Goal: Information Seeking & Learning: Learn about a topic

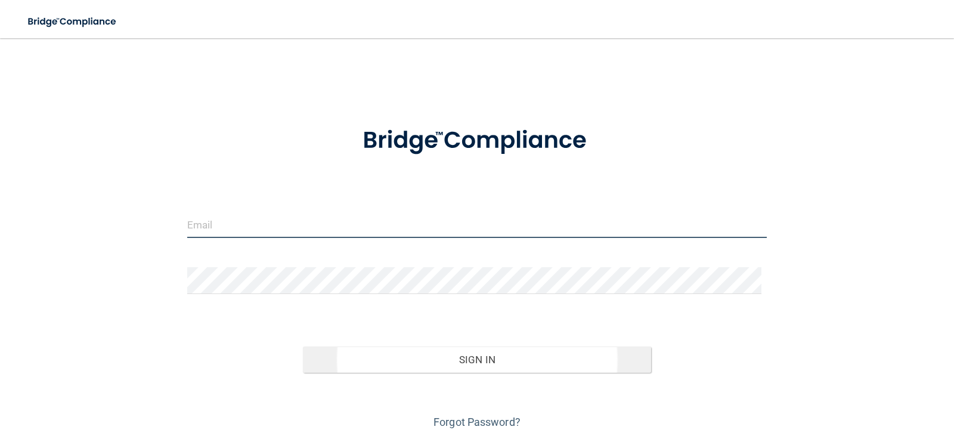
type input "[EMAIL_ADDRESS][DOMAIN_NAME]"
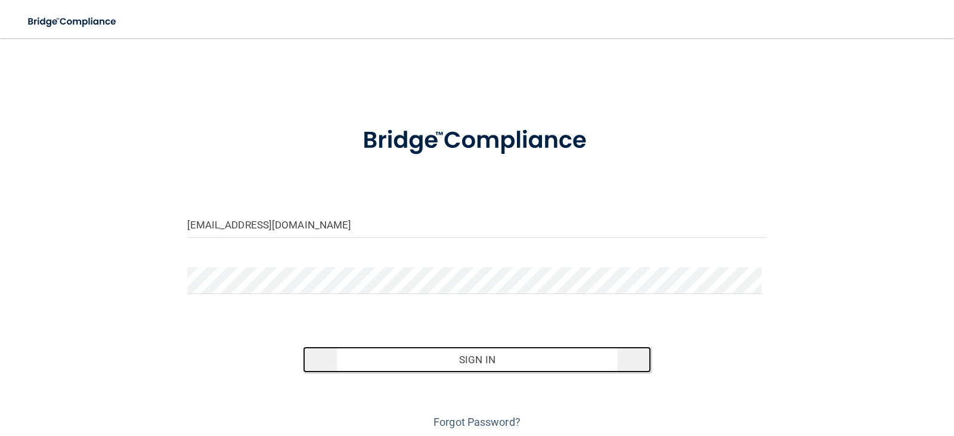
click at [536, 356] on button "Sign In" at bounding box center [477, 360] width 348 height 26
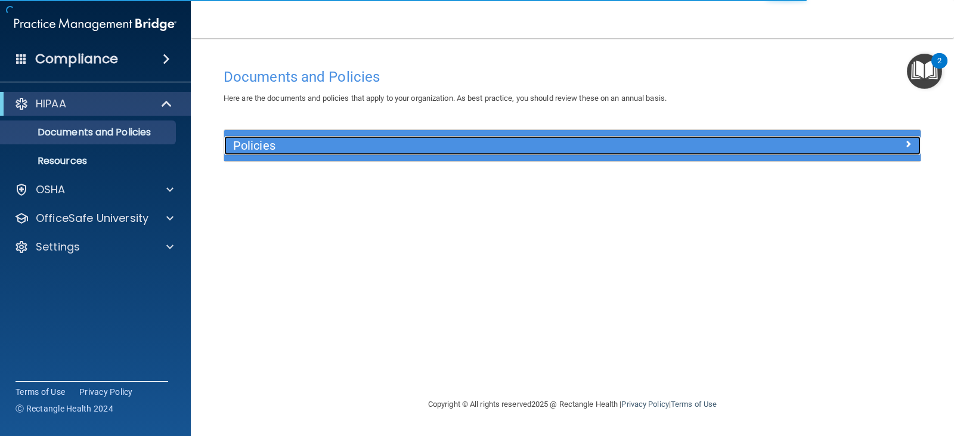
click at [345, 144] on h5 "Policies" at bounding box center [485, 145] width 505 height 13
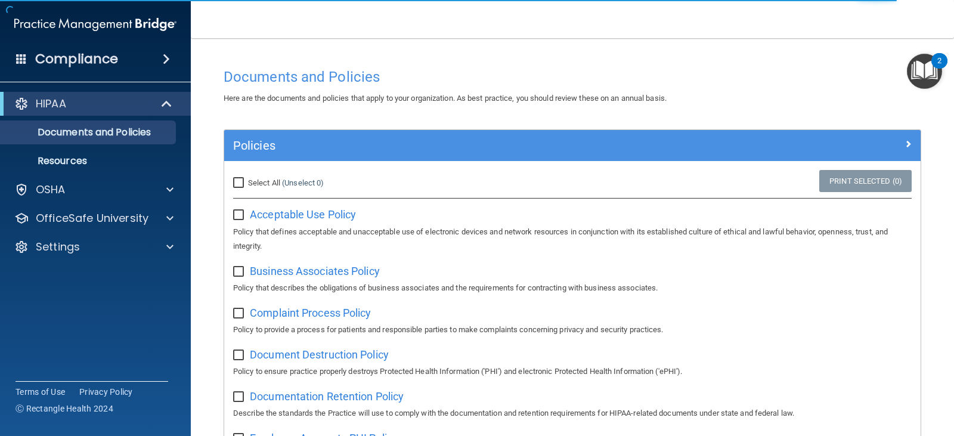
click at [239, 183] on input "Select All (Unselect 0) Unselect All" at bounding box center [240, 183] width 14 height 10
checkbox input "true"
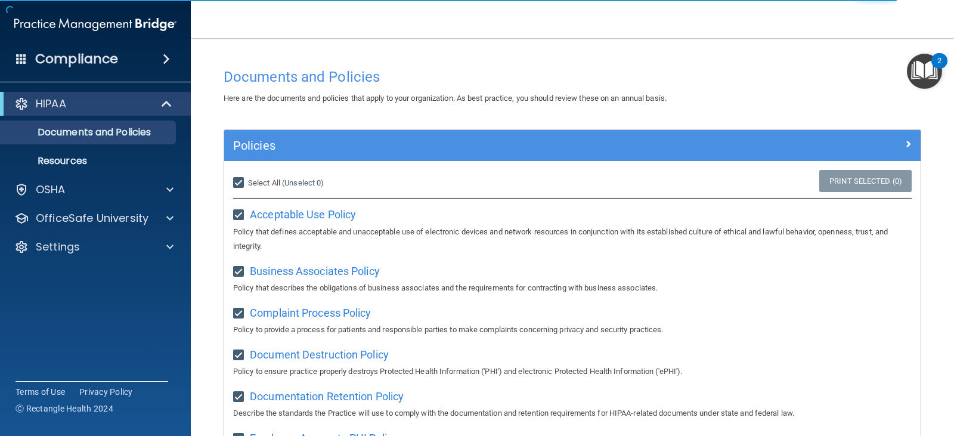
checkbox input "true"
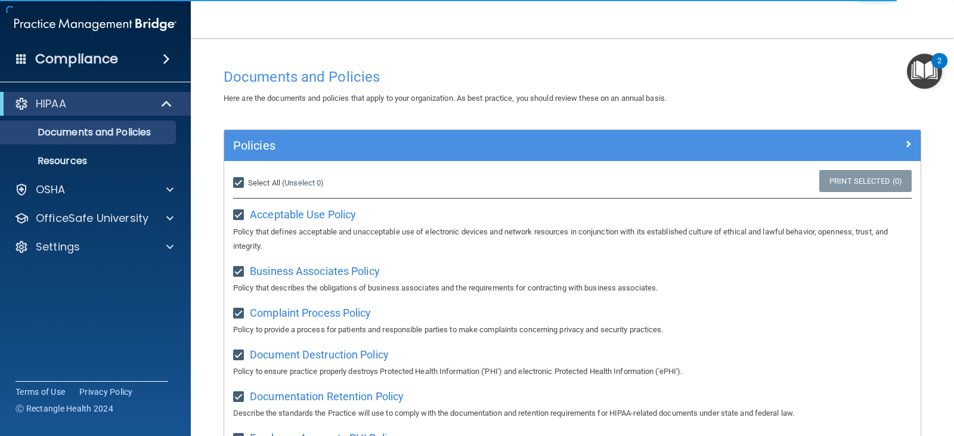
checkbox input "true"
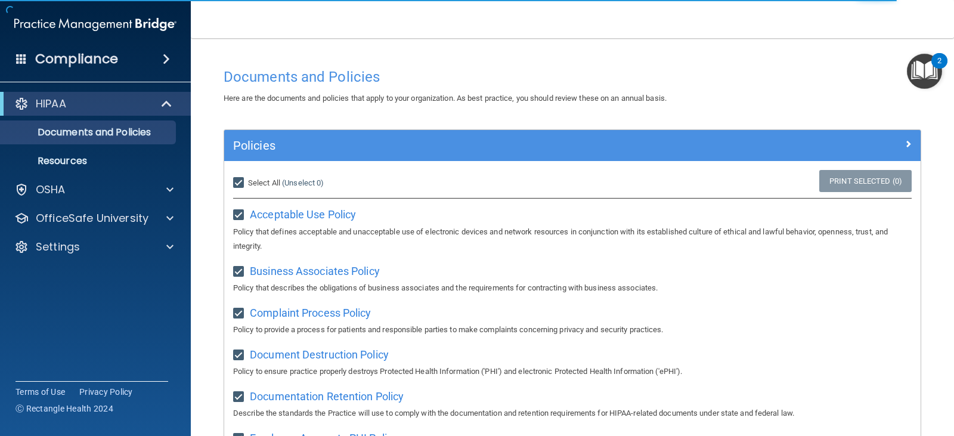
checkbox input "true"
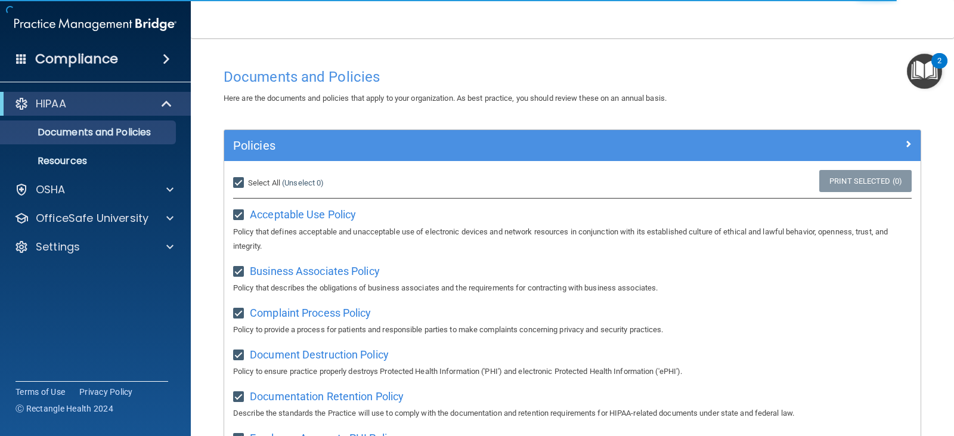
checkbox input "true"
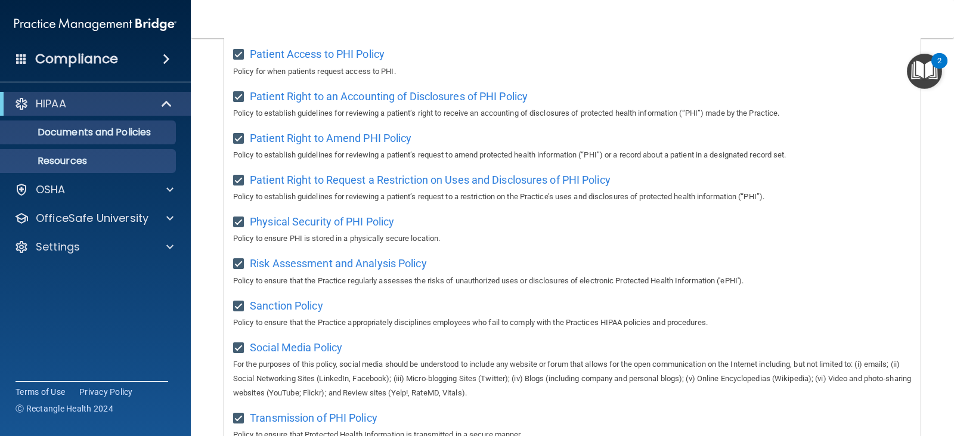
scroll to position [431, 0]
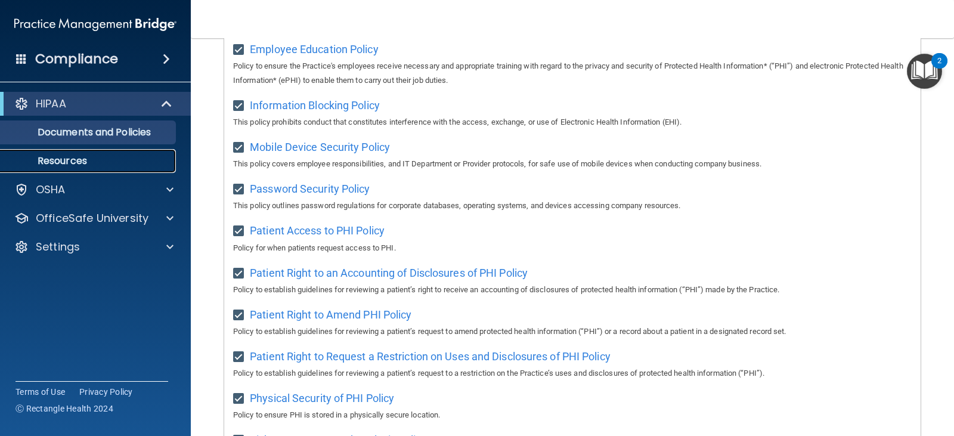
click at [64, 157] on p "Resources" at bounding box center [89, 161] width 163 height 12
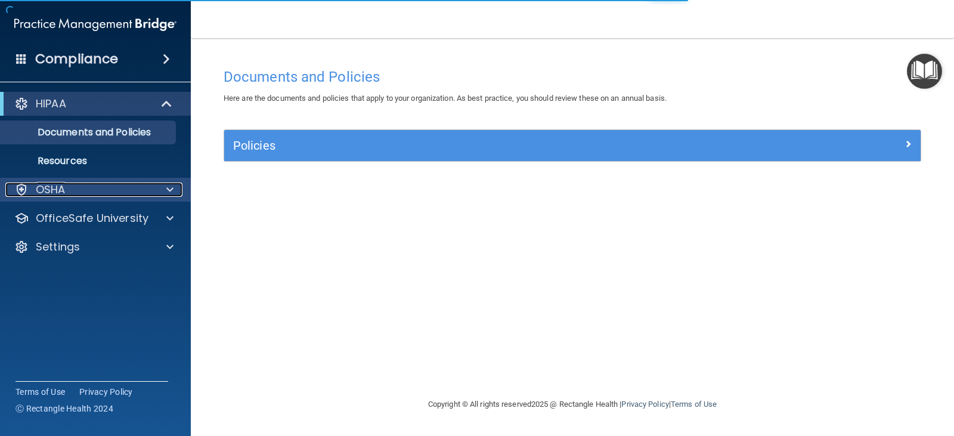
click at [79, 189] on div "OSHA" at bounding box center [79, 190] width 148 height 14
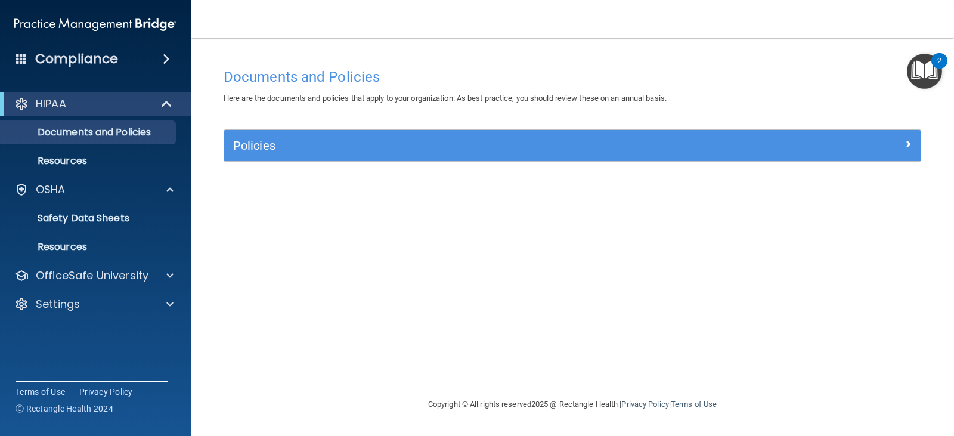
click at [163, 57] on span at bounding box center [166, 59] width 7 height 14
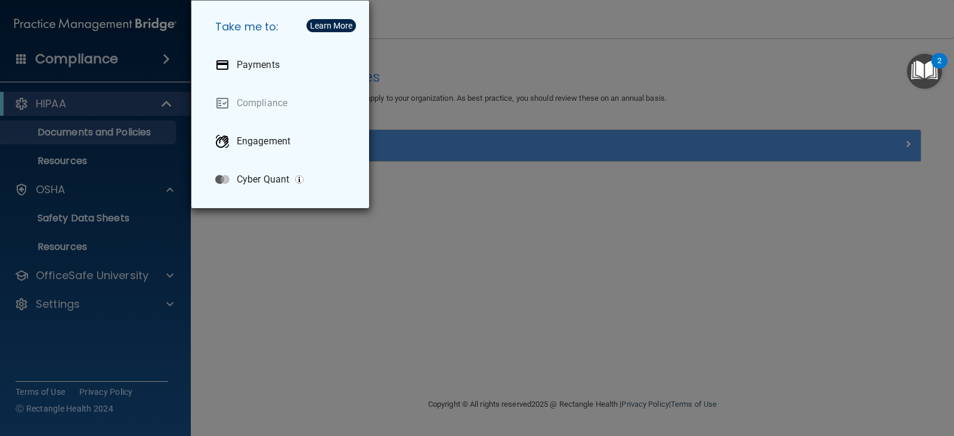
click at [17, 58] on div "Take me to: Payments Compliance Engagement Cyber Quant" at bounding box center [477, 218] width 954 height 436
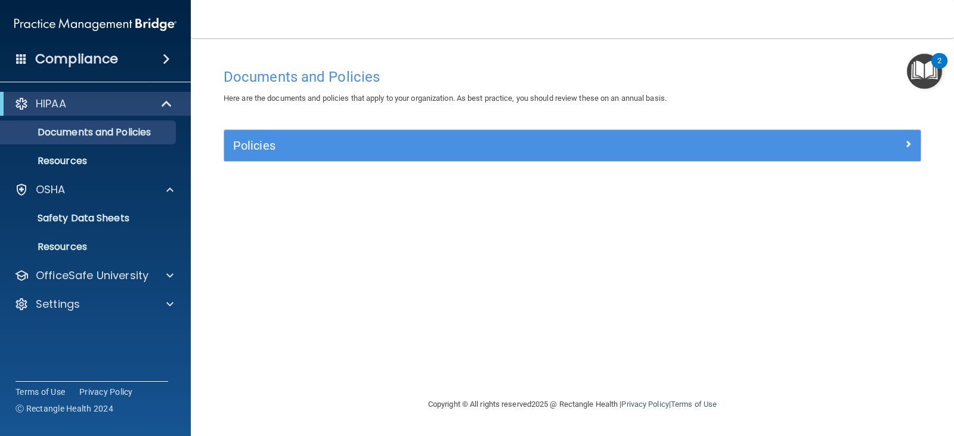
click at [20, 61] on span at bounding box center [21, 58] width 11 height 11
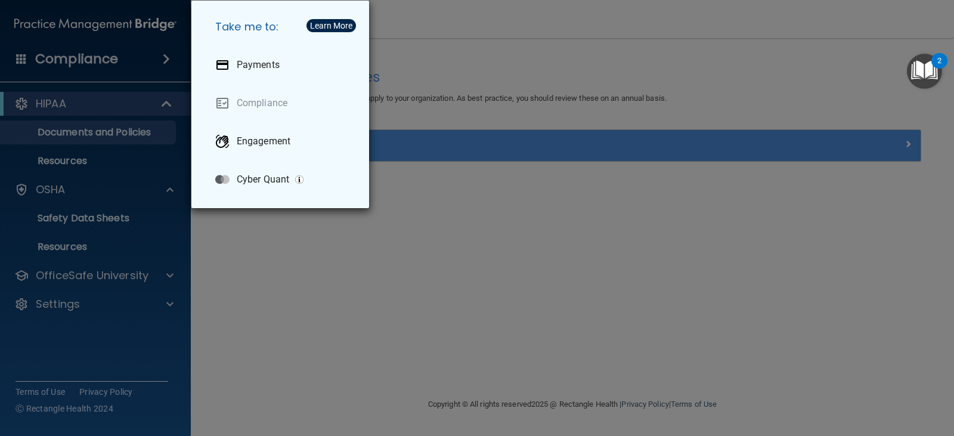
click at [86, 67] on div "Take me to: Payments Compliance Engagement Cyber Quant" at bounding box center [477, 218] width 954 height 436
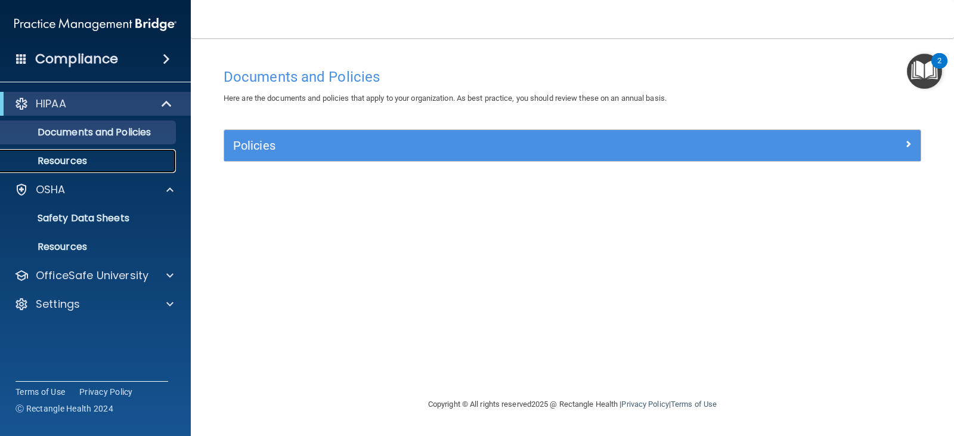
click at [58, 162] on p "Resources" at bounding box center [89, 161] width 163 height 12
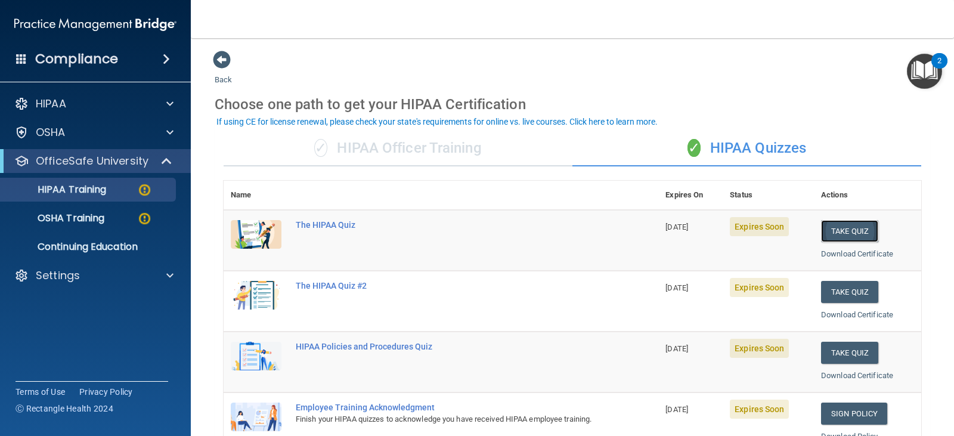
click at [855, 230] on button "Take Quiz" at bounding box center [849, 231] width 57 height 22
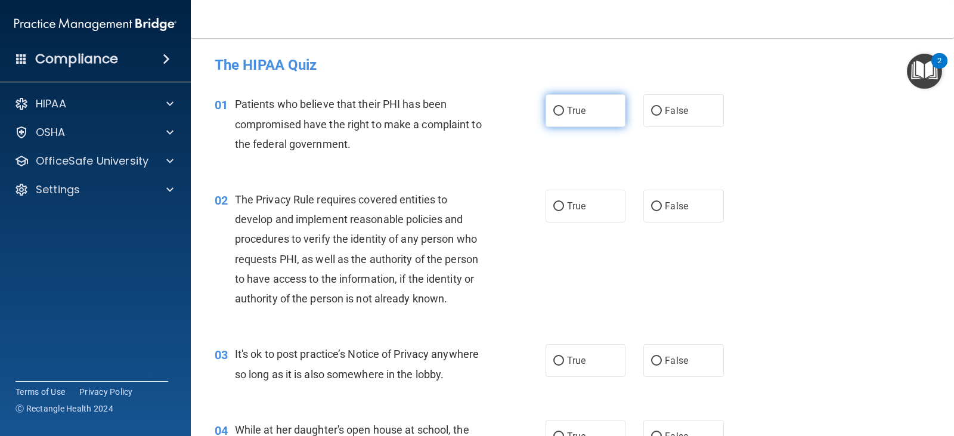
click at [570, 121] on label "True" at bounding box center [586, 110] width 80 height 33
click at [564, 116] on input "True" at bounding box center [559, 111] width 11 height 9
radio input "true"
click at [561, 206] on label "True" at bounding box center [586, 206] width 80 height 33
click at [561, 206] on input "True" at bounding box center [559, 206] width 11 height 9
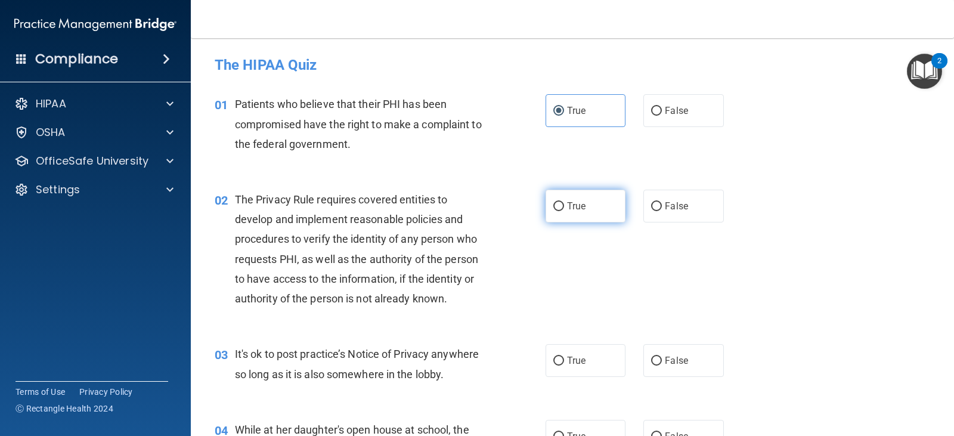
radio input "true"
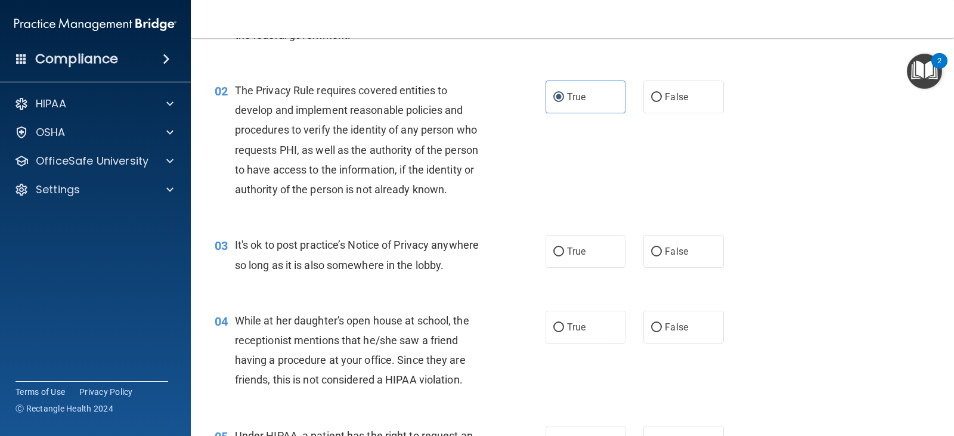
scroll to position [119, 0]
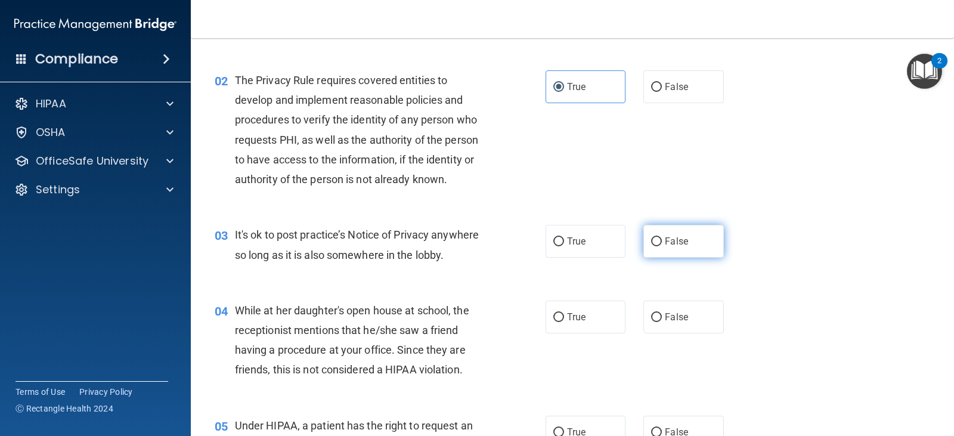
click at [661, 251] on label "False" at bounding box center [684, 241] width 80 height 33
click at [661, 246] on input "False" at bounding box center [656, 241] width 11 height 9
radio input "true"
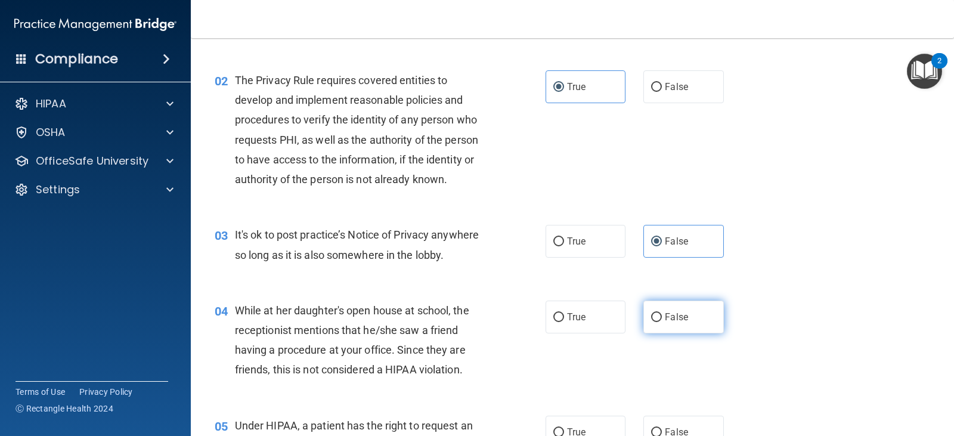
click at [664, 309] on label "False" at bounding box center [684, 317] width 80 height 33
click at [662, 313] on input "False" at bounding box center [656, 317] width 11 height 9
radio input "true"
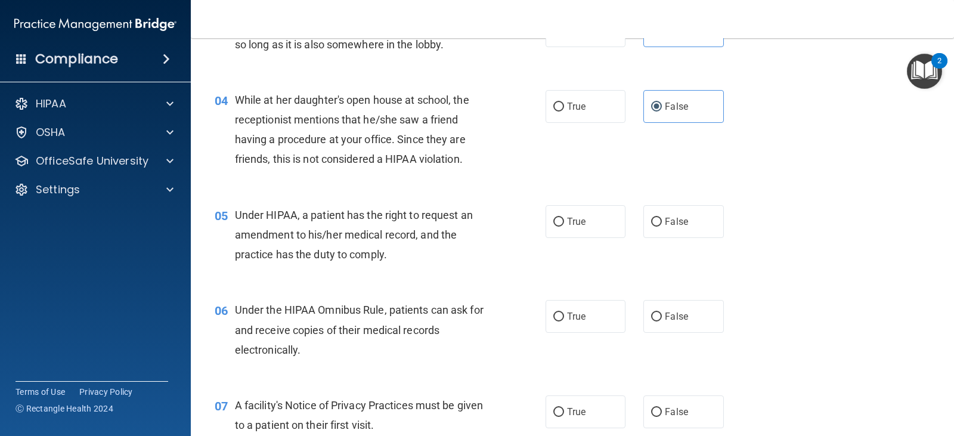
scroll to position [358, 0]
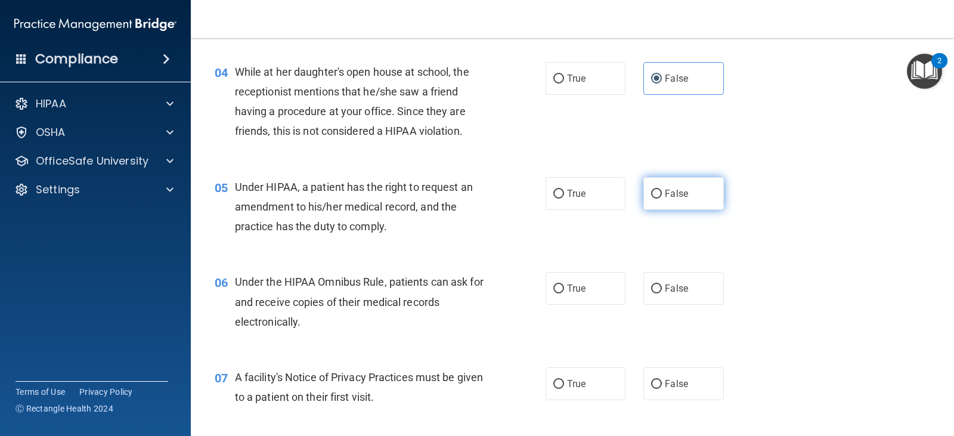
drag, startPoint x: 674, startPoint y: 193, endPoint x: 673, endPoint y: 203, distance: 10.2
click at [674, 190] on span "False" at bounding box center [676, 193] width 23 height 11
click at [662, 190] on input "False" at bounding box center [656, 194] width 11 height 9
radio input "true"
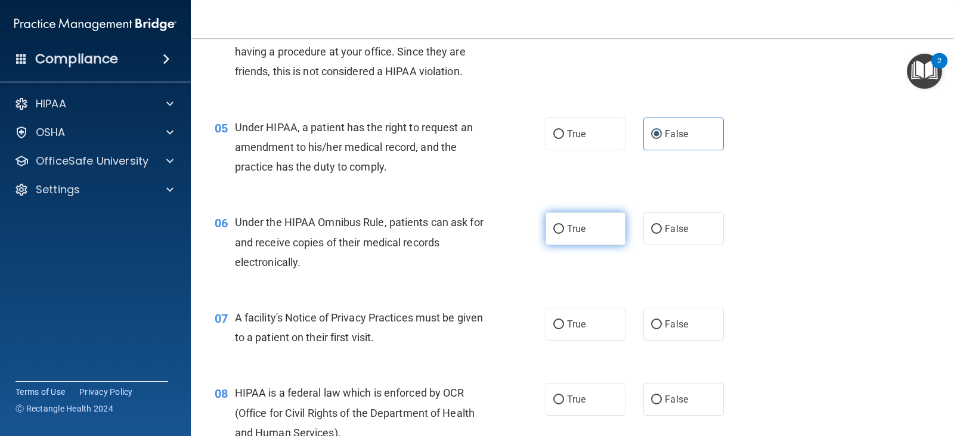
click at [585, 235] on label "True" at bounding box center [586, 228] width 80 height 33
click at [564, 234] on input "True" at bounding box center [559, 229] width 11 height 9
radio input "true"
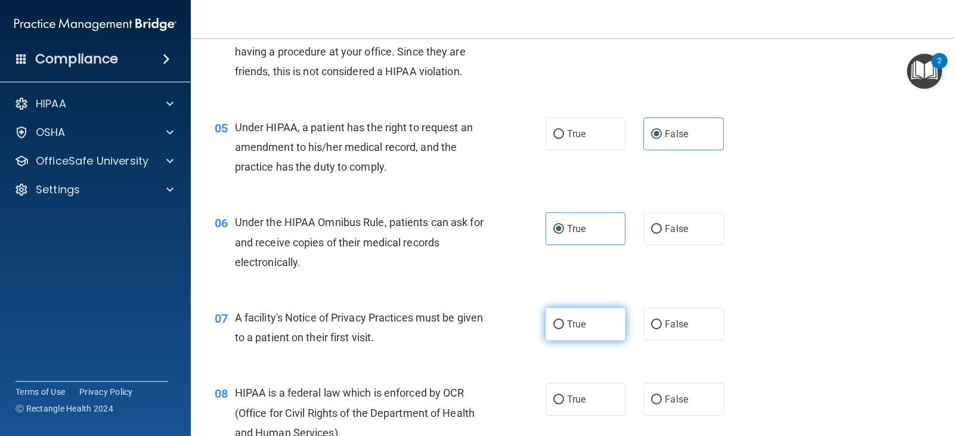
click at [558, 328] on input "True" at bounding box center [559, 324] width 11 height 9
radio input "true"
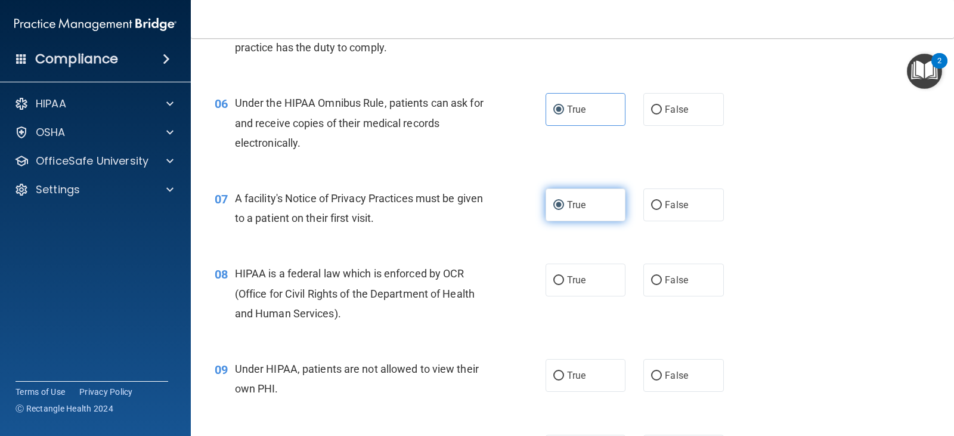
scroll to position [597, 0]
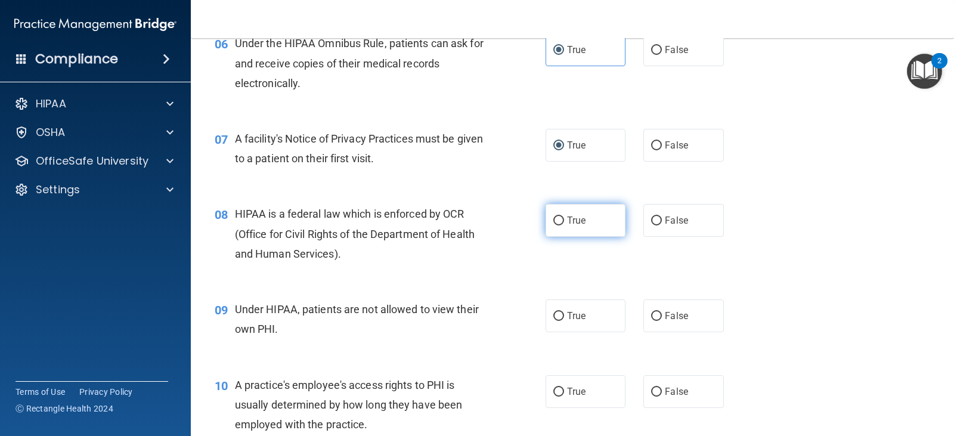
click at [580, 228] on label "True" at bounding box center [586, 220] width 80 height 33
click at [564, 225] on input "True" at bounding box center [559, 221] width 11 height 9
radio input "true"
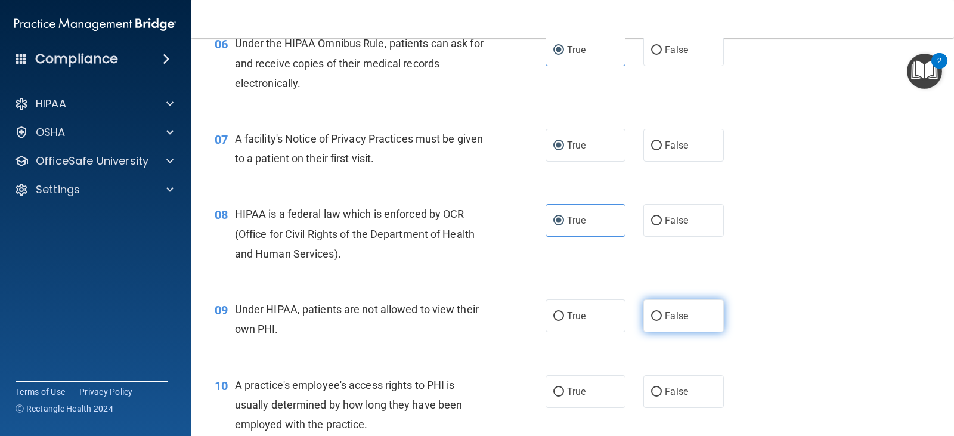
click at [683, 314] on label "False" at bounding box center [684, 315] width 80 height 33
click at [662, 314] on input "False" at bounding box center [656, 316] width 11 height 9
radio input "true"
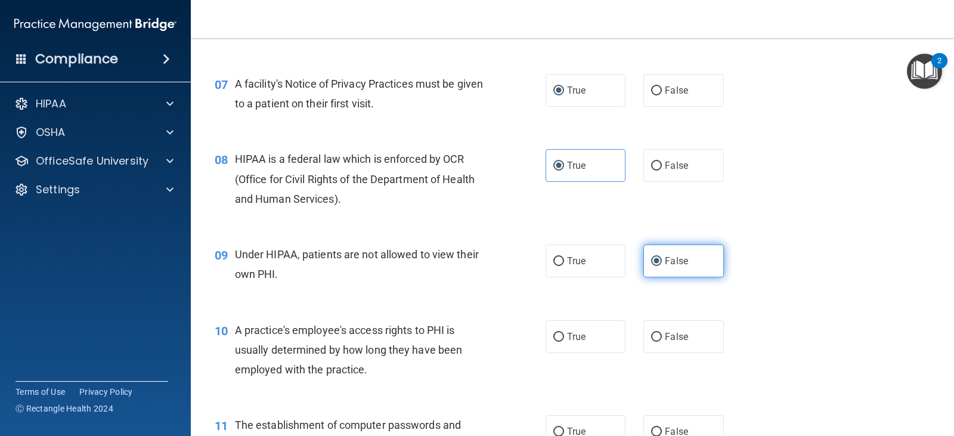
scroll to position [716, 0]
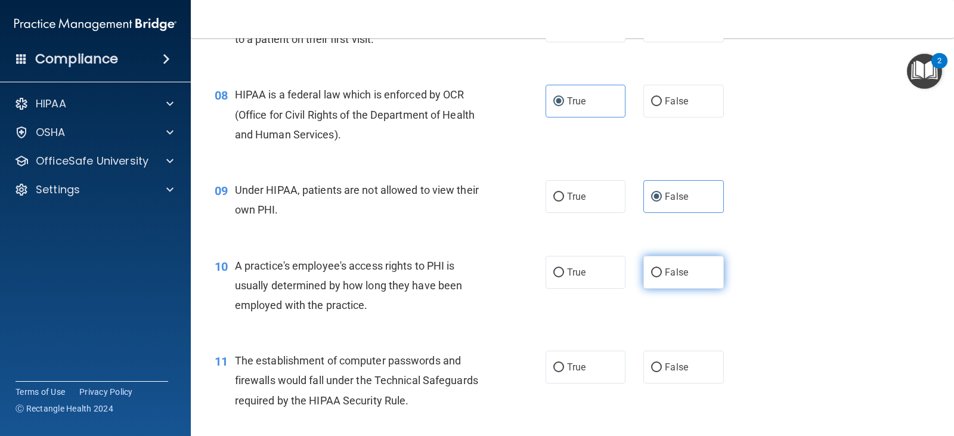
click at [700, 279] on label "False" at bounding box center [684, 272] width 80 height 33
click at [662, 277] on input "False" at bounding box center [656, 272] width 11 height 9
radio input "true"
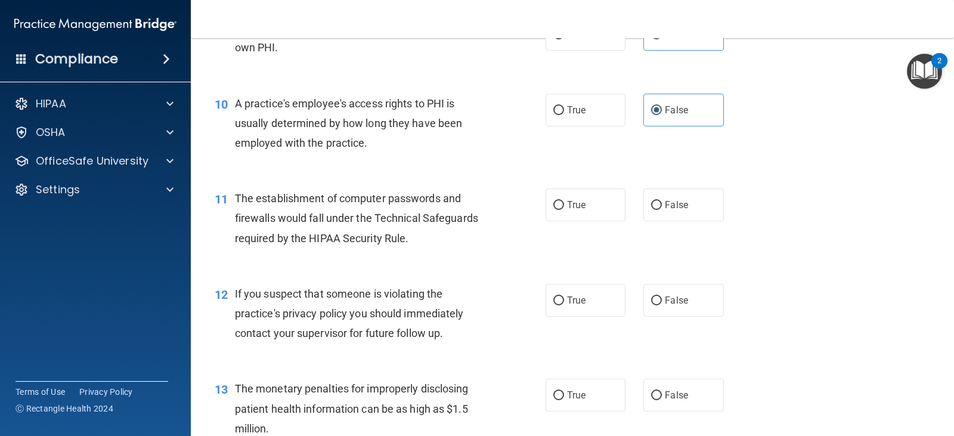
scroll to position [895, 0]
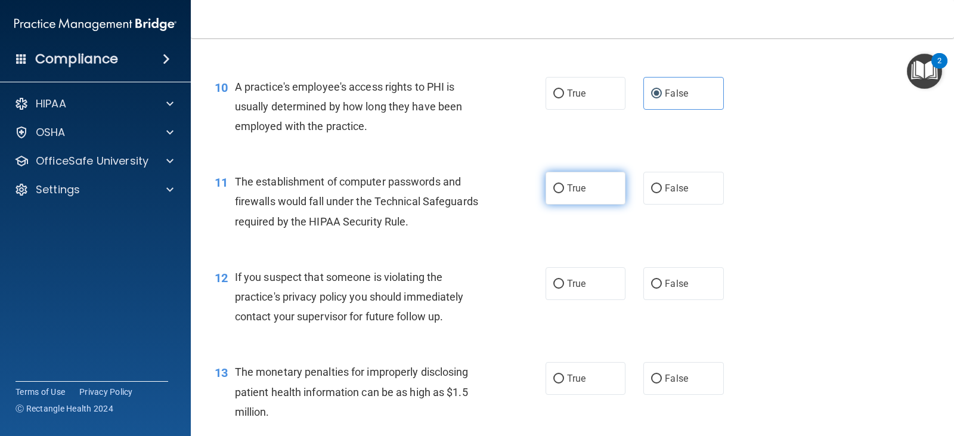
click at [564, 194] on label "True" at bounding box center [586, 188] width 80 height 33
click at [564, 193] on input "True" at bounding box center [559, 188] width 11 height 9
radio input "true"
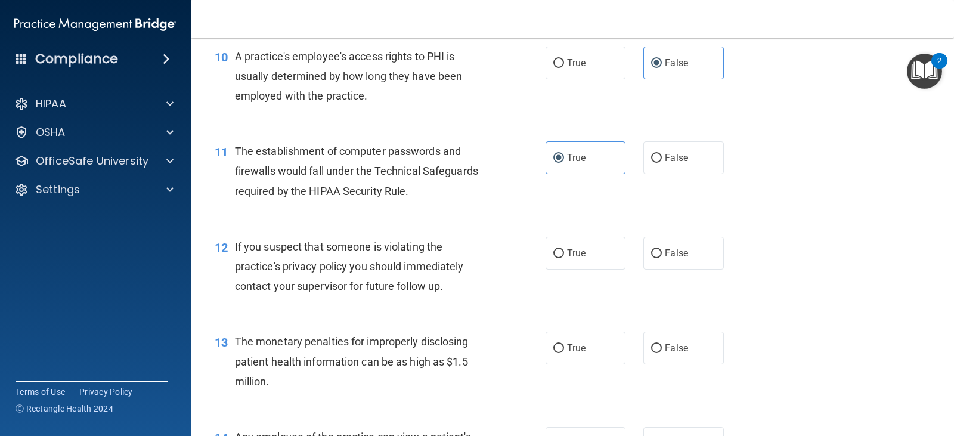
scroll to position [954, 0]
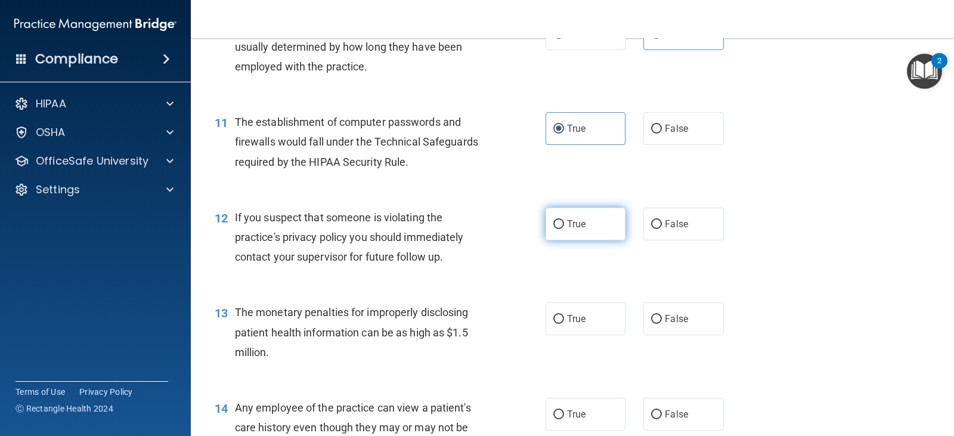
click at [588, 221] on label "True" at bounding box center [586, 224] width 80 height 33
click at [564, 221] on input "True" at bounding box center [559, 224] width 11 height 9
radio input "true"
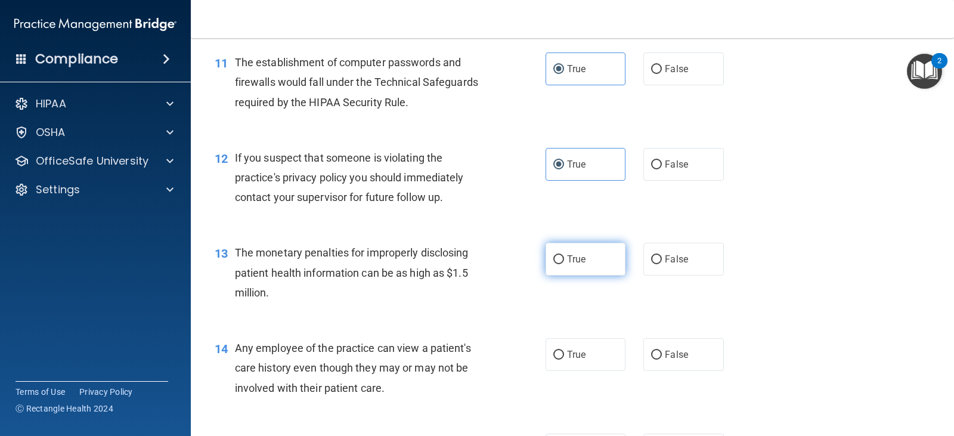
drag, startPoint x: 569, startPoint y: 262, endPoint x: 578, endPoint y: 251, distance: 14.8
click at [571, 254] on span "True" at bounding box center [576, 259] width 18 height 11
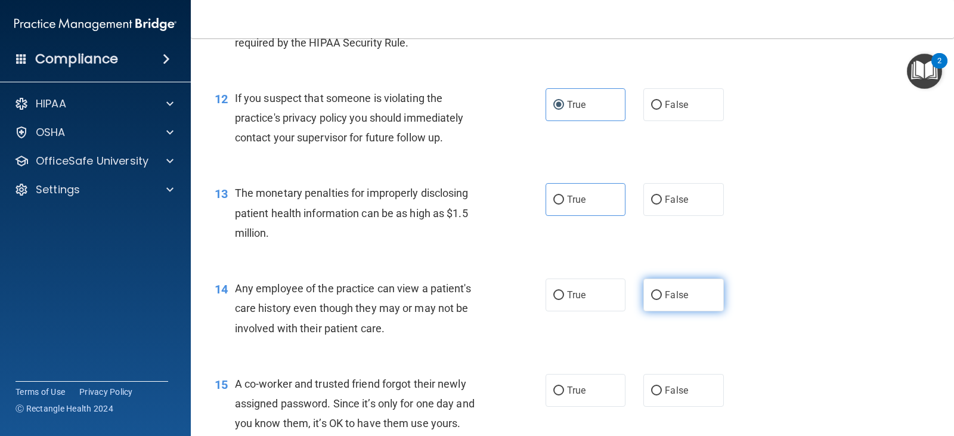
click at [665, 290] on span "False" at bounding box center [676, 294] width 23 height 11
click at [662, 291] on input "False" at bounding box center [656, 295] width 11 height 9
radio input "true"
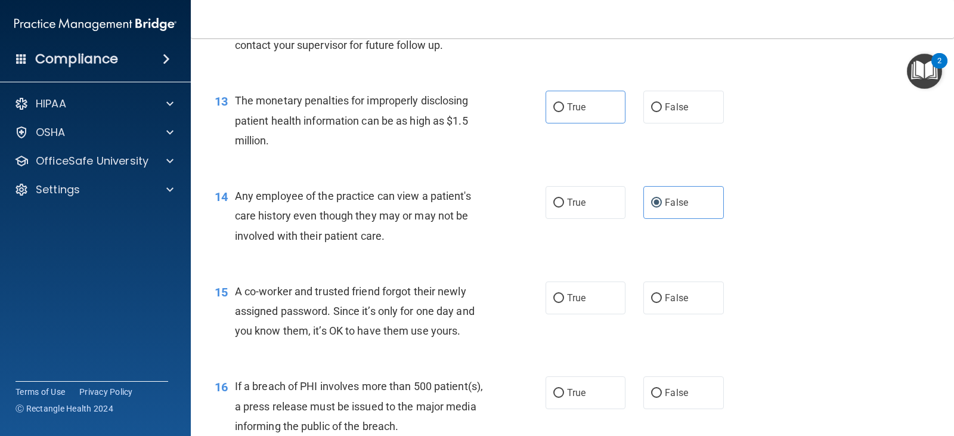
scroll to position [1193, 0]
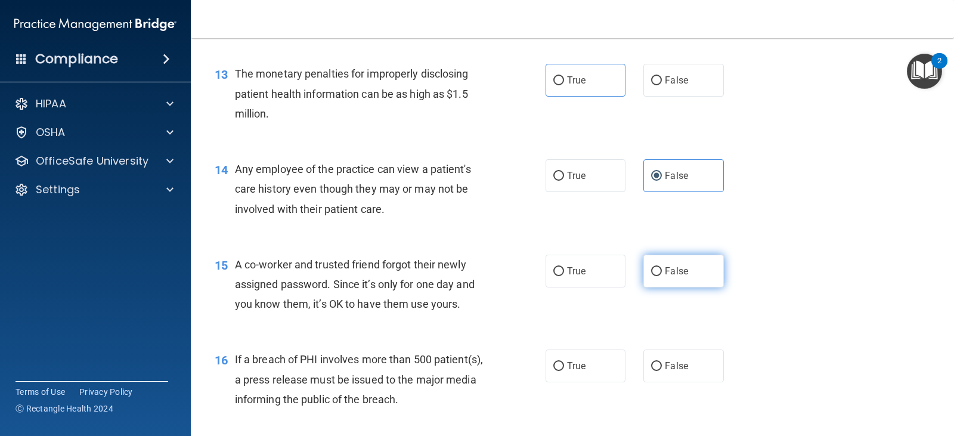
click at [669, 273] on span "False" at bounding box center [676, 270] width 23 height 11
click at [662, 273] on input "False" at bounding box center [656, 271] width 11 height 9
radio input "true"
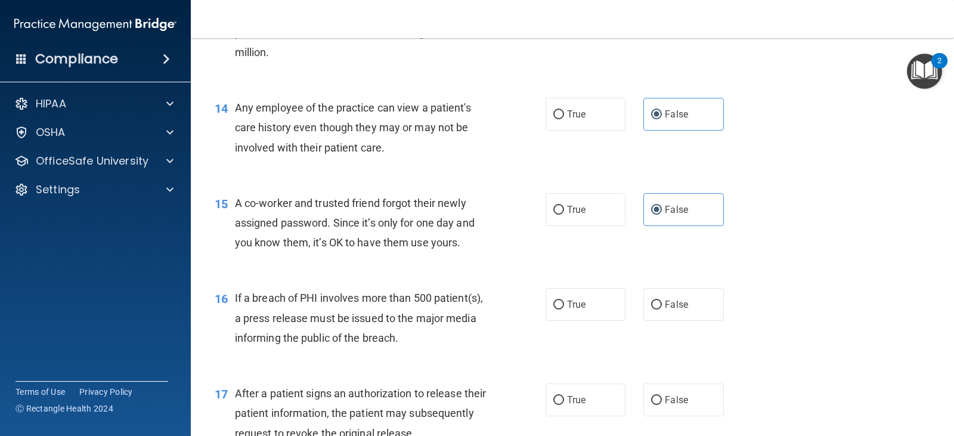
scroll to position [1312, 0]
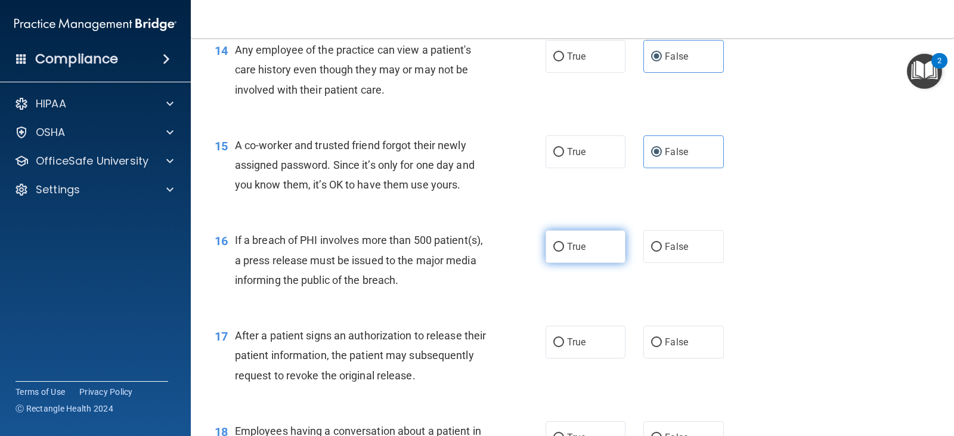
click at [600, 248] on label "True" at bounding box center [586, 246] width 80 height 33
click at [564, 248] on input "True" at bounding box center [559, 247] width 11 height 9
radio input "true"
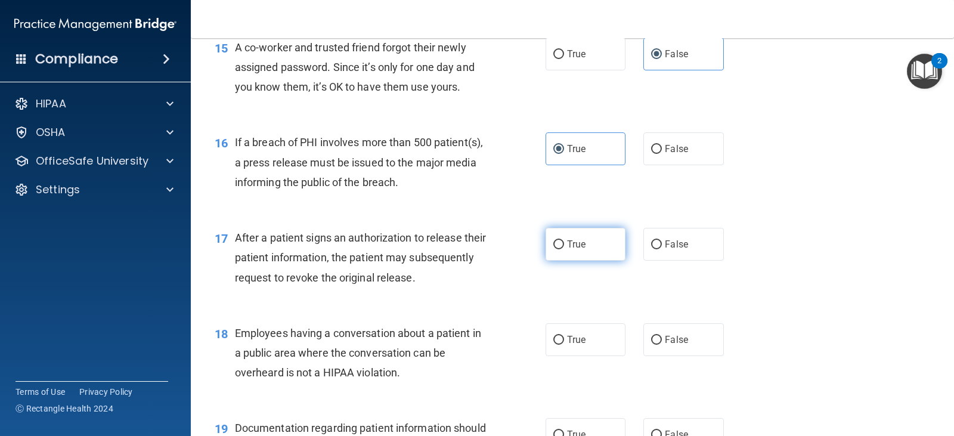
scroll to position [1432, 0]
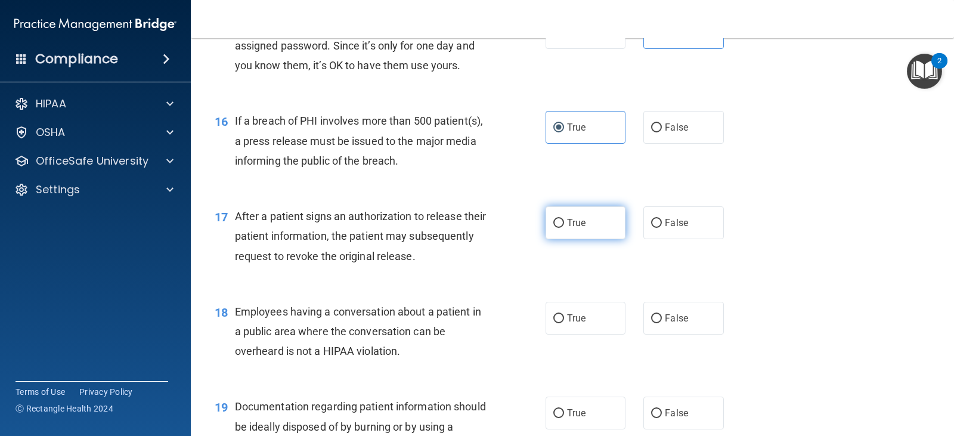
click at [566, 231] on label "True" at bounding box center [586, 222] width 80 height 33
click at [564, 228] on input "True" at bounding box center [559, 223] width 11 height 9
radio input "true"
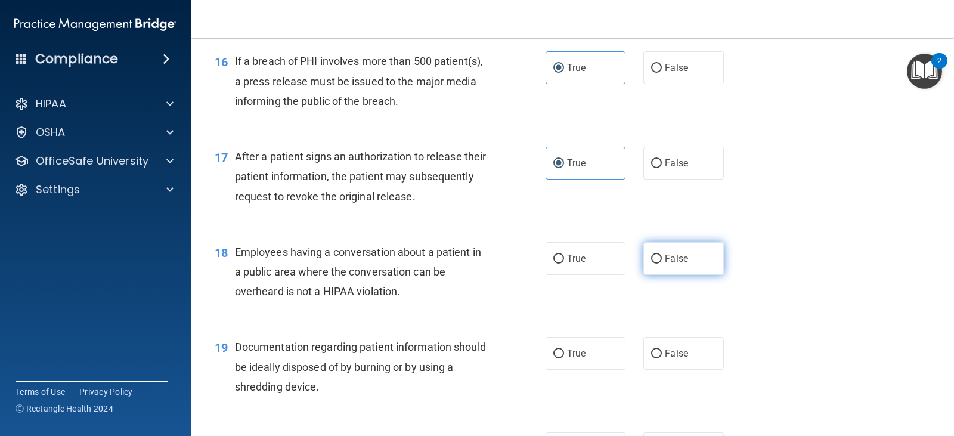
click at [665, 259] on span "False" at bounding box center [676, 258] width 23 height 11
click at [662, 259] on input "False" at bounding box center [656, 259] width 11 height 9
radio input "true"
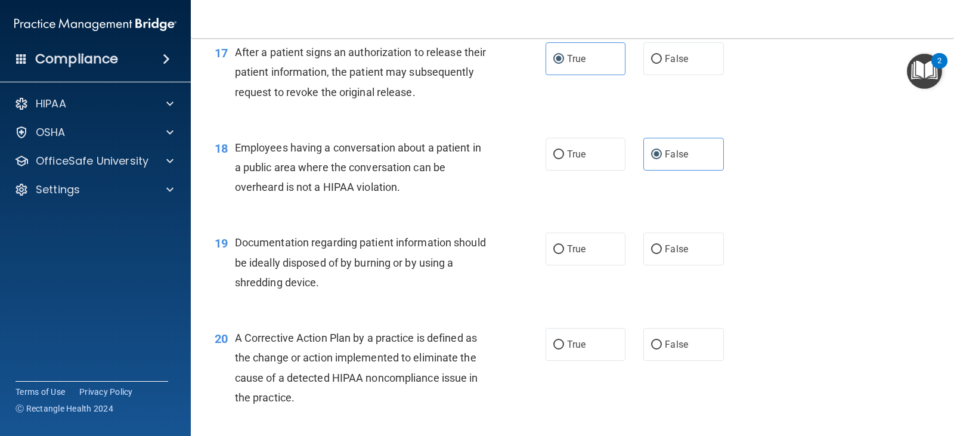
scroll to position [1611, 0]
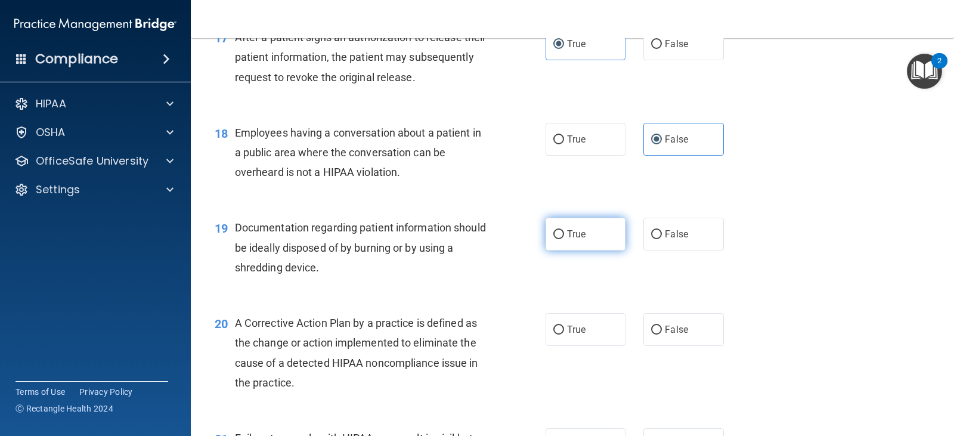
click at [578, 227] on label "True" at bounding box center [586, 234] width 80 height 33
click at [564, 230] on input "True" at bounding box center [559, 234] width 11 height 9
radio input "true"
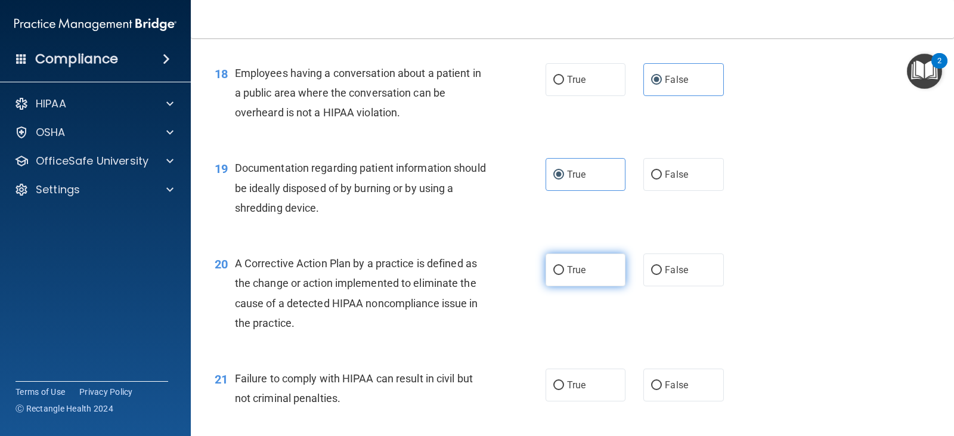
click at [587, 286] on label "True" at bounding box center [586, 270] width 80 height 33
click at [564, 275] on input "True" at bounding box center [559, 270] width 11 height 9
radio input "true"
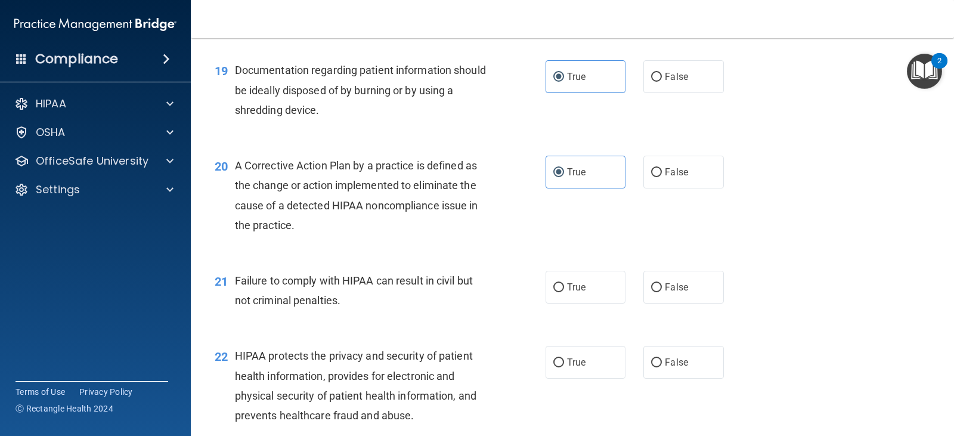
scroll to position [1790, 0]
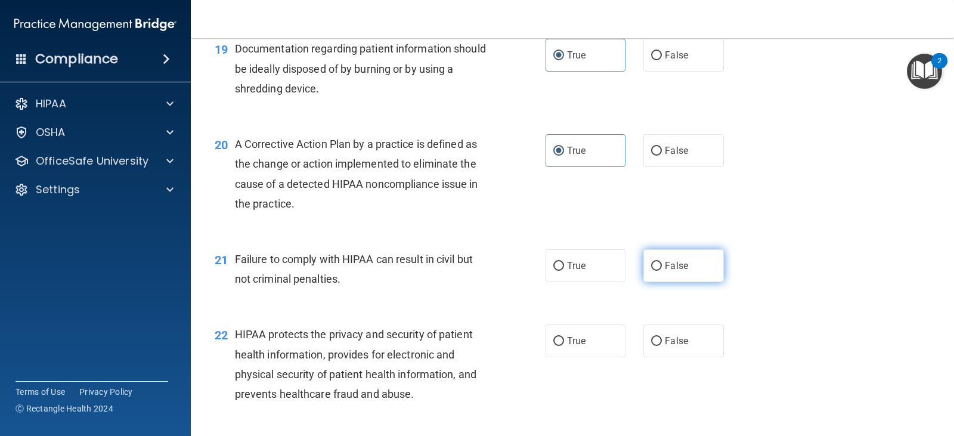
click at [687, 262] on label "False" at bounding box center [684, 265] width 80 height 33
click at [662, 262] on input "False" at bounding box center [656, 266] width 11 height 9
radio input "true"
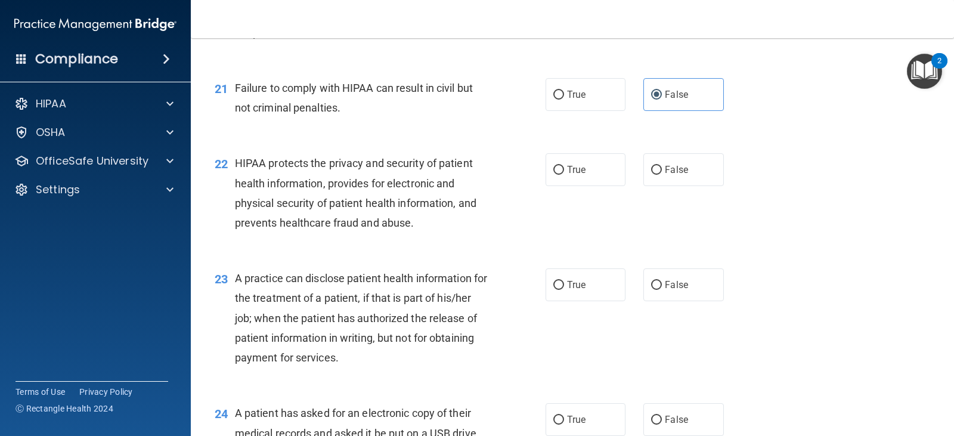
scroll to position [1969, 0]
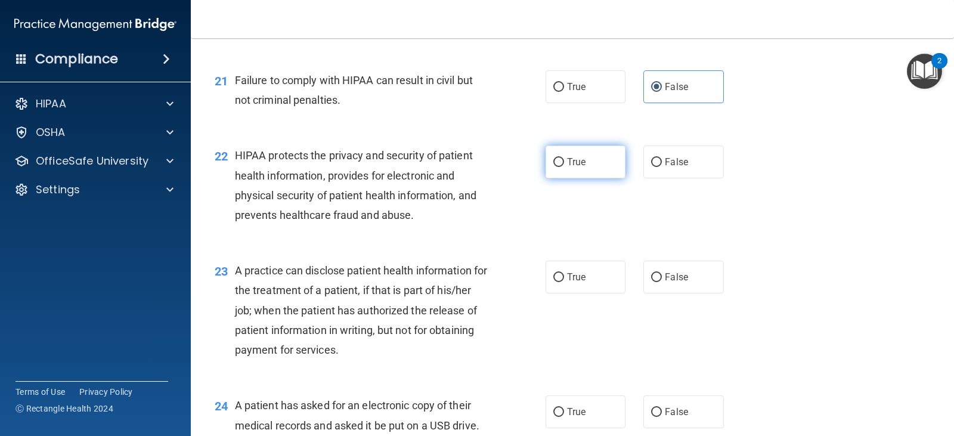
click at [571, 168] on label "True" at bounding box center [586, 162] width 80 height 33
click at [564, 167] on input "True" at bounding box center [559, 162] width 11 height 9
radio input "true"
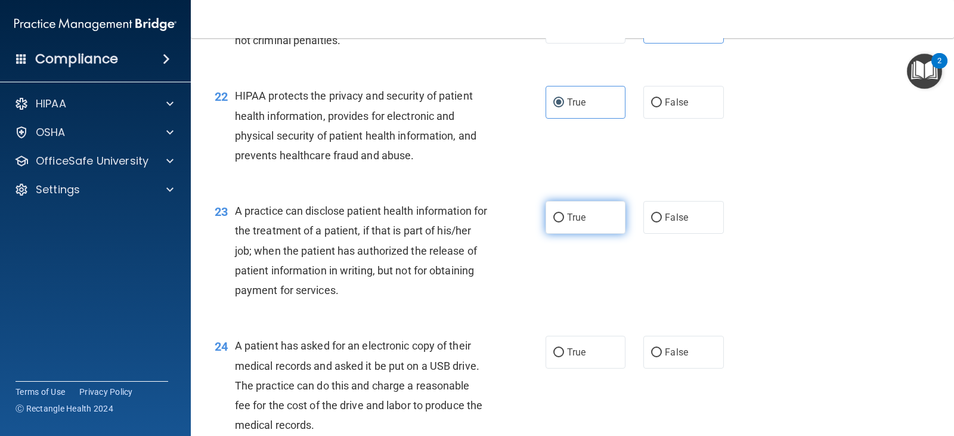
click at [577, 223] on span "True" at bounding box center [576, 217] width 18 height 11
click at [564, 223] on input "True" at bounding box center [559, 218] width 11 height 9
radio input "true"
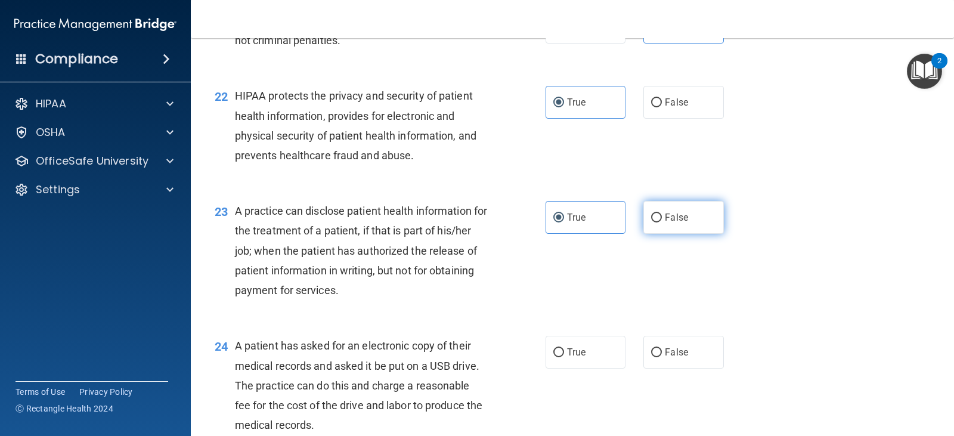
click at [665, 221] on span "False" at bounding box center [676, 217] width 23 height 11
click at [662, 221] on input "False" at bounding box center [656, 218] width 11 height 9
radio input "true"
radio input "false"
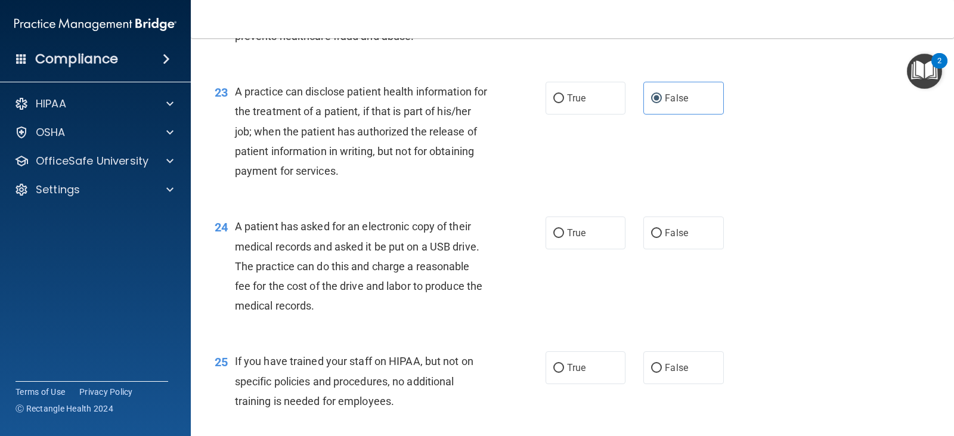
scroll to position [2207, 0]
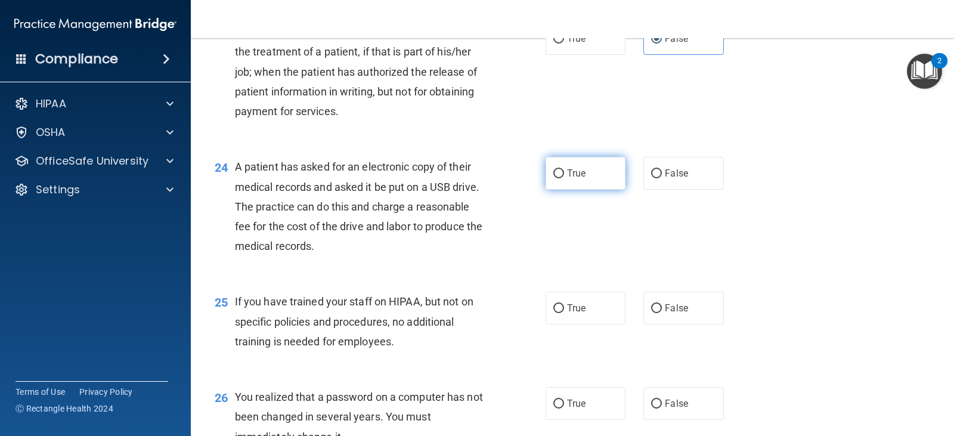
click at [586, 173] on label "True" at bounding box center [586, 173] width 80 height 33
click at [564, 173] on input "True" at bounding box center [559, 173] width 11 height 9
radio input "true"
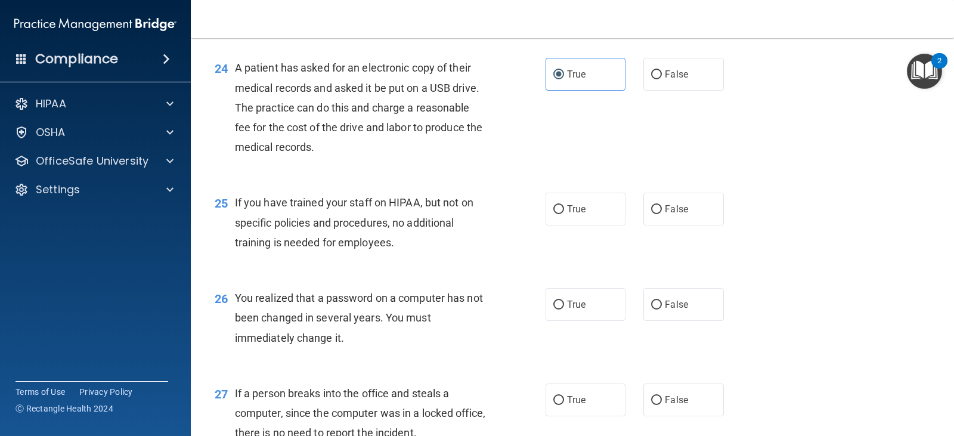
scroll to position [2327, 0]
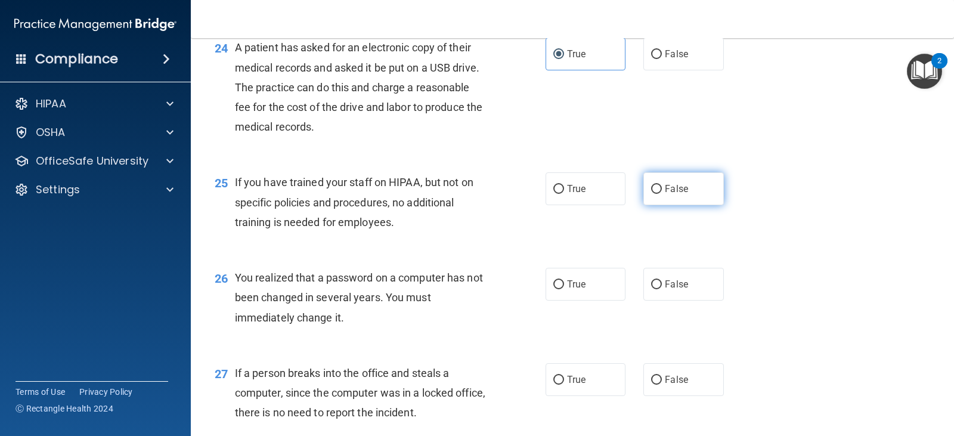
click at [700, 190] on label "False" at bounding box center [684, 188] width 80 height 33
click at [662, 190] on input "False" at bounding box center [656, 189] width 11 height 9
radio input "true"
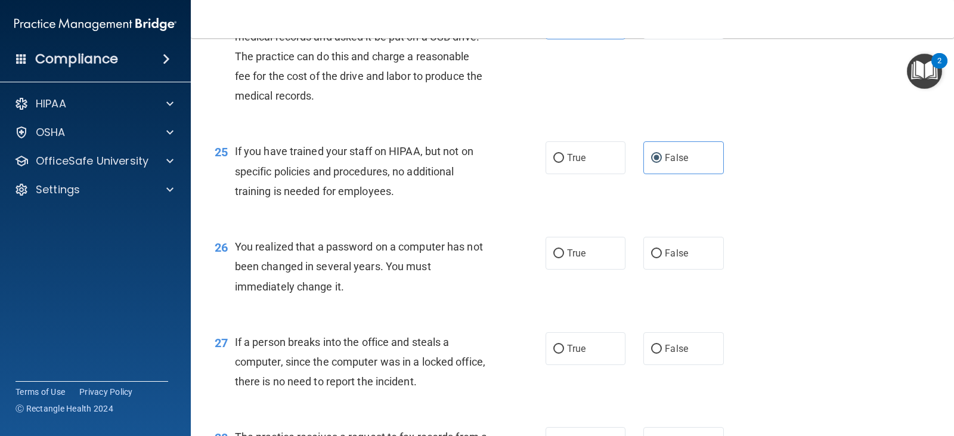
scroll to position [2386, 0]
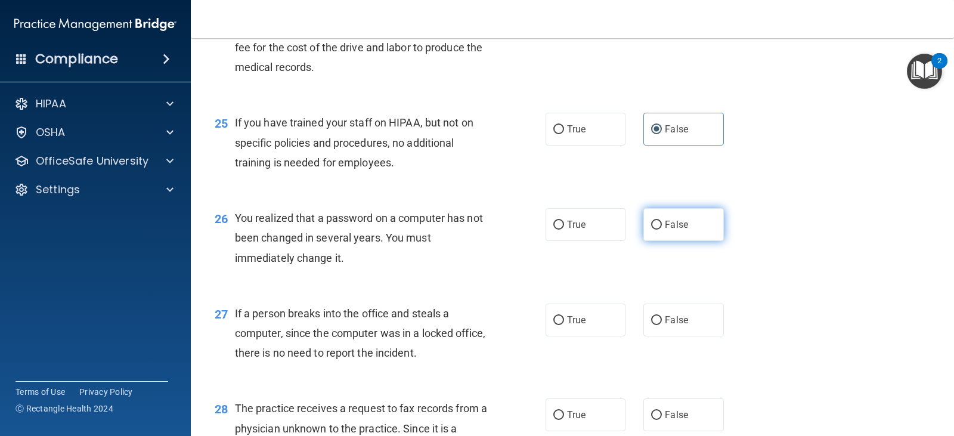
click at [677, 224] on span "False" at bounding box center [676, 224] width 23 height 11
click at [662, 224] on input "False" at bounding box center [656, 225] width 11 height 9
radio input "true"
click at [590, 224] on label "True" at bounding box center [586, 224] width 80 height 33
click at [564, 224] on input "True" at bounding box center [559, 225] width 11 height 9
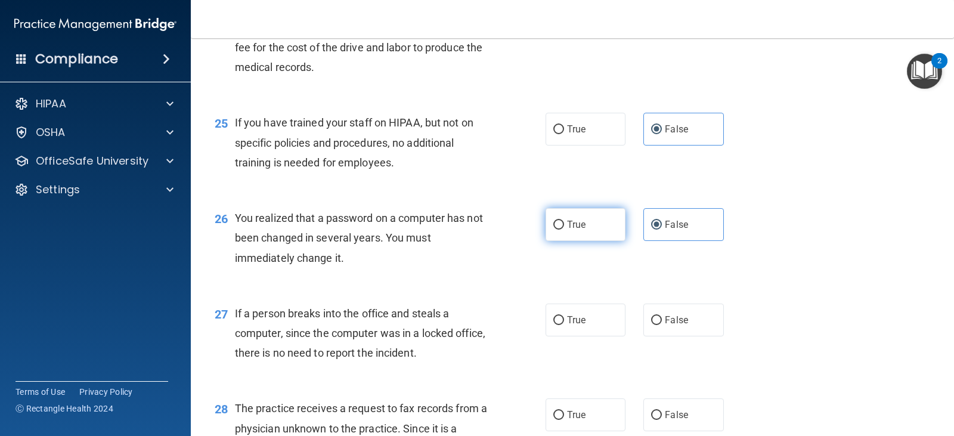
radio input "true"
radio input "false"
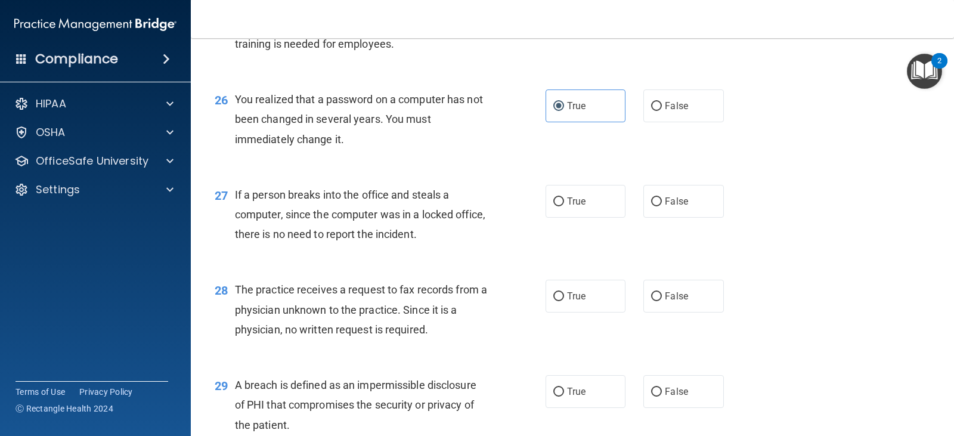
scroll to position [2506, 0]
click at [674, 200] on span "False" at bounding box center [676, 200] width 23 height 11
click at [662, 200] on input "False" at bounding box center [656, 201] width 11 height 9
radio input "true"
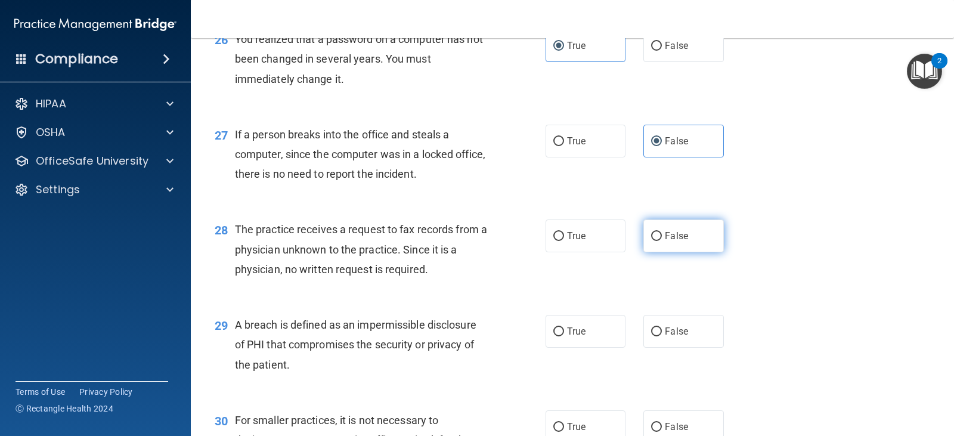
click at [651, 248] on label "False" at bounding box center [684, 236] width 80 height 33
click at [651, 241] on input "False" at bounding box center [656, 236] width 11 height 9
radio input "true"
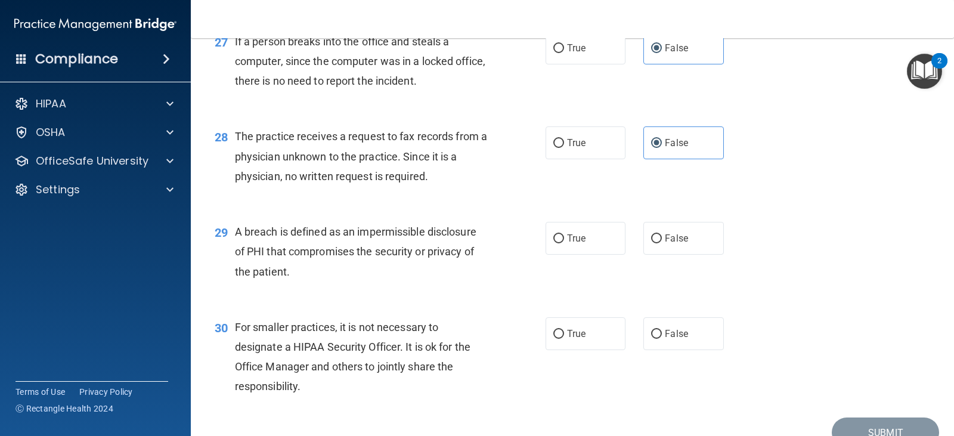
scroll to position [2684, 0]
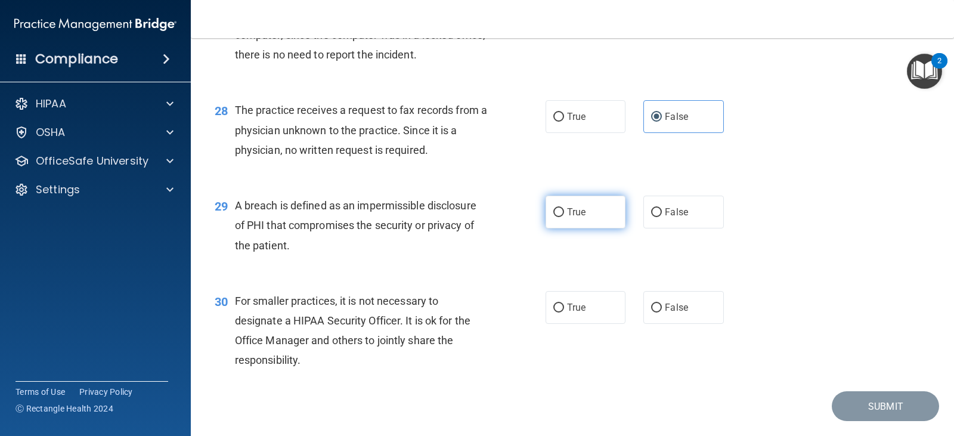
click at [553, 206] on label "True" at bounding box center [586, 212] width 80 height 33
click at [554, 208] on input "True" at bounding box center [559, 212] width 11 height 9
radio input "true"
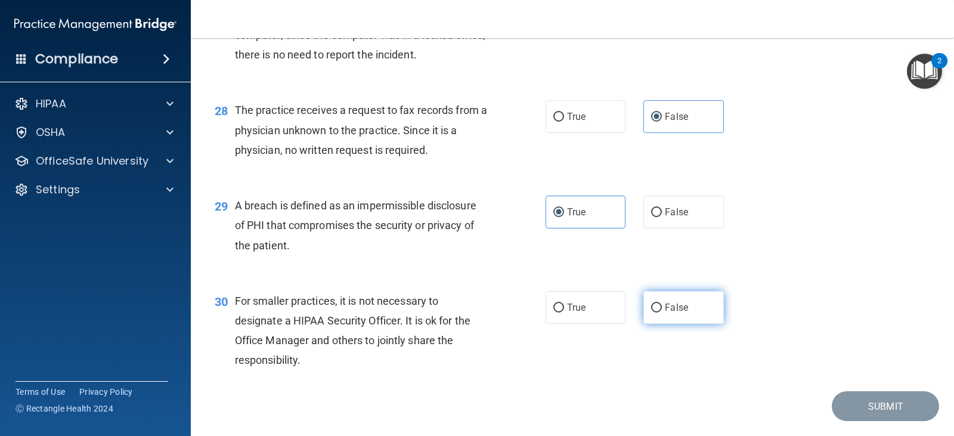
click at [681, 311] on span "False" at bounding box center [676, 307] width 23 height 11
click at [662, 311] on input "False" at bounding box center [656, 308] width 11 height 9
radio input "true"
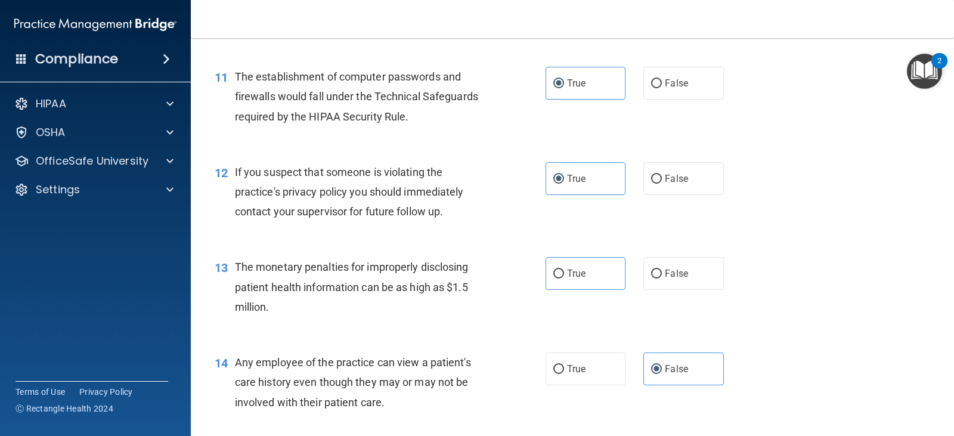
scroll to position [1014, 0]
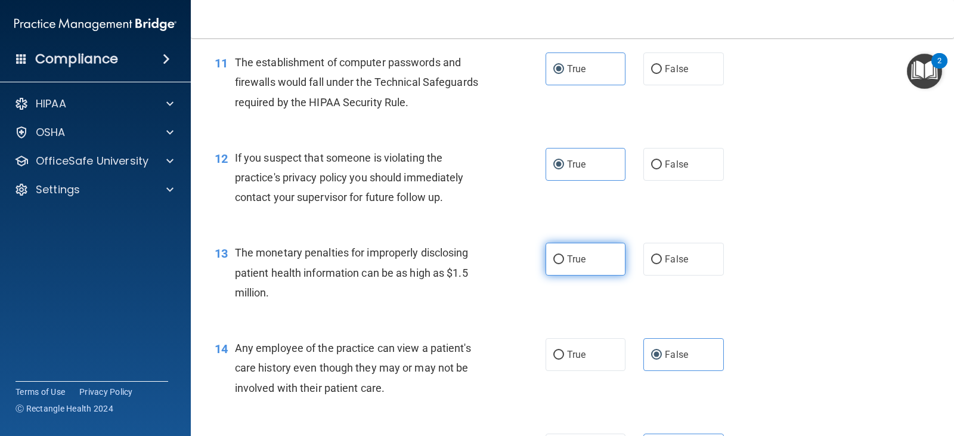
click at [569, 261] on span "True" at bounding box center [576, 259] width 18 height 11
click at [564, 261] on input "True" at bounding box center [559, 259] width 11 height 9
radio input "true"
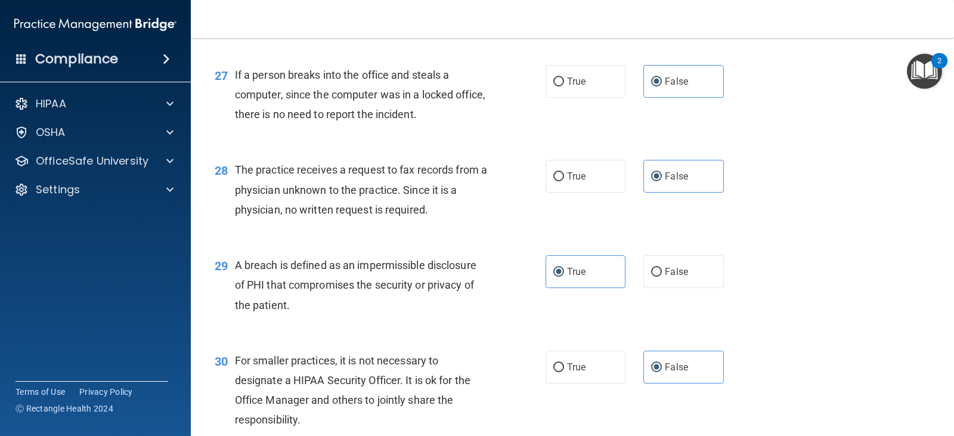
scroll to position [2717, 0]
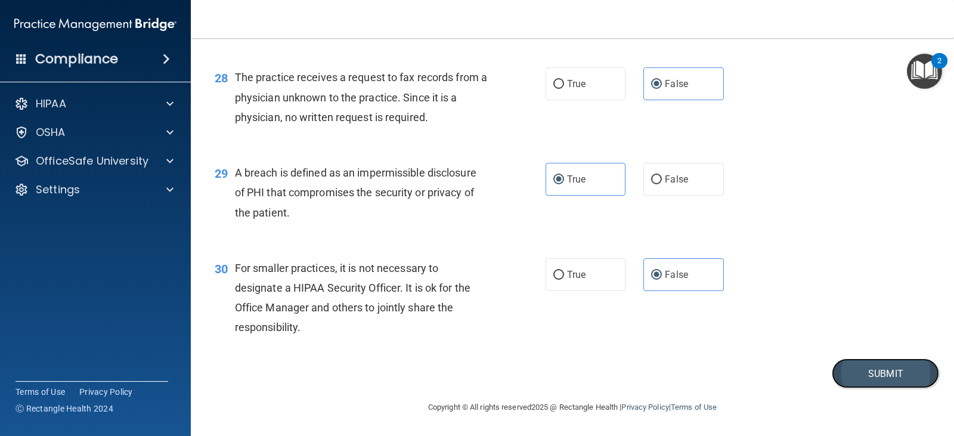
click at [855, 377] on button "Submit" at bounding box center [885, 374] width 107 height 30
click at [913, 366] on button "Submit" at bounding box center [885, 374] width 107 height 30
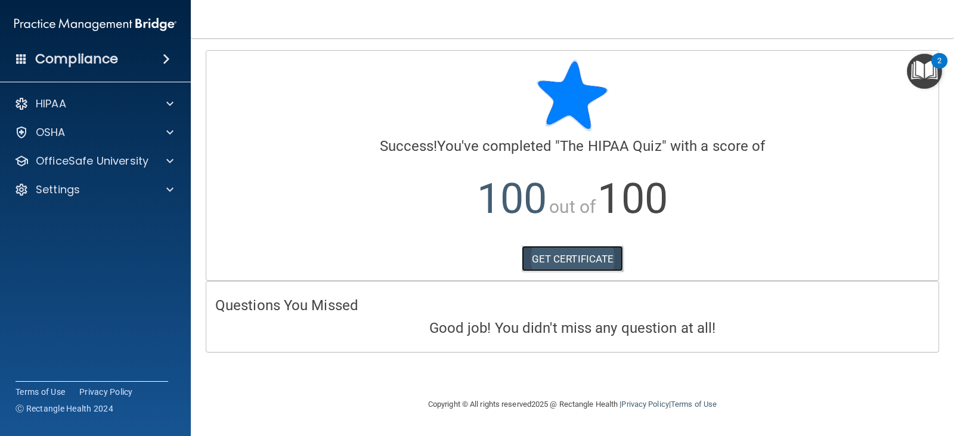
click at [564, 252] on link "GET CERTIFICATE" at bounding box center [573, 259] width 102 height 26
click at [90, 163] on p "OfficeSafe University" at bounding box center [92, 161] width 113 height 14
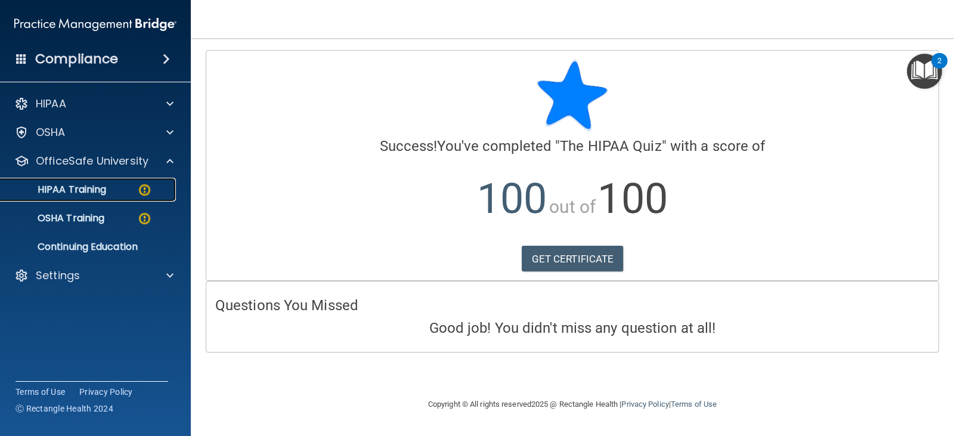
click at [86, 191] on p "HIPAA Training" at bounding box center [57, 190] width 98 height 12
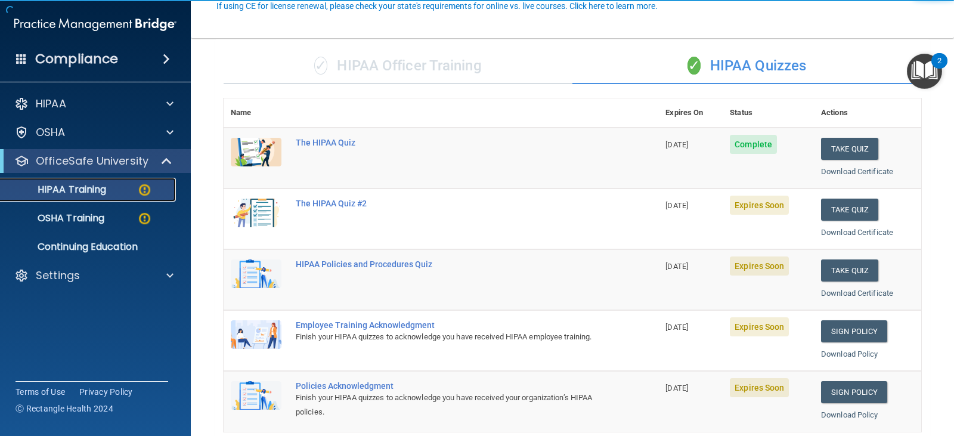
scroll to position [119, 0]
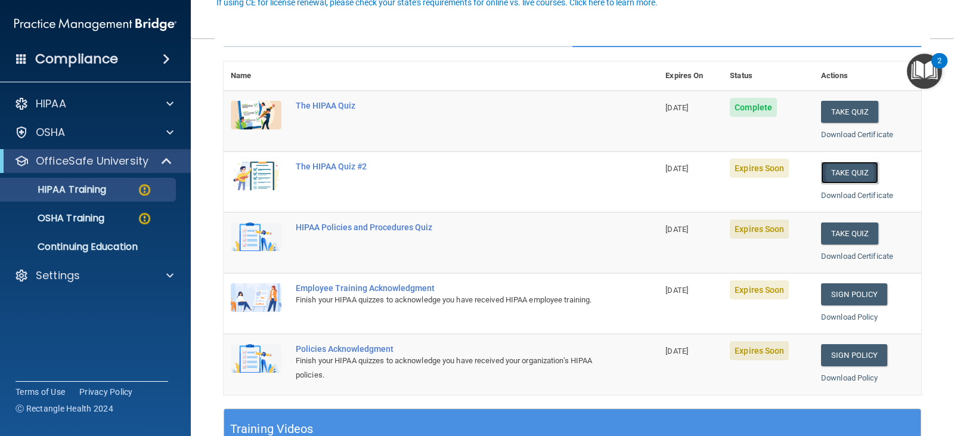
click at [842, 170] on button "Take Quiz" at bounding box center [849, 173] width 57 height 22
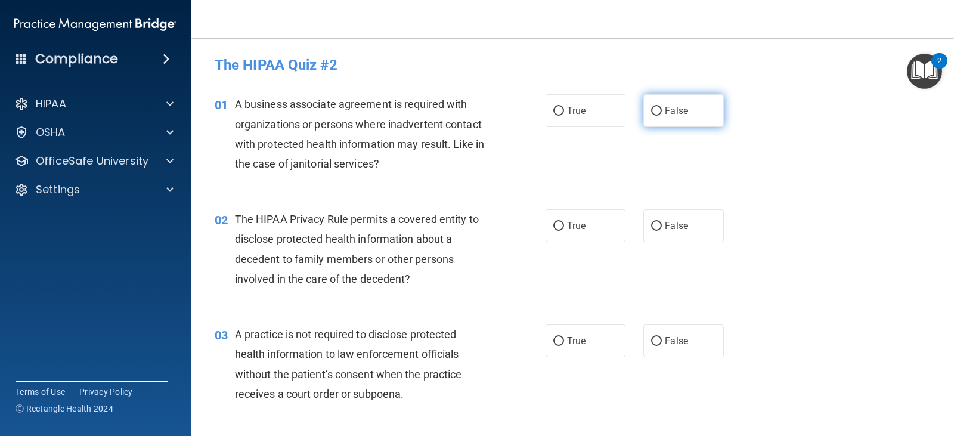
click at [693, 102] on label "False" at bounding box center [684, 110] width 80 height 33
click at [662, 107] on input "False" at bounding box center [656, 111] width 11 height 9
radio input "true"
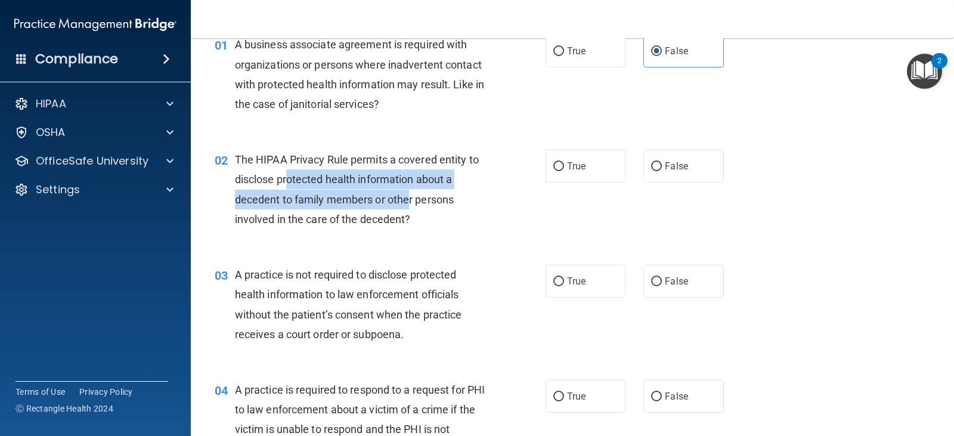
drag, startPoint x: 286, startPoint y: 180, endPoint x: 409, endPoint y: 193, distance: 123.7
click at [409, 193] on span "The HIPAA Privacy Rule permits a covered entity to disclose protected health in…" at bounding box center [357, 189] width 244 height 72
click at [411, 193] on span "The HIPAA Privacy Rule permits a covered entity to disclose protected health in…" at bounding box center [357, 189] width 244 height 72
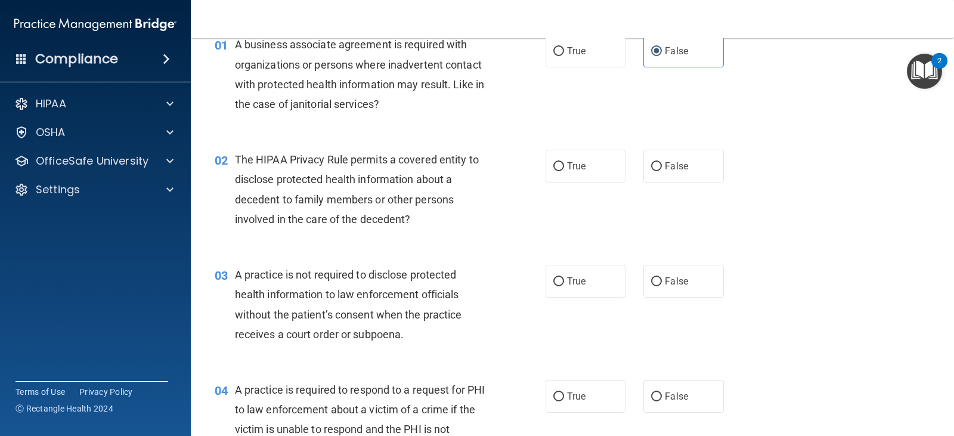
click at [464, 218] on div "The HIPAA Privacy Rule permits a covered entity to disclose protected health in…" at bounding box center [366, 189] width 262 height 79
click at [576, 180] on label "True" at bounding box center [586, 166] width 80 height 33
click at [564, 171] on input "True" at bounding box center [559, 166] width 11 height 9
radio input "true"
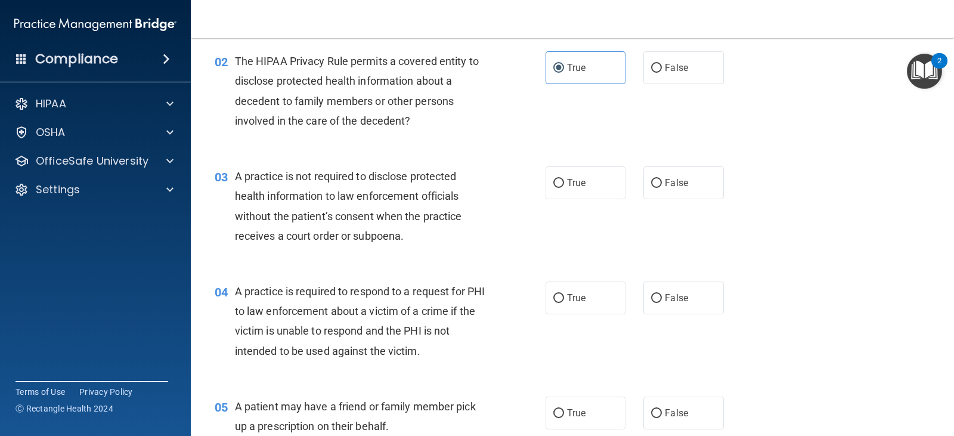
scroll to position [179, 0]
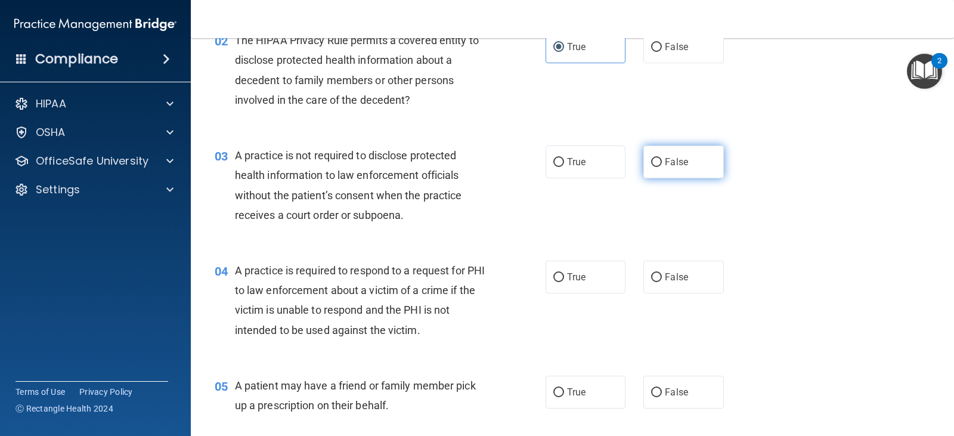
click at [654, 164] on input "False" at bounding box center [656, 162] width 11 height 9
radio input "true"
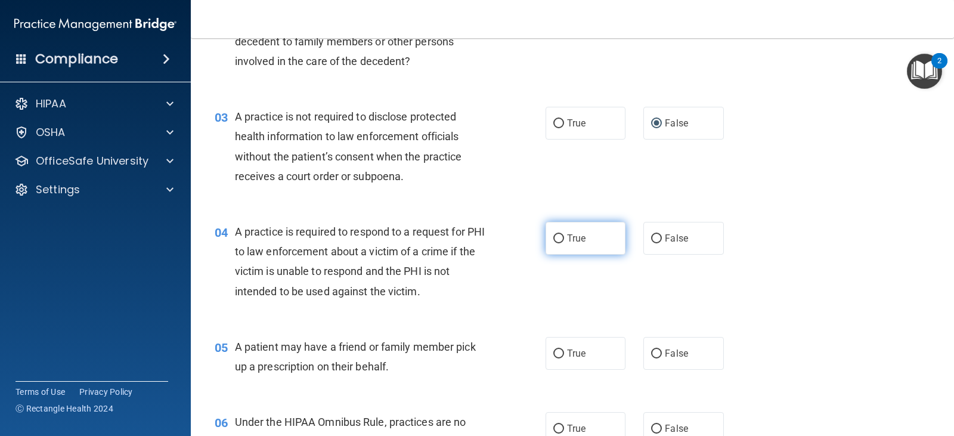
scroll to position [239, 0]
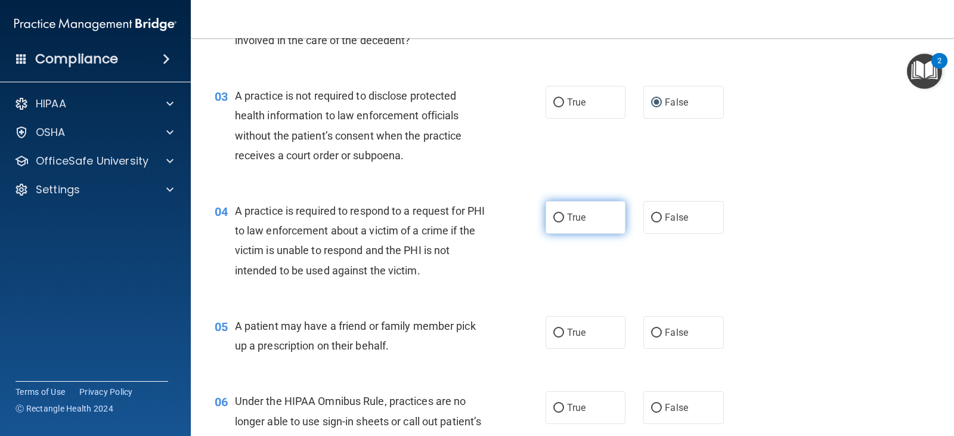
click at [599, 222] on label "True" at bounding box center [586, 217] width 80 height 33
click at [564, 222] on input "True" at bounding box center [559, 218] width 11 height 9
radio input "true"
click at [581, 327] on label "True" at bounding box center [586, 332] width 80 height 33
click at [564, 329] on input "True" at bounding box center [559, 333] width 11 height 9
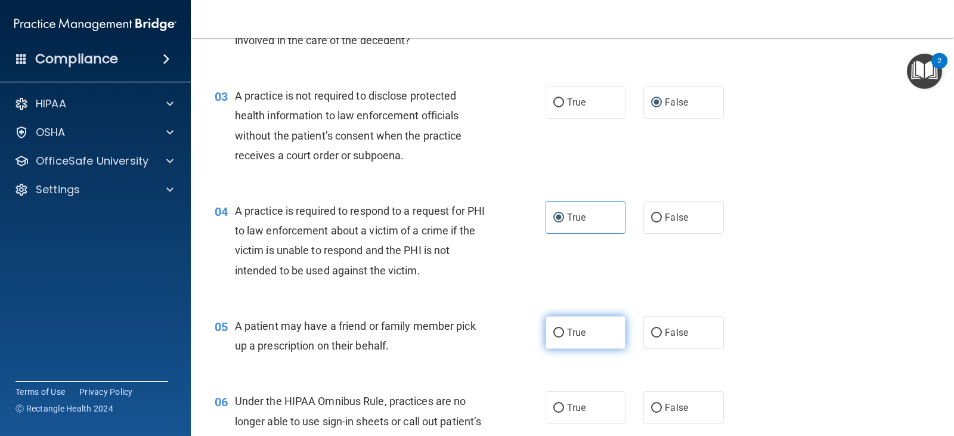
radio input "true"
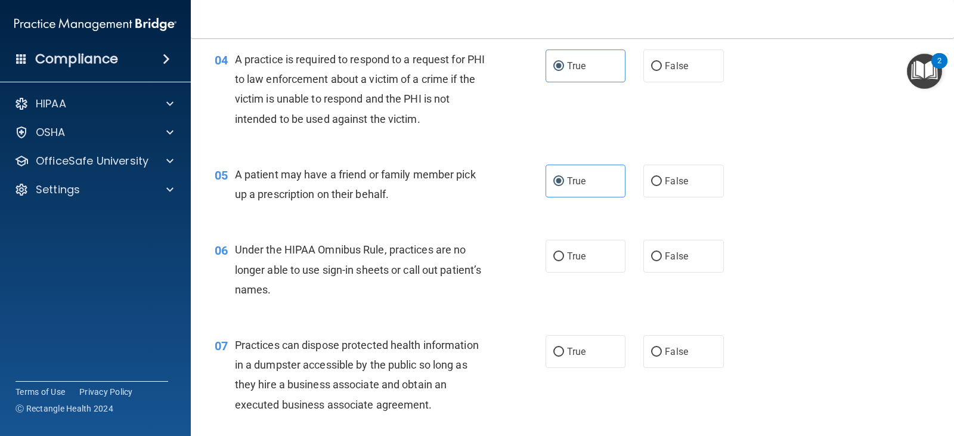
scroll to position [418, 0]
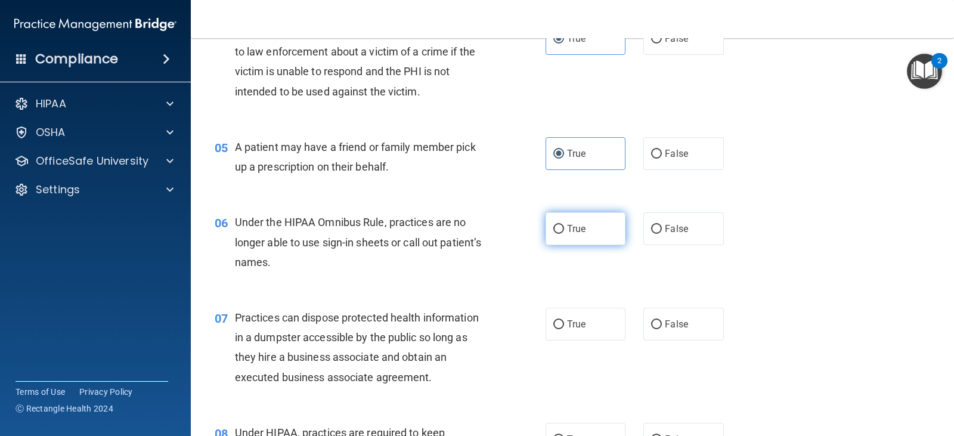
click at [573, 227] on span "True" at bounding box center [576, 228] width 18 height 11
click at [564, 227] on input "True" at bounding box center [559, 229] width 11 height 9
radio input "true"
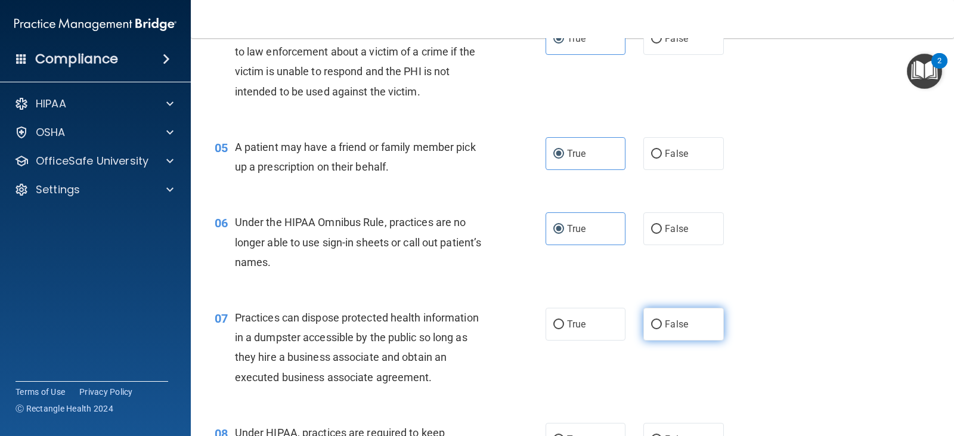
click at [699, 320] on label "False" at bounding box center [684, 324] width 80 height 33
click at [662, 320] on input "False" at bounding box center [656, 324] width 11 height 9
radio input "true"
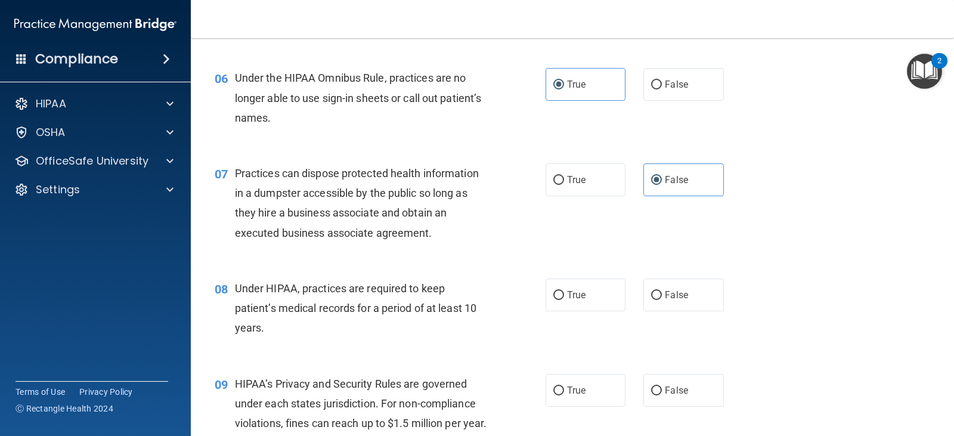
scroll to position [597, 0]
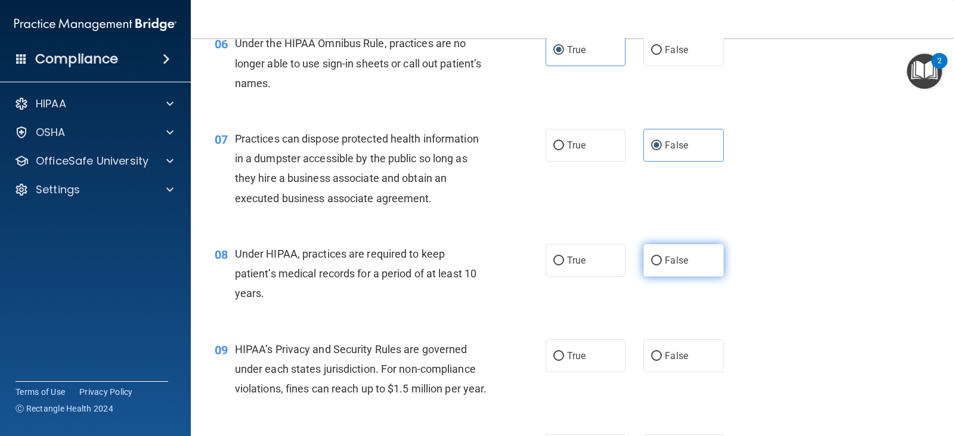
click at [666, 257] on span "False" at bounding box center [676, 260] width 23 height 11
click at [662, 257] on input "False" at bounding box center [656, 261] width 11 height 9
radio input "true"
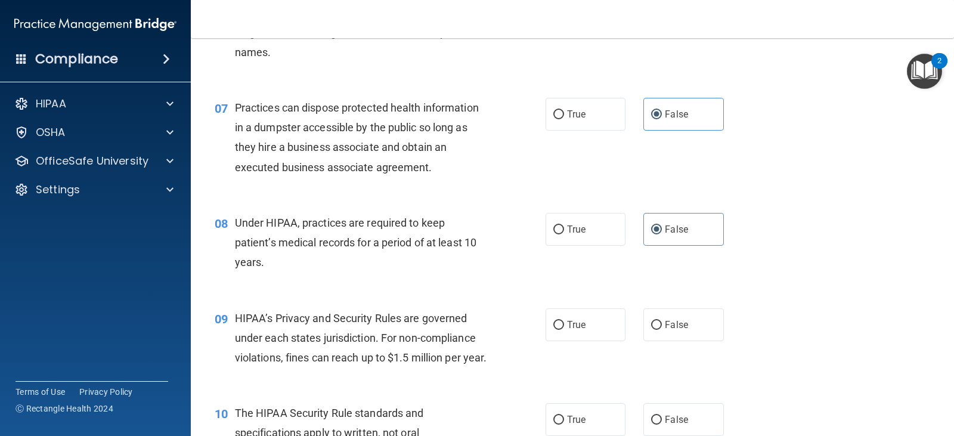
scroll to position [656, 0]
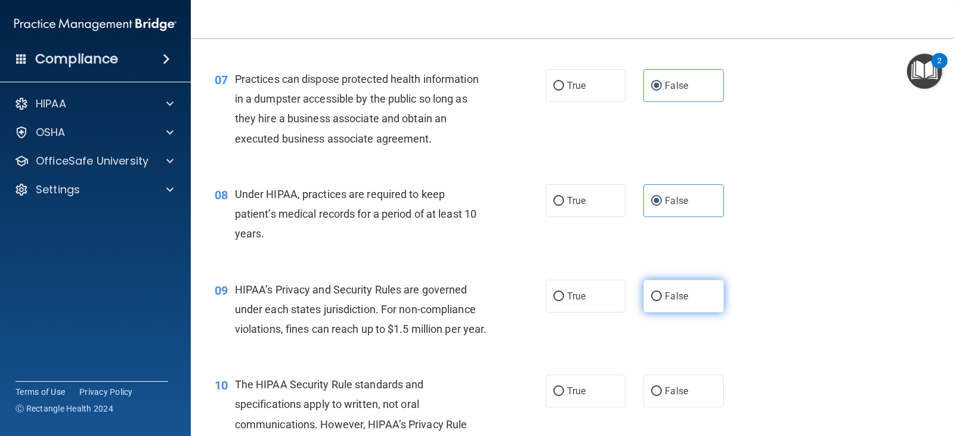
click at [694, 298] on label "False" at bounding box center [684, 296] width 80 height 33
click at [662, 298] on input "False" at bounding box center [656, 296] width 11 height 9
radio input "true"
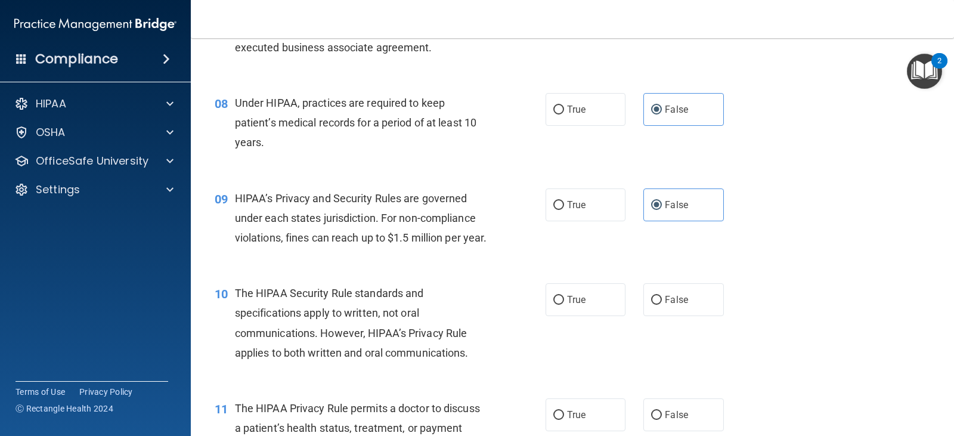
scroll to position [776, 0]
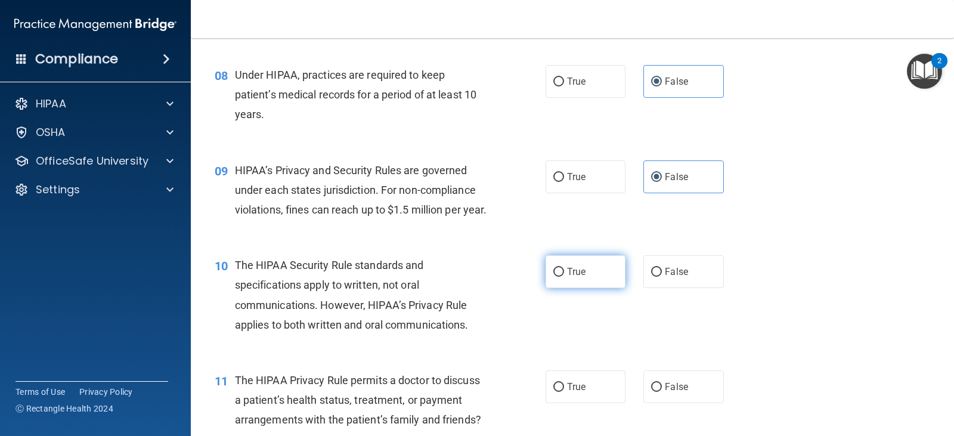
drag, startPoint x: 579, startPoint y: 295, endPoint x: 585, endPoint y: 290, distance: 8.0
click at [580, 277] on span "True" at bounding box center [576, 271] width 18 height 11
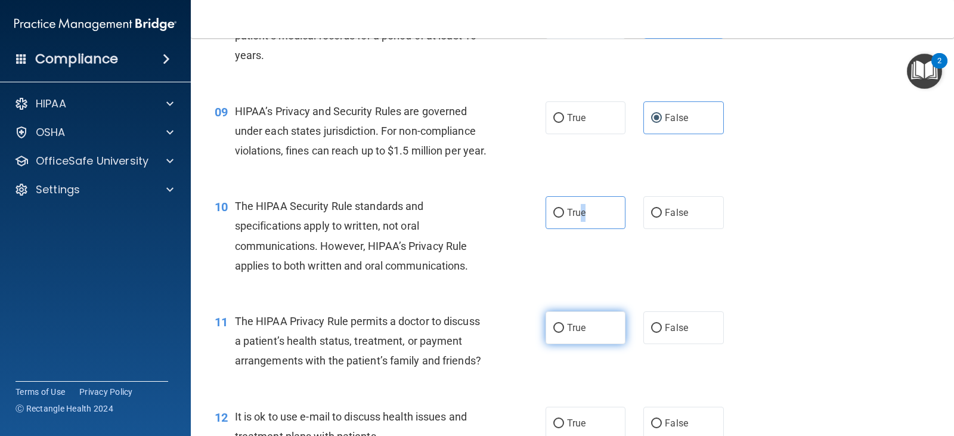
scroll to position [835, 0]
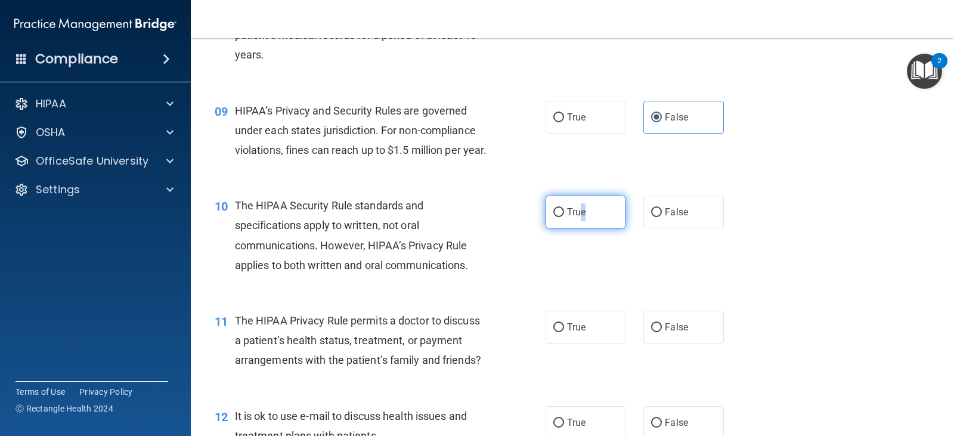
click at [555, 217] on input "True" at bounding box center [559, 212] width 11 height 9
radio input "true"
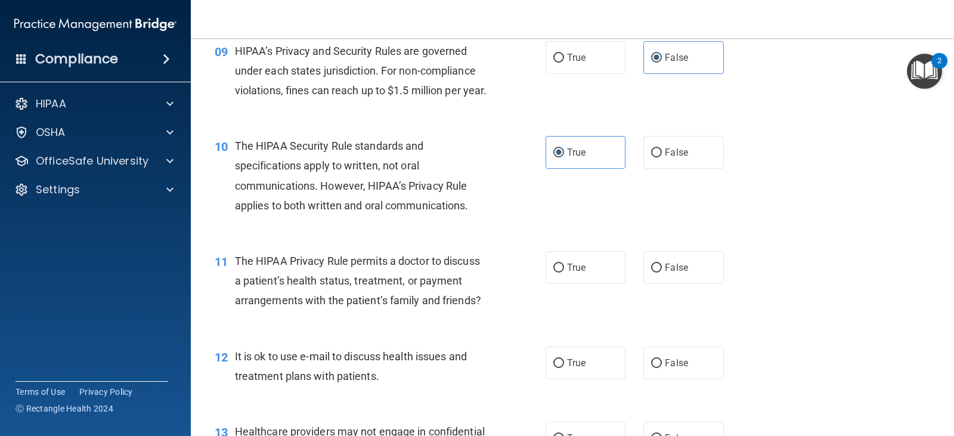
click at [750, 264] on div "11 The HIPAA Privacy Rule permits a doctor to discuss a patient’s health status…" at bounding box center [573, 283] width 734 height 95
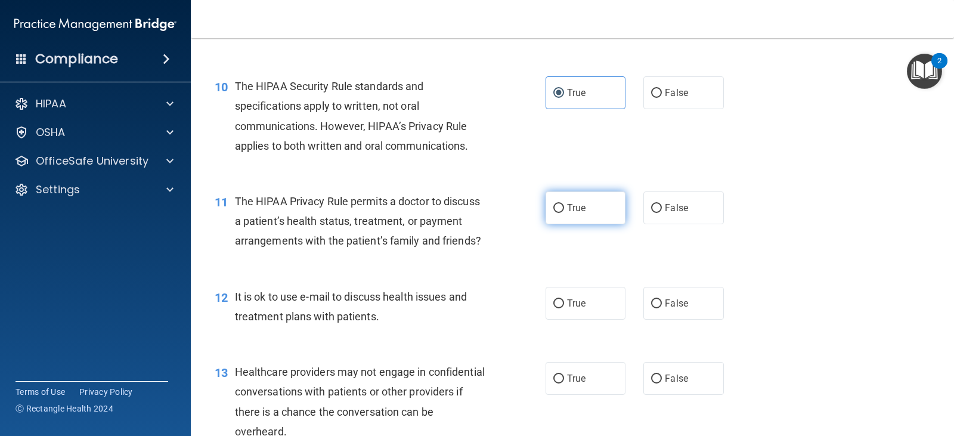
click at [574, 224] on label "True" at bounding box center [586, 207] width 80 height 33
click at [564, 213] on input "True" at bounding box center [559, 208] width 11 height 9
radio input "true"
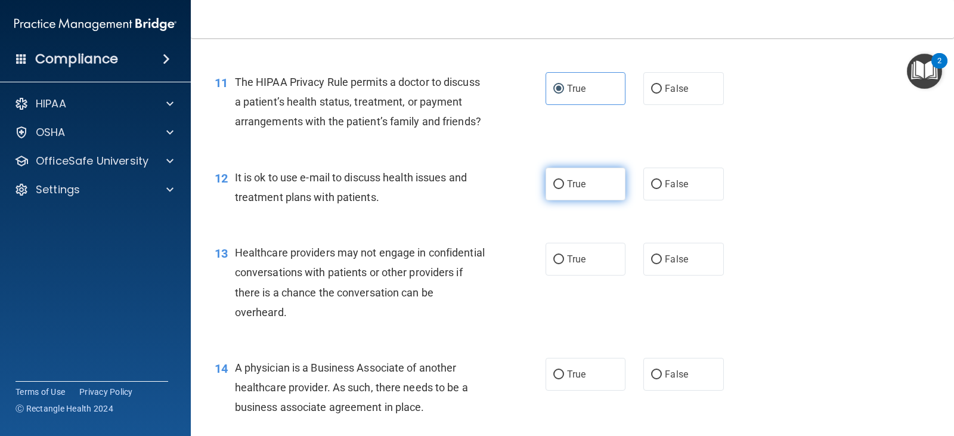
drag, startPoint x: 593, startPoint y: 212, endPoint x: 594, endPoint y: 205, distance: 7.3
click at [593, 200] on label "True" at bounding box center [586, 184] width 80 height 33
click at [564, 189] on input "True" at bounding box center [559, 184] width 11 height 9
radio input "true"
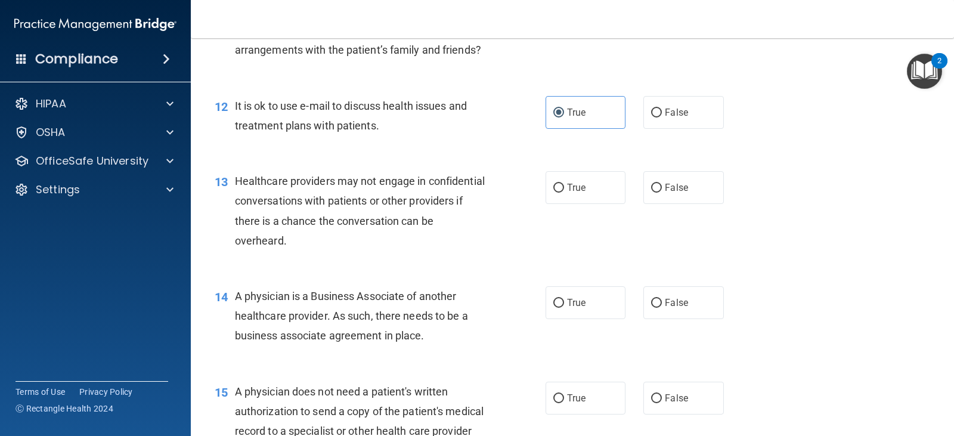
scroll to position [1193, 0]
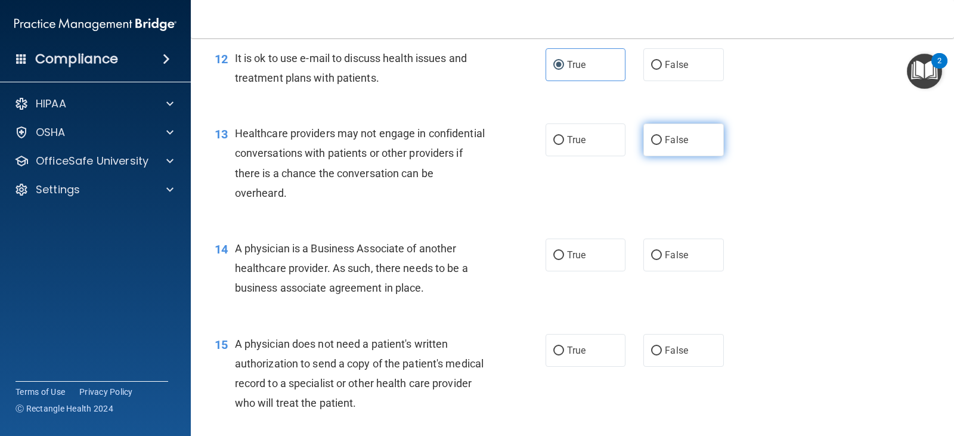
click at [676, 146] on span "False" at bounding box center [676, 139] width 23 height 11
click at [662, 145] on input "False" at bounding box center [656, 140] width 11 height 9
radio input "true"
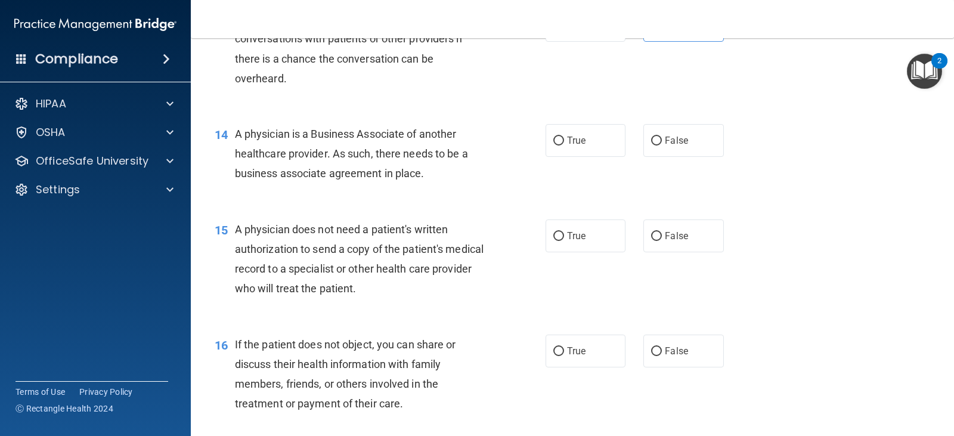
scroll to position [1312, 0]
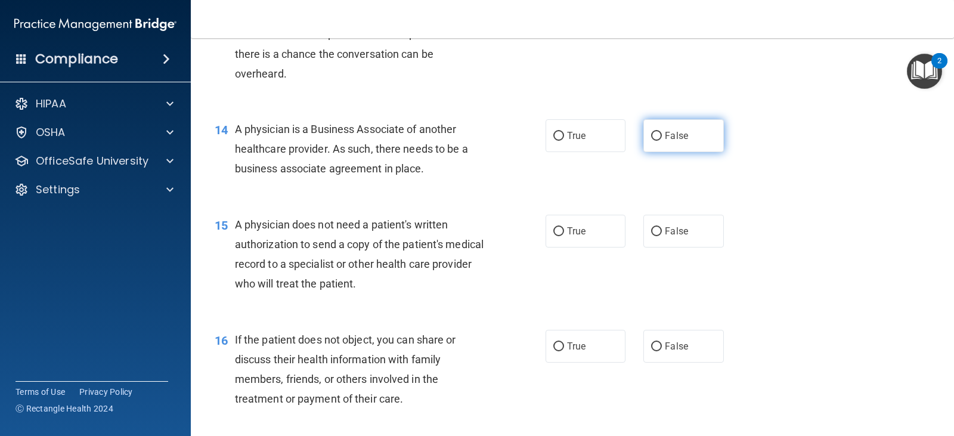
click at [694, 152] on label "False" at bounding box center [684, 135] width 80 height 33
click at [662, 141] on input "False" at bounding box center [656, 136] width 11 height 9
radio input "true"
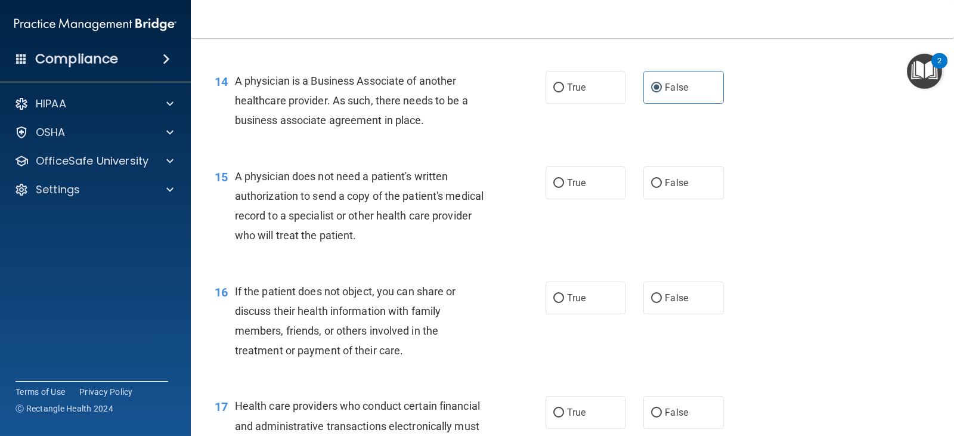
scroll to position [1372, 0]
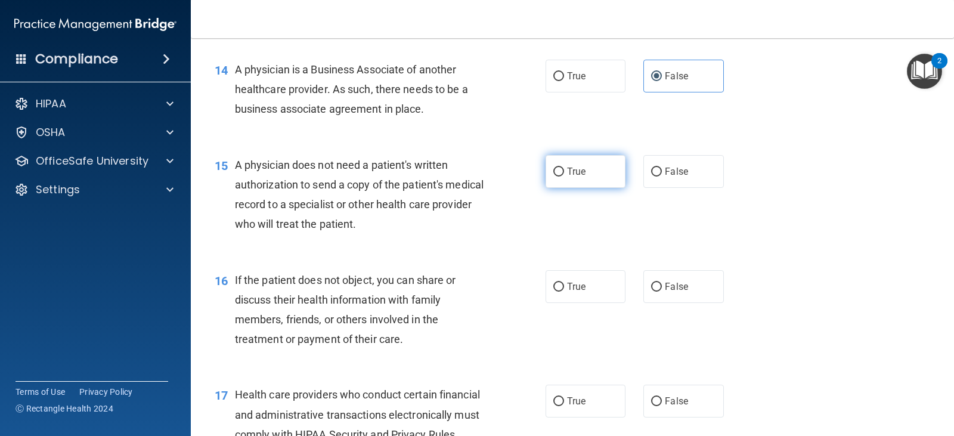
click at [554, 177] on input "True" at bounding box center [559, 172] width 11 height 9
radio input "true"
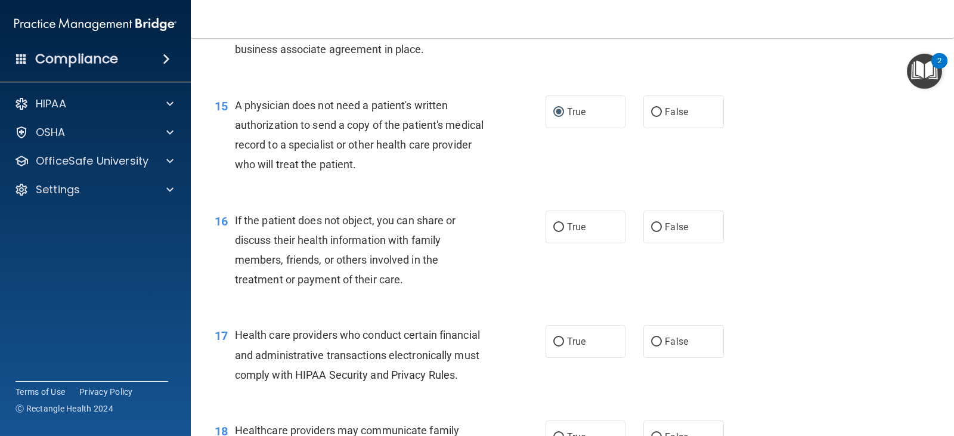
scroll to position [1491, 0]
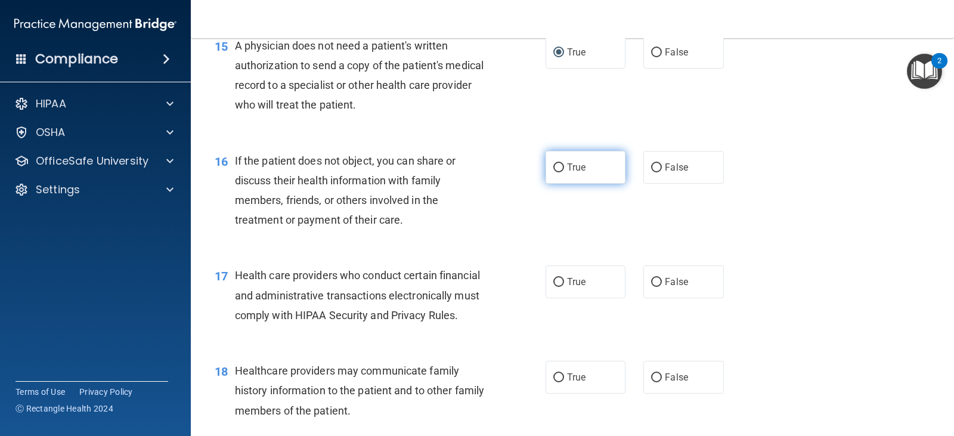
click at [589, 184] on label "True" at bounding box center [586, 167] width 80 height 33
click at [564, 172] on input "True" at bounding box center [559, 167] width 11 height 9
radio input "true"
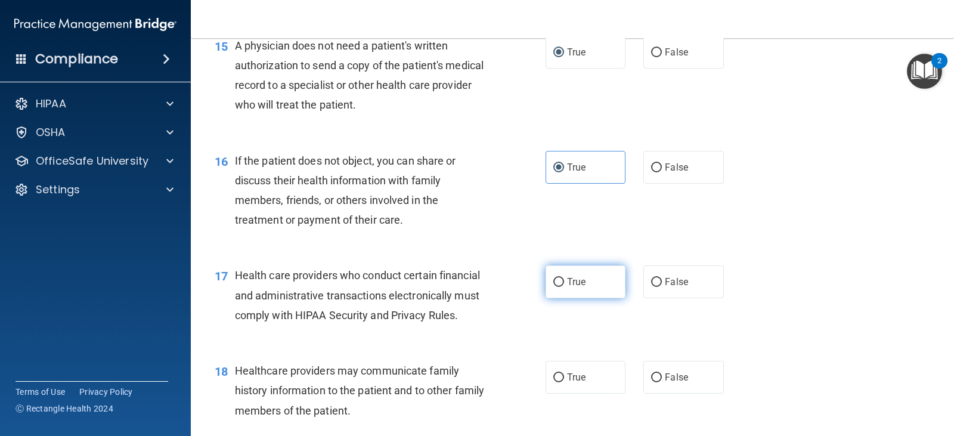
click at [584, 298] on label "True" at bounding box center [586, 281] width 80 height 33
click at [564, 287] on input "True" at bounding box center [559, 282] width 11 height 9
radio input "true"
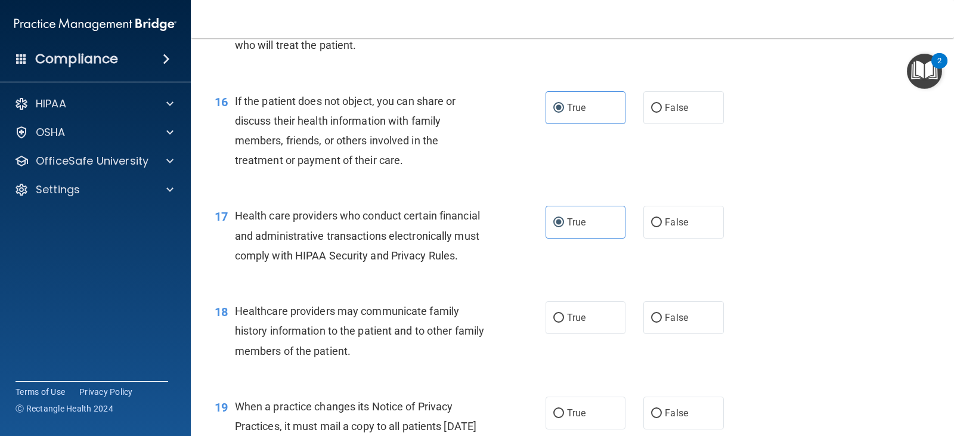
scroll to position [1611, 0]
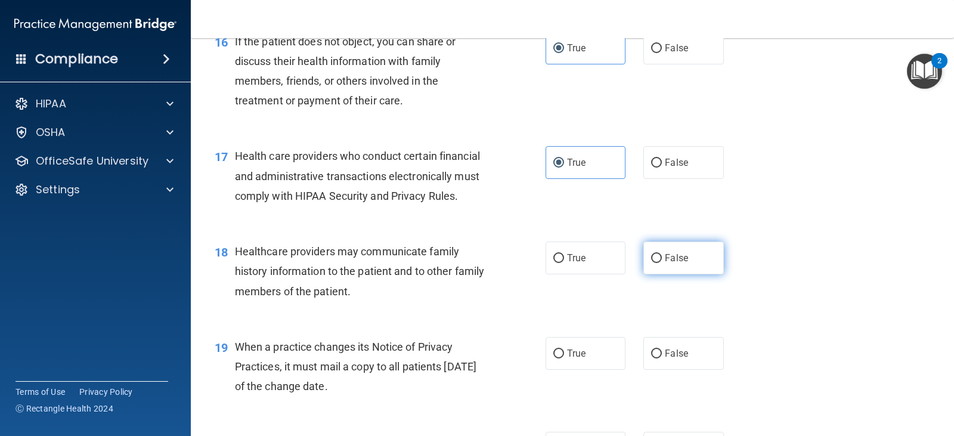
click at [702, 274] on label "False" at bounding box center [684, 258] width 80 height 33
click at [662, 263] on input "False" at bounding box center [656, 258] width 11 height 9
radio input "true"
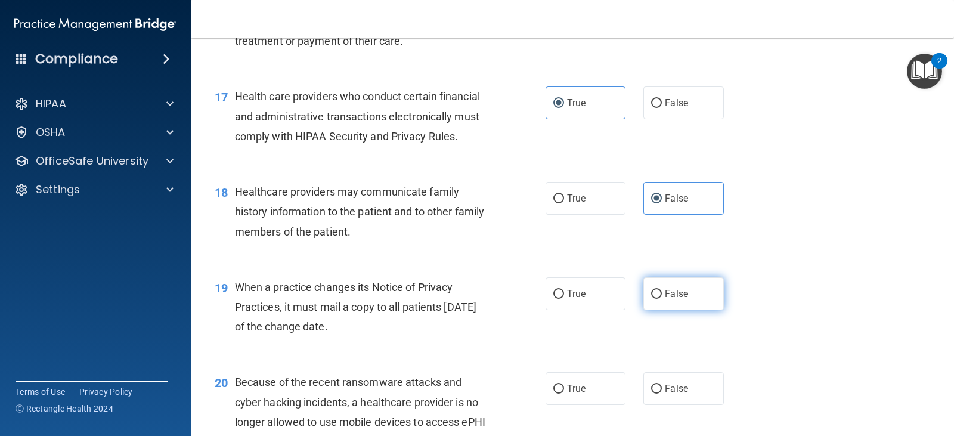
click at [705, 310] on label "False" at bounding box center [684, 293] width 80 height 33
click at [662, 299] on input "False" at bounding box center [656, 294] width 11 height 9
radio input "true"
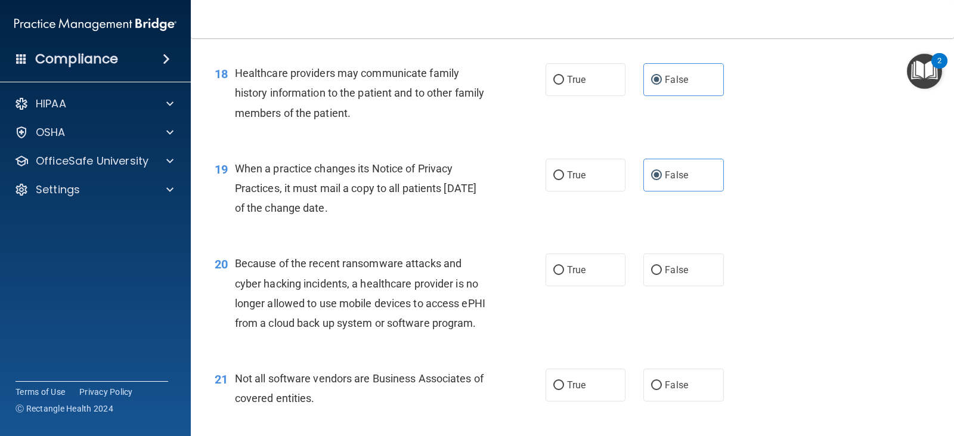
scroll to position [1790, 0]
click at [656, 286] on label "False" at bounding box center [684, 269] width 80 height 33
click at [656, 274] on input "False" at bounding box center [656, 269] width 11 height 9
radio input "true"
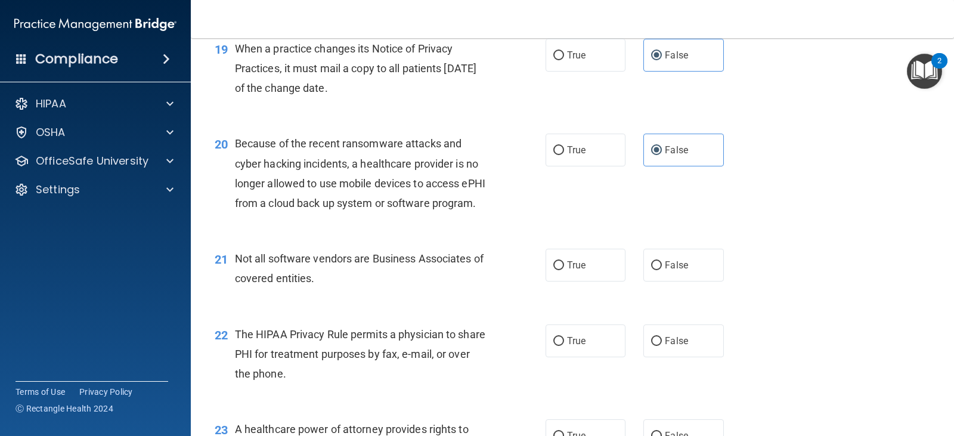
scroll to position [1969, 0]
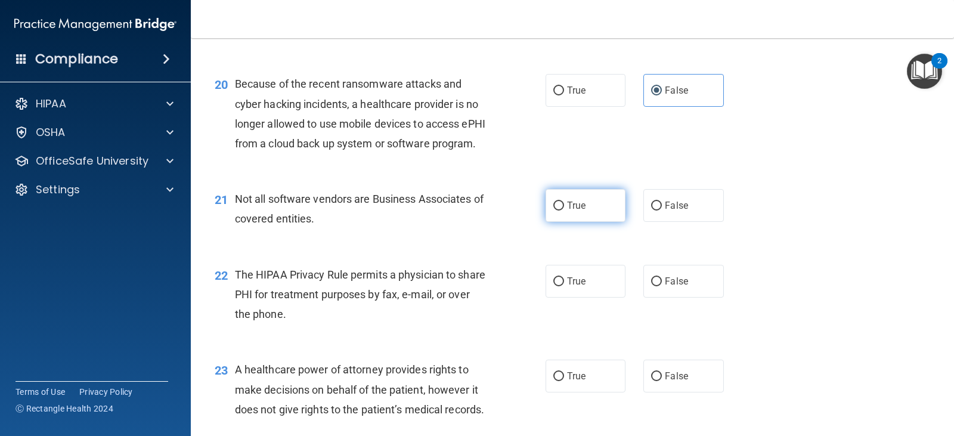
click at [578, 222] on label "True" at bounding box center [586, 205] width 80 height 33
click at [564, 211] on input "True" at bounding box center [559, 206] width 11 height 9
radio input "true"
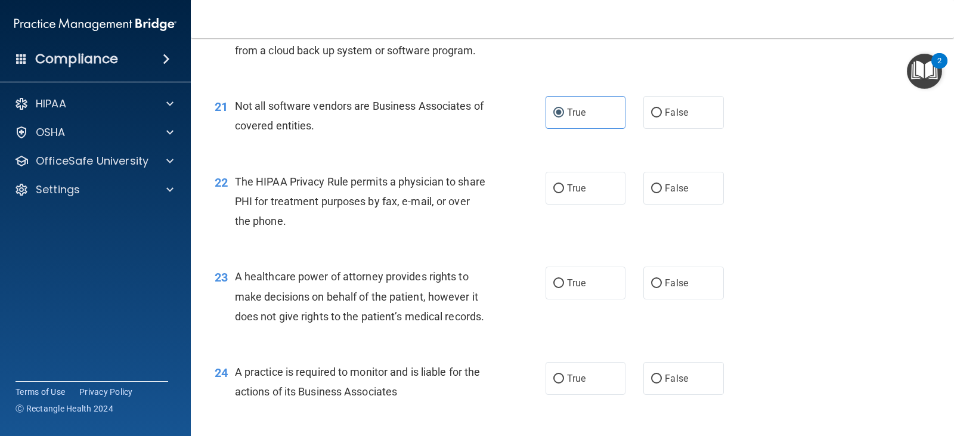
scroll to position [2088, 0]
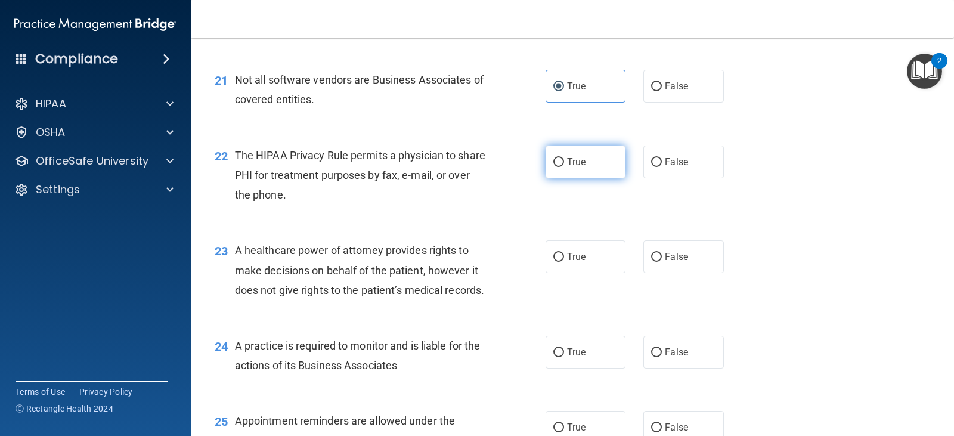
click at [583, 178] on label "True" at bounding box center [586, 162] width 80 height 33
click at [564, 167] on input "True" at bounding box center [559, 162] width 11 height 9
radio input "true"
click at [666, 168] on span "False" at bounding box center [676, 161] width 23 height 11
click at [662, 167] on input "False" at bounding box center [656, 162] width 11 height 9
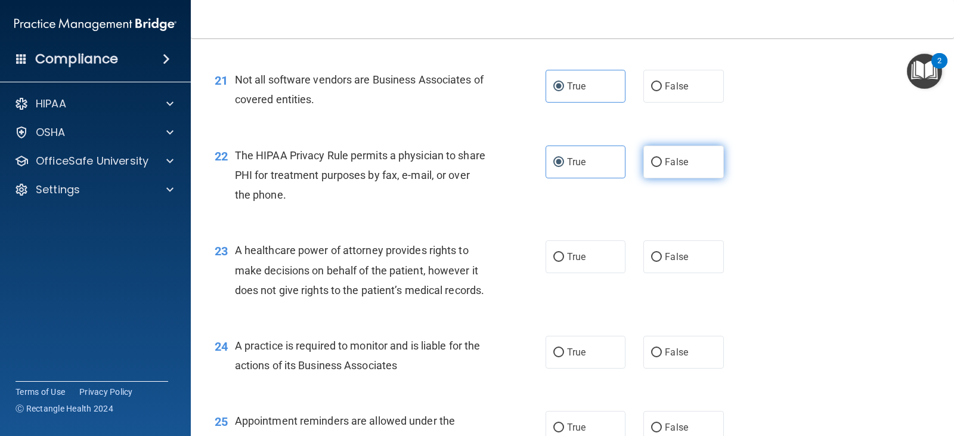
radio input "true"
click at [586, 178] on label "True" at bounding box center [586, 162] width 80 height 33
click at [564, 167] on input "True" at bounding box center [559, 162] width 11 height 9
radio input "true"
radio input "false"
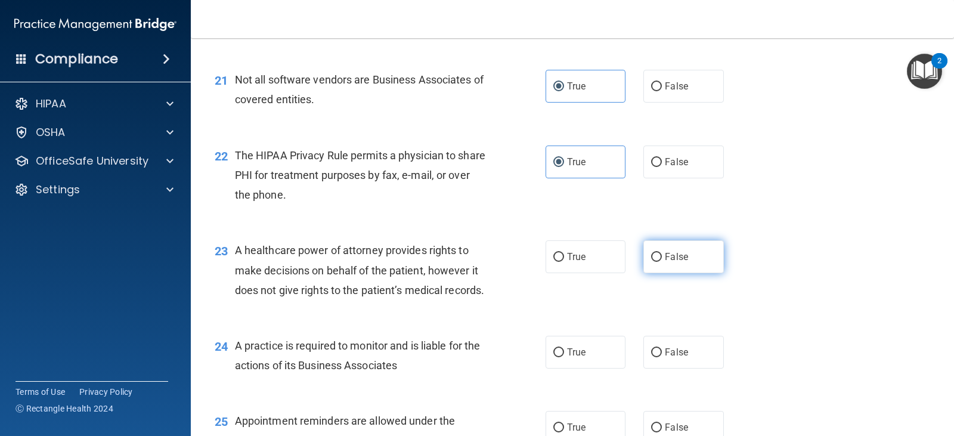
click at [670, 262] on span "False" at bounding box center [676, 256] width 23 height 11
click at [662, 262] on input "False" at bounding box center [656, 257] width 11 height 9
radio input "true"
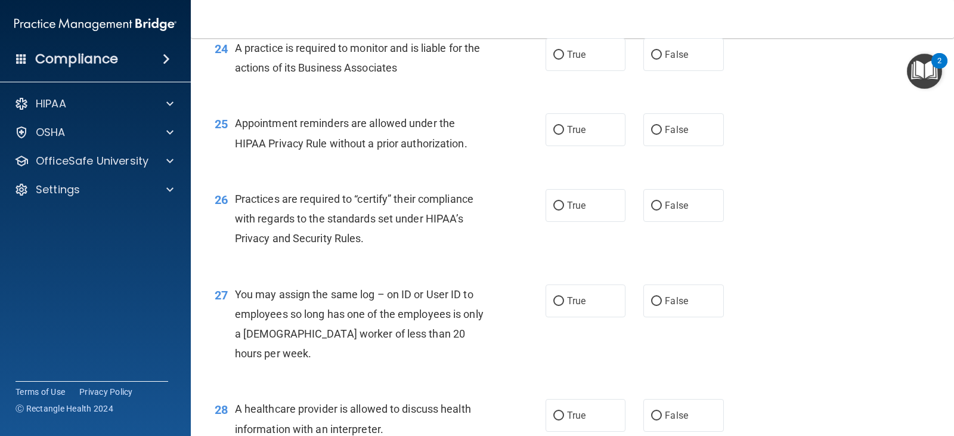
scroll to position [2386, 0]
click at [652, 59] on input "False" at bounding box center [656, 54] width 11 height 9
radio input "true"
click at [585, 146] on label "True" at bounding box center [586, 129] width 80 height 33
click at [564, 134] on input "True" at bounding box center [559, 129] width 11 height 9
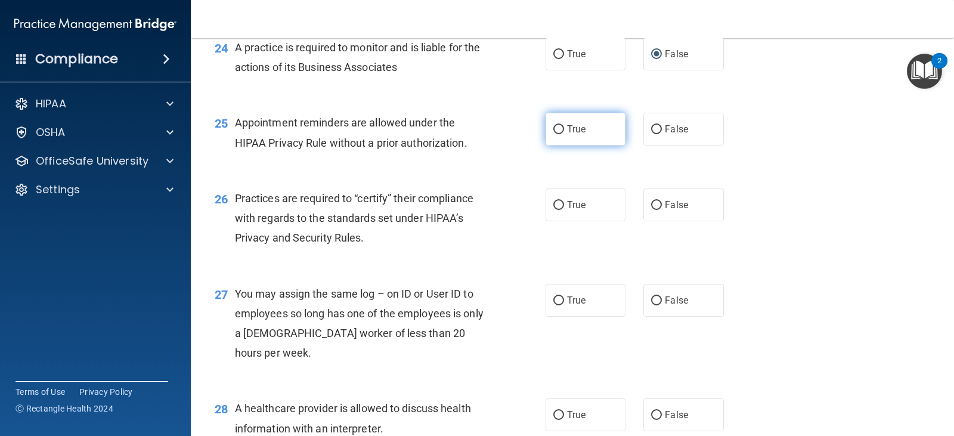
radio input "true"
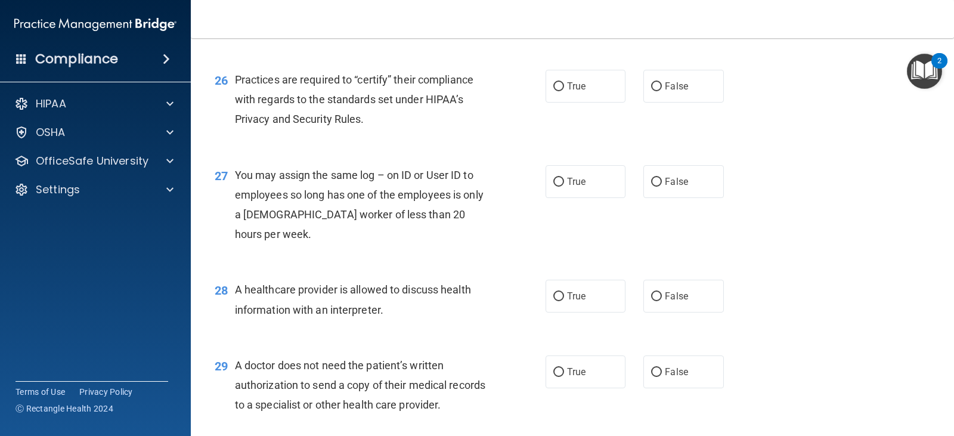
scroll to position [2506, 0]
click at [676, 91] on span "False" at bounding box center [676, 85] width 23 height 11
click at [662, 91] on input "False" at bounding box center [656, 86] width 11 height 9
radio input "true"
click at [666, 187] on span "False" at bounding box center [676, 180] width 23 height 11
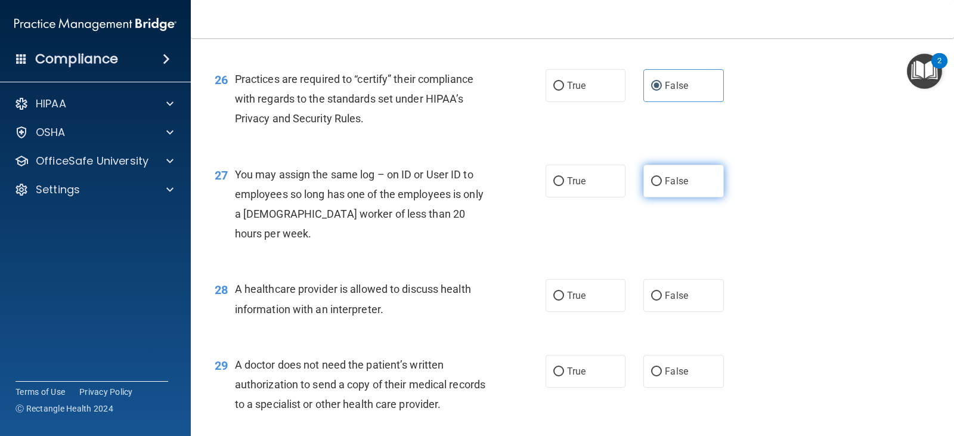
click at [662, 186] on input "False" at bounding box center [656, 181] width 11 height 9
radio input "true"
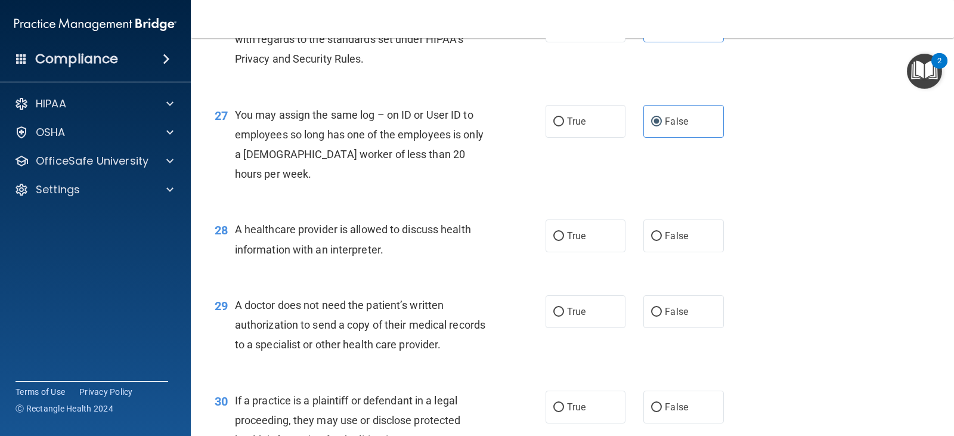
scroll to position [2625, 0]
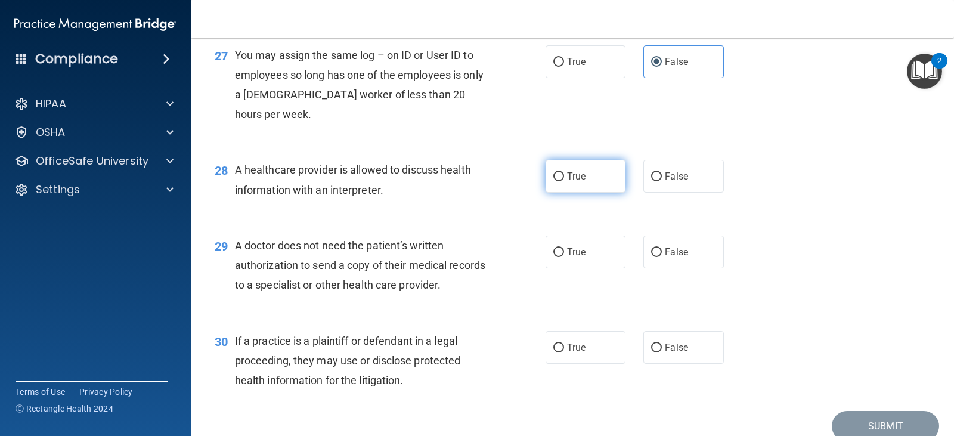
click at [571, 182] on span "True" at bounding box center [576, 176] width 18 height 11
click at [564, 181] on input "True" at bounding box center [559, 176] width 11 height 9
radio input "true"
drag, startPoint x: 573, startPoint y: 313, endPoint x: 481, endPoint y: 325, distance: 92.7
click at [573, 258] on span "True" at bounding box center [576, 251] width 18 height 11
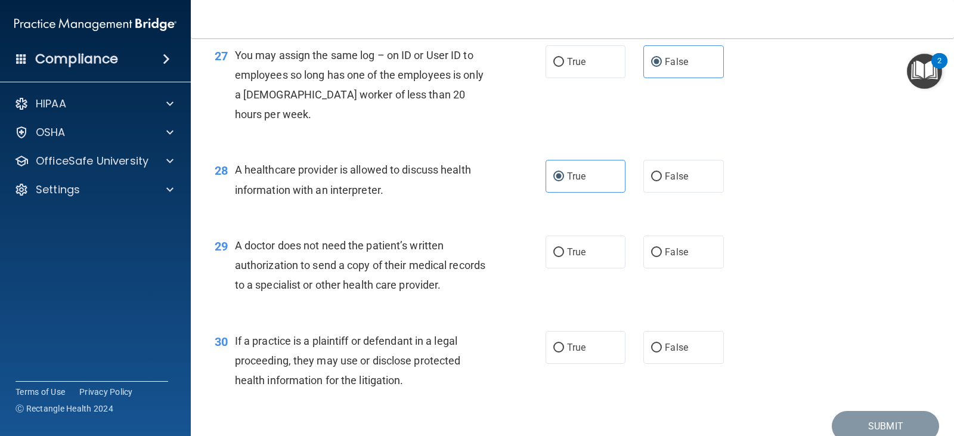
click at [564, 257] on input "True" at bounding box center [559, 252] width 11 height 9
radio input "true"
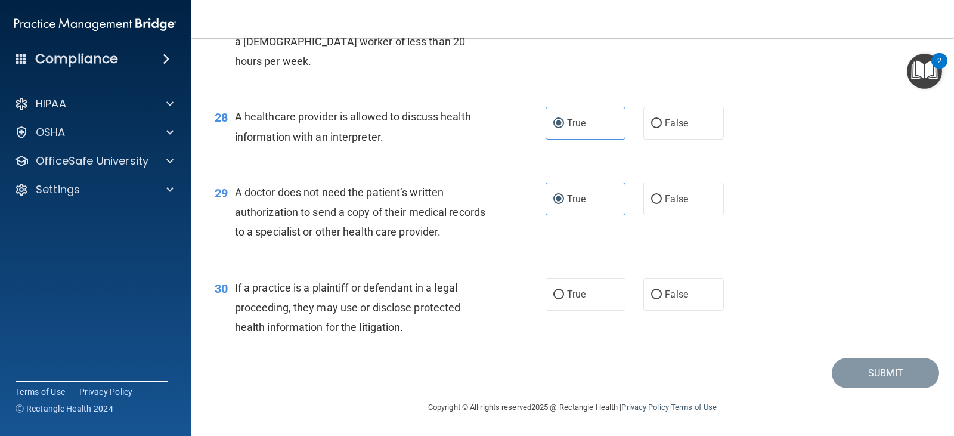
scroll to position [2737, 0]
click at [567, 296] on span "True" at bounding box center [576, 294] width 18 height 11
click at [563, 296] on input "True" at bounding box center [559, 295] width 11 height 9
radio input "true"
click at [884, 372] on button "Submit" at bounding box center [885, 373] width 107 height 30
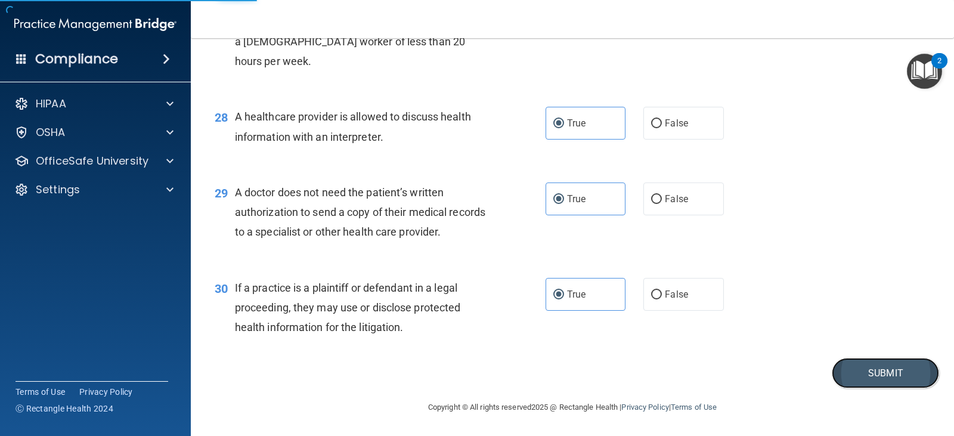
click at [871, 376] on button "Submit" at bounding box center [885, 373] width 107 height 30
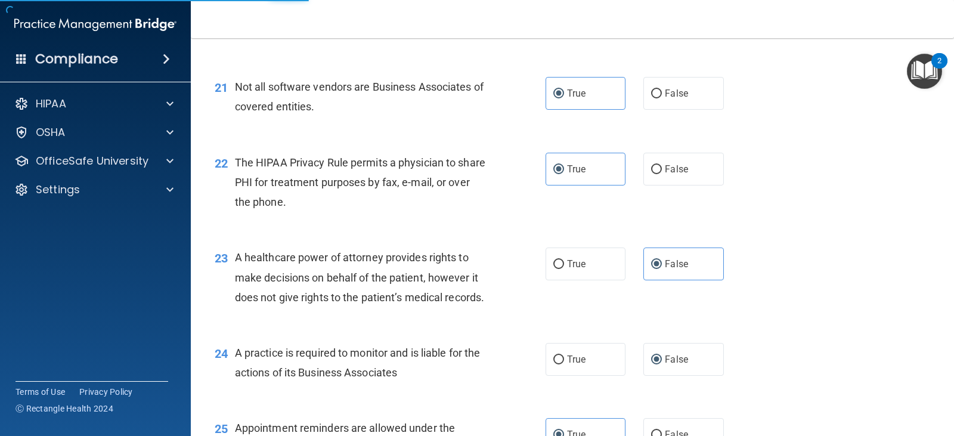
scroll to position [1723, 0]
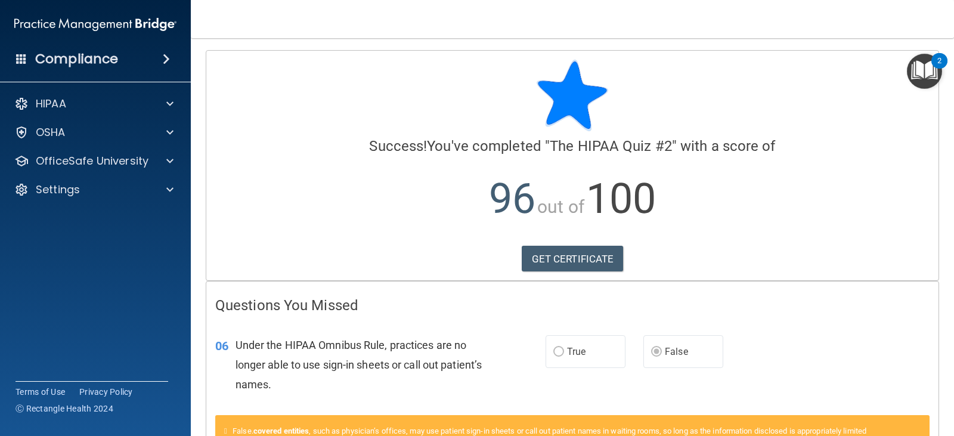
click at [571, 354] on span "True" at bounding box center [576, 351] width 18 height 11
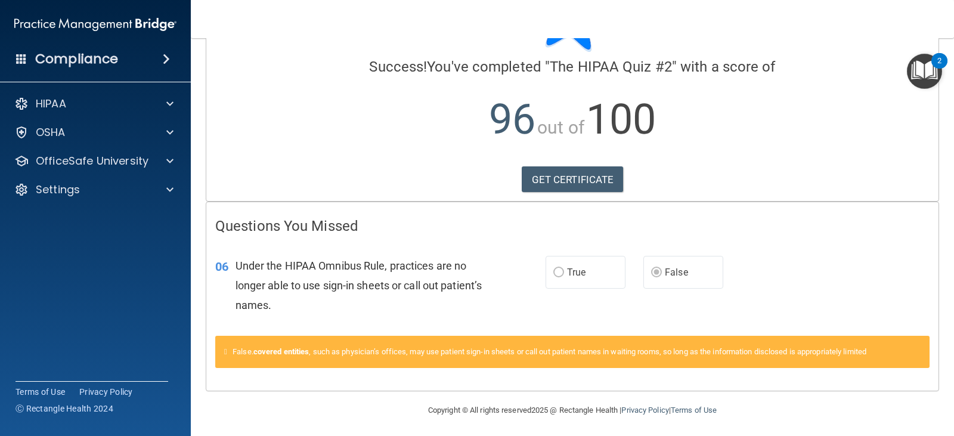
scroll to position [82, 0]
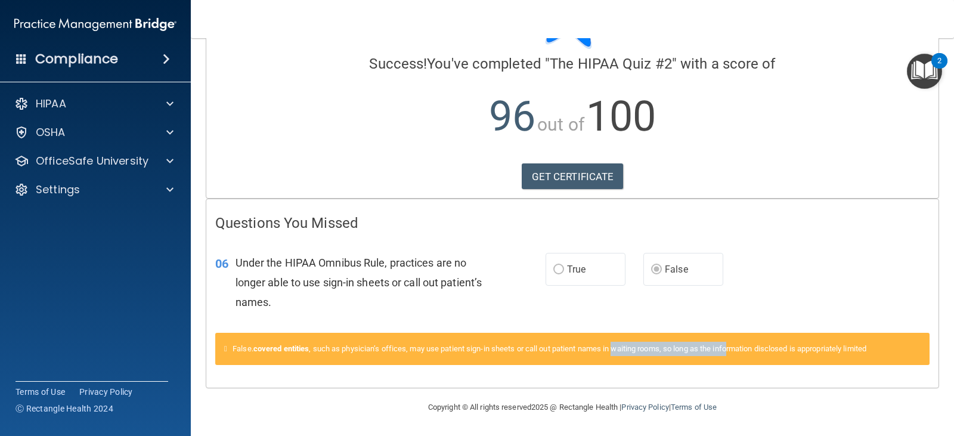
drag, startPoint x: 630, startPoint y: 350, endPoint x: 742, endPoint y: 357, distance: 111.8
click at [741, 357] on div "False. covered entities , such as physician’s offices, may use patient sign-in …" at bounding box center [572, 349] width 715 height 32
click at [742, 357] on div "False. covered entities , such as physician’s offices, may use patient sign-in …" at bounding box center [572, 349] width 715 height 32
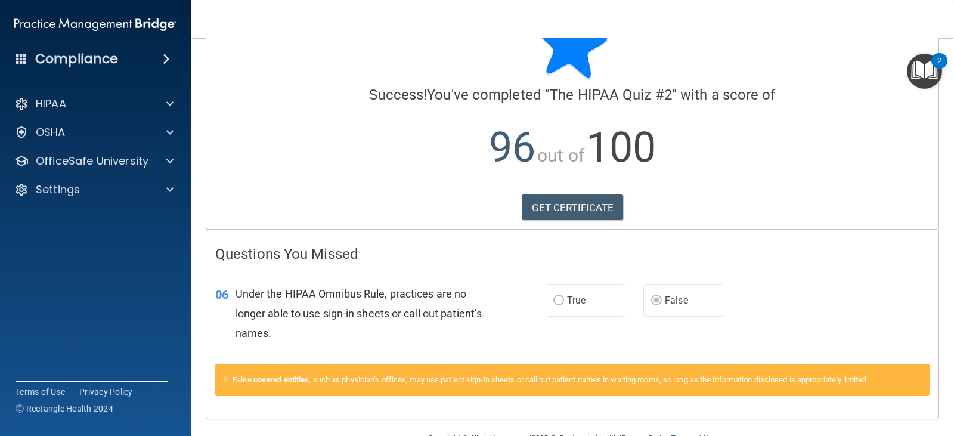
scroll to position [0, 0]
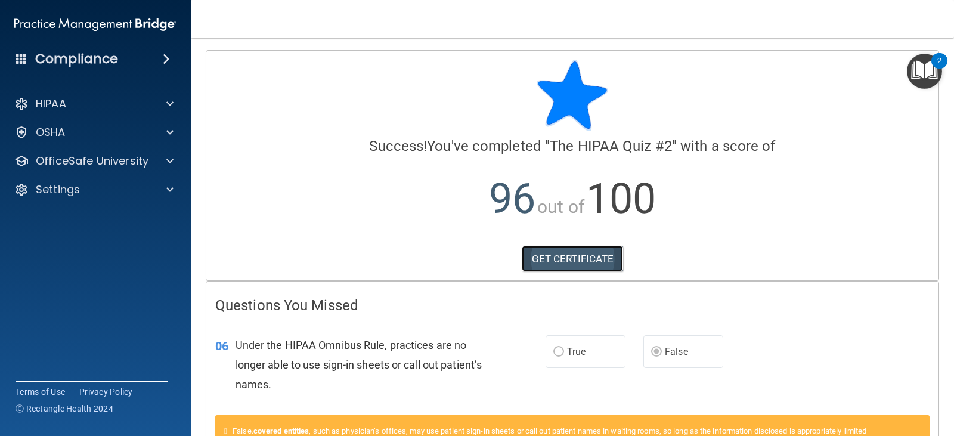
click at [595, 259] on link "GET CERTIFICATE" at bounding box center [573, 259] width 102 height 26
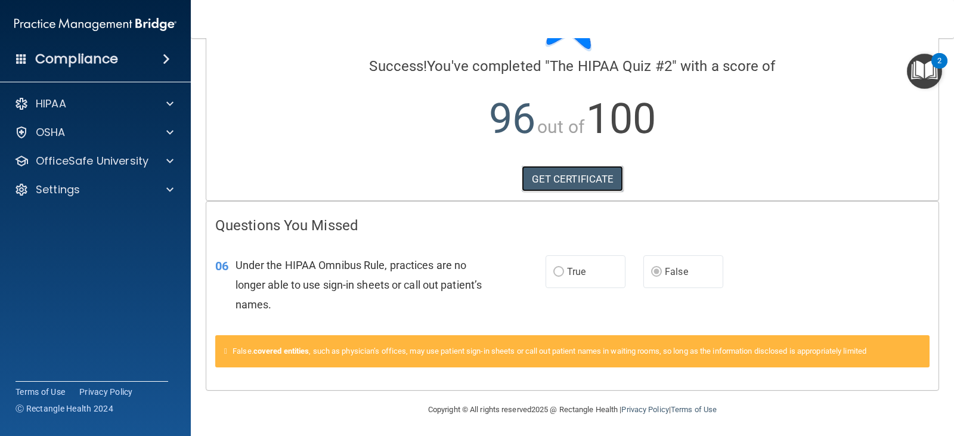
scroll to position [82, 0]
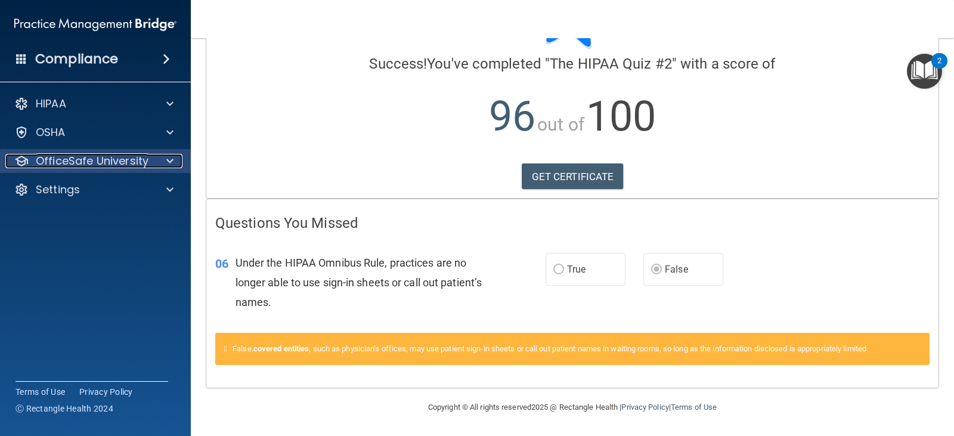
drag, startPoint x: 85, startPoint y: 157, endPoint x: 91, endPoint y: 163, distance: 8.0
click at [85, 157] on p "OfficeSafe University" at bounding box center [92, 161] width 113 height 14
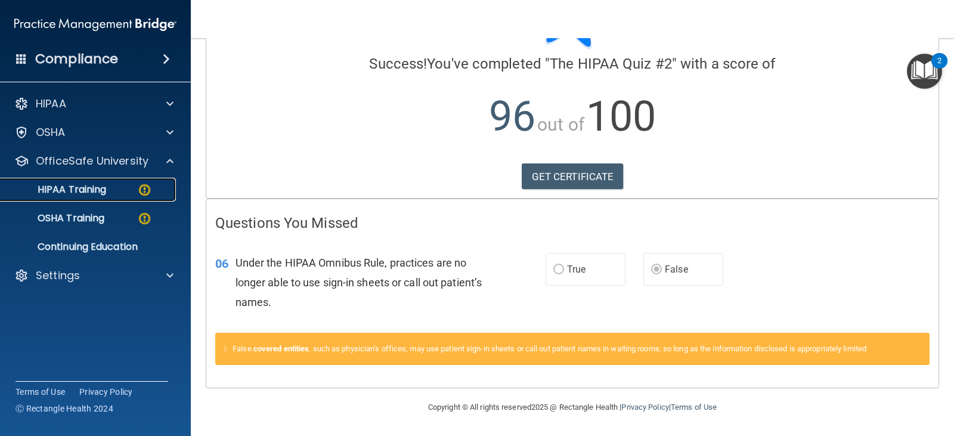
click at [86, 191] on p "HIPAA Training" at bounding box center [57, 190] width 98 height 12
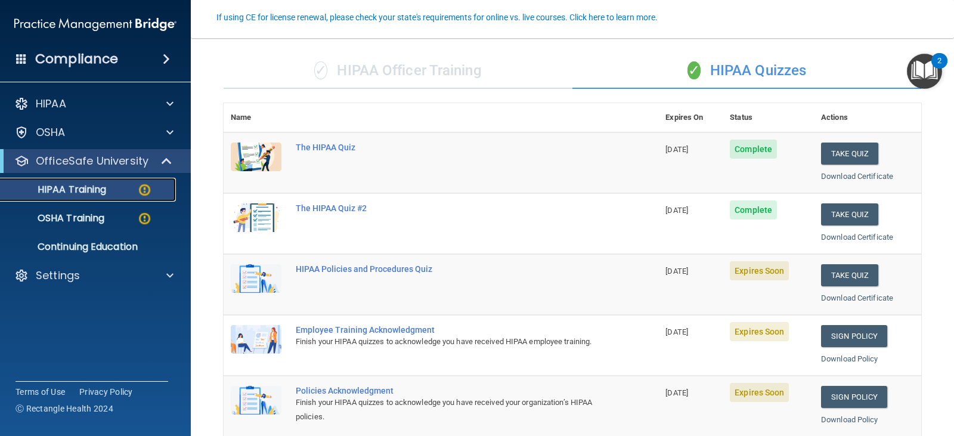
scroll to position [104, 0]
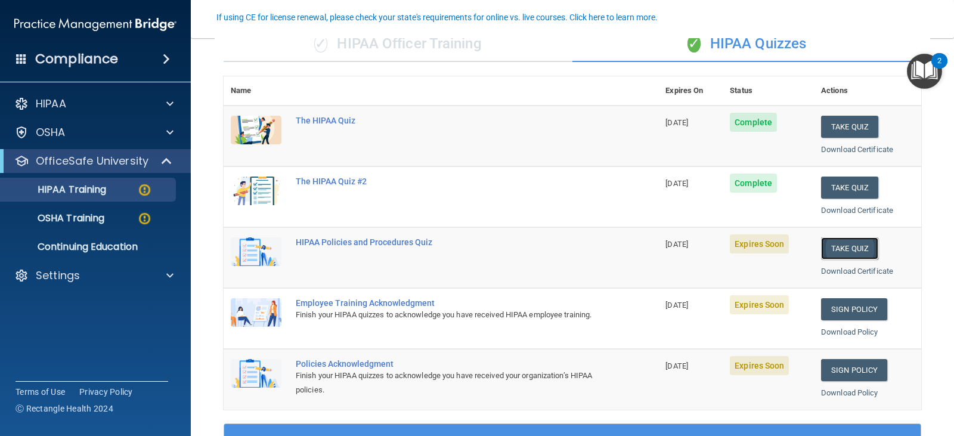
click at [829, 253] on button "Take Quiz" at bounding box center [849, 248] width 57 height 22
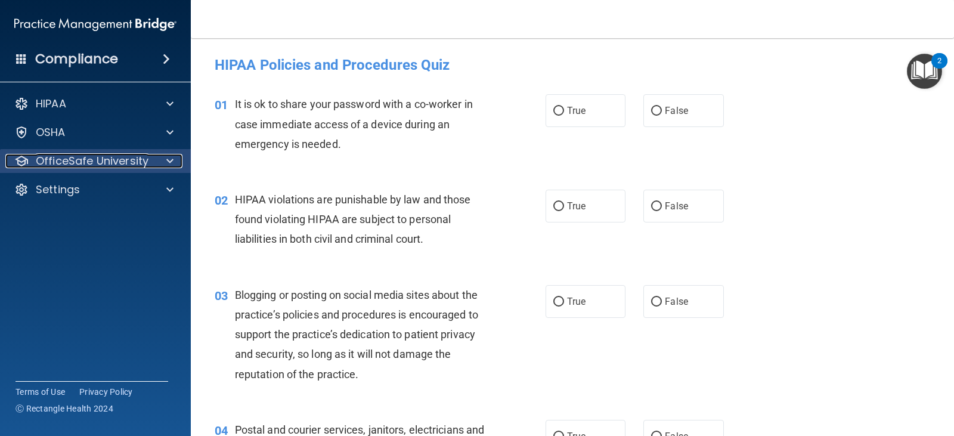
click at [103, 157] on p "OfficeSafe University" at bounding box center [92, 161] width 113 height 14
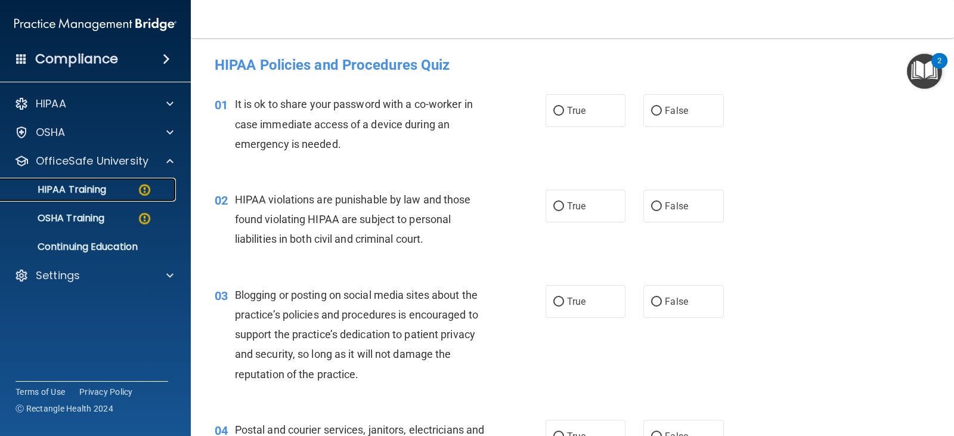
click at [102, 194] on p "HIPAA Training" at bounding box center [57, 190] width 98 height 12
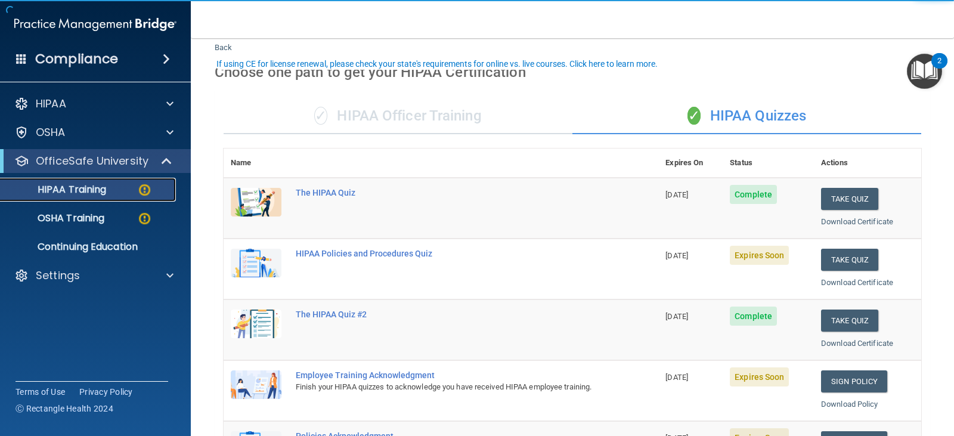
scroll to position [60, 0]
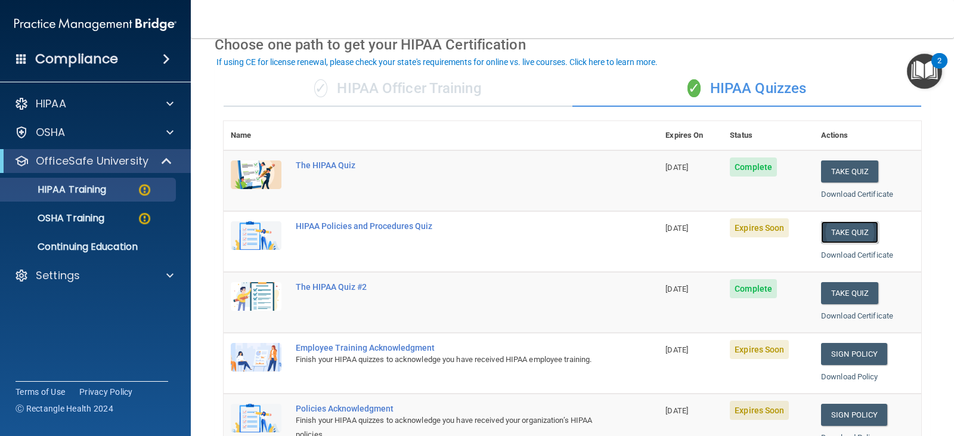
click at [845, 234] on button "Take Quiz" at bounding box center [849, 232] width 57 height 22
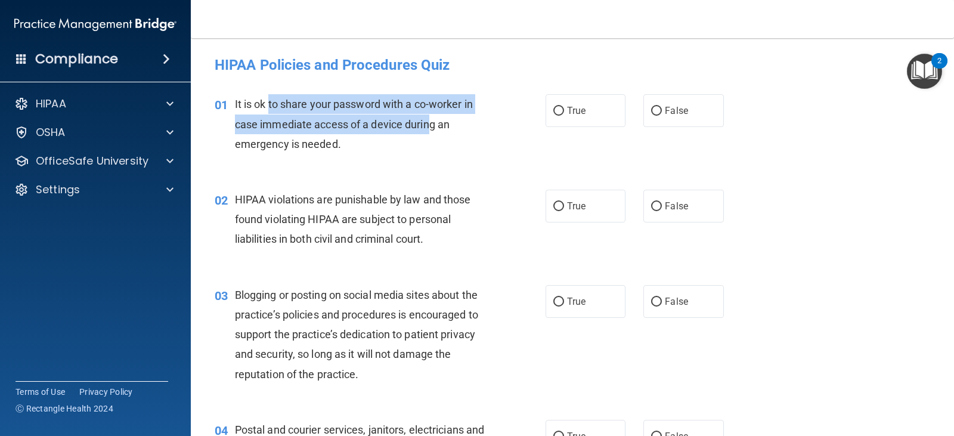
click at [433, 116] on div "It is ok to share your password with a co-worker in case immediate access of a …" at bounding box center [366, 124] width 262 height 60
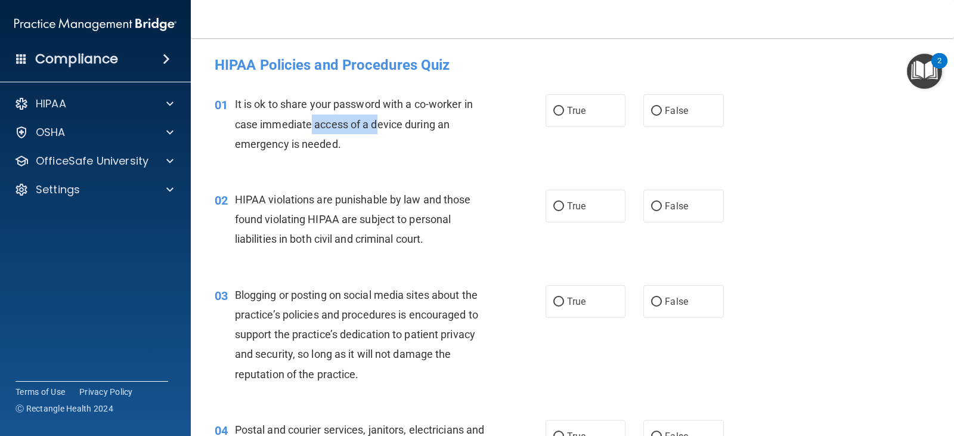
drag, startPoint x: 311, startPoint y: 123, endPoint x: 380, endPoint y: 130, distance: 69.6
click at [380, 130] on span "It is ok to share your password with a co-worker in case immediate access of a …" at bounding box center [354, 124] width 238 height 52
click at [381, 130] on span "It is ok to share your password with a co-worker in case immediate access of a …" at bounding box center [354, 124] width 238 height 52
drag, startPoint x: 410, startPoint y: 130, endPoint x: 458, endPoint y: 132, distance: 47.2
click at [458, 132] on div "It is ok to share your password with a co-worker in case immediate access of a …" at bounding box center [366, 124] width 262 height 60
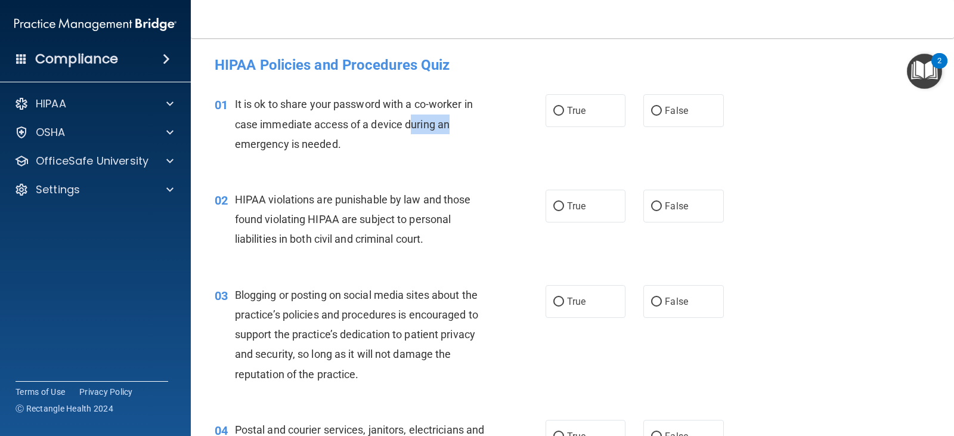
click at [458, 132] on div "It is ok to share your password with a co-worker in case immediate access of a …" at bounding box center [366, 124] width 262 height 60
click at [654, 119] on label "False" at bounding box center [684, 110] width 80 height 33
click at [654, 116] on input "False" at bounding box center [656, 111] width 11 height 9
radio input "true"
click at [568, 209] on span "True" at bounding box center [576, 205] width 18 height 11
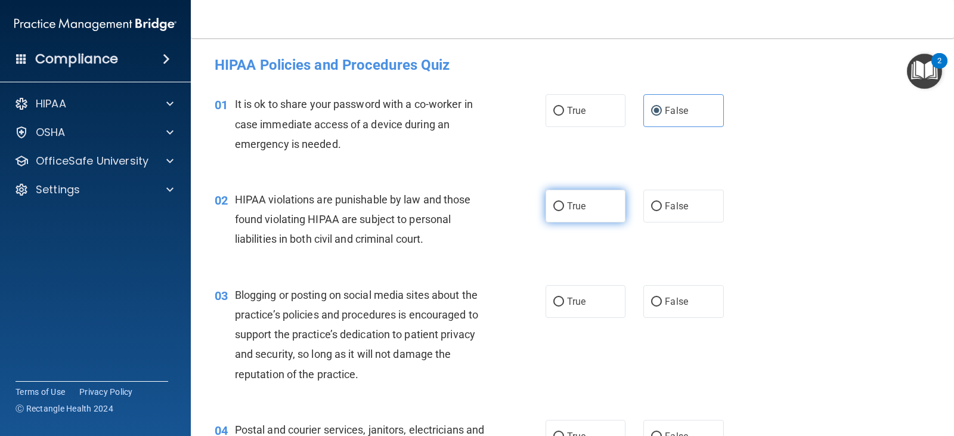
click at [564, 209] on input "True" at bounding box center [559, 206] width 11 height 9
radio input "true"
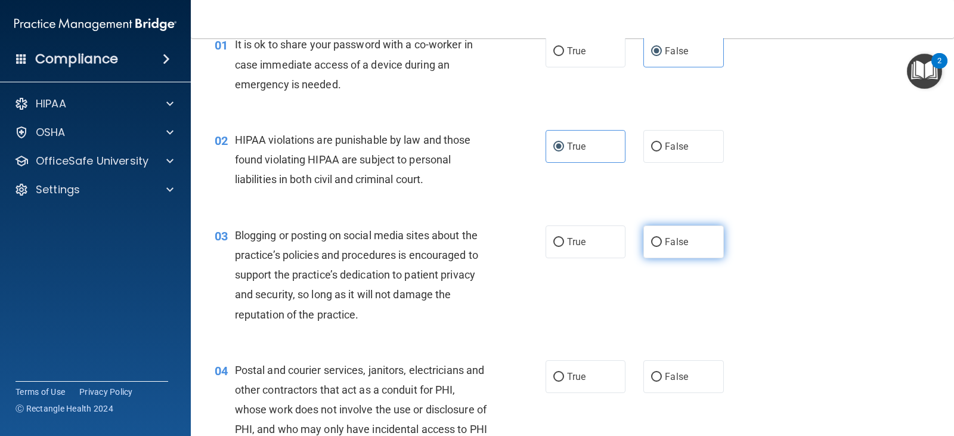
click at [659, 245] on label "False" at bounding box center [684, 241] width 80 height 33
click at [659, 245] on input "False" at bounding box center [656, 242] width 11 height 9
radio input "true"
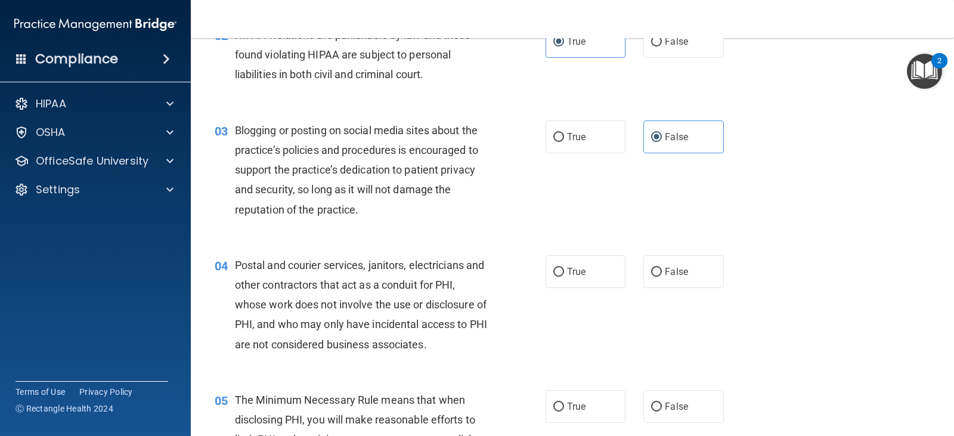
scroll to position [179, 0]
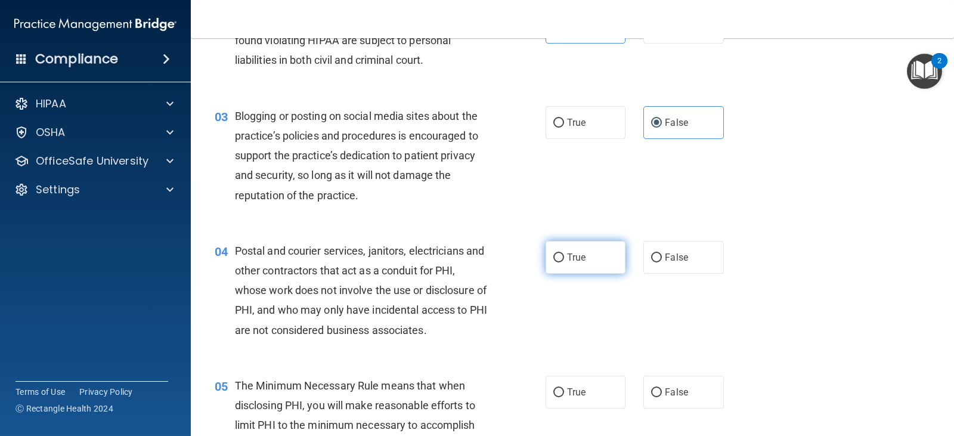
click at [580, 262] on span "True" at bounding box center [576, 257] width 18 height 11
click at [564, 262] on input "True" at bounding box center [559, 258] width 11 height 9
radio input "true"
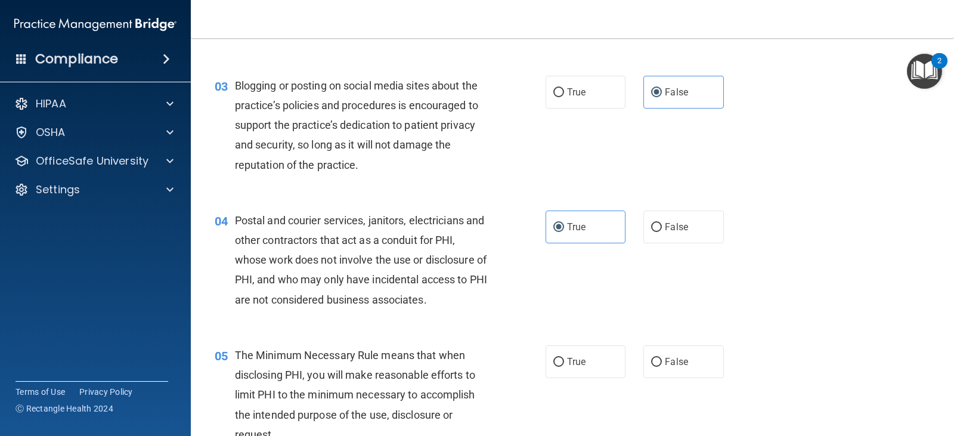
scroll to position [298, 0]
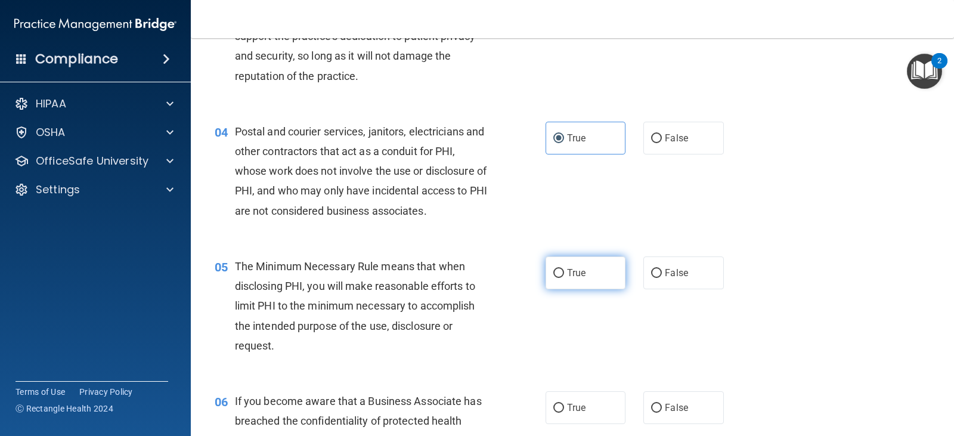
click at [603, 271] on label "True" at bounding box center [586, 273] width 80 height 33
click at [564, 271] on input "True" at bounding box center [559, 273] width 11 height 9
radio input "true"
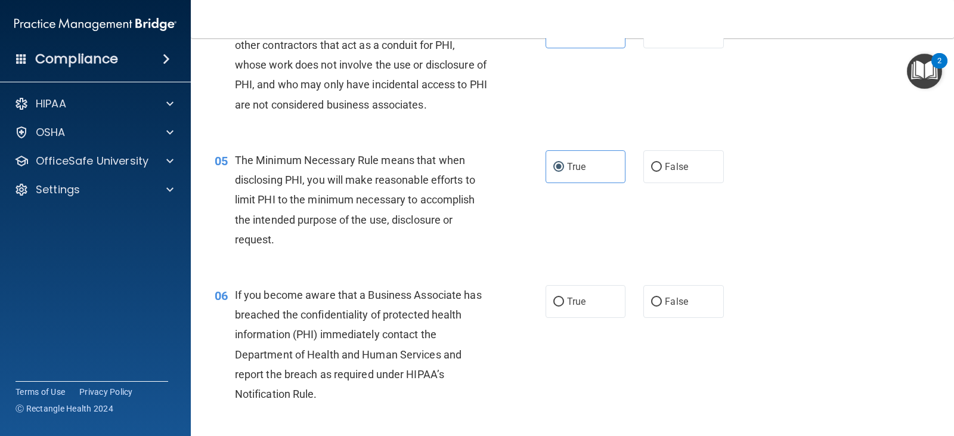
scroll to position [418, 0]
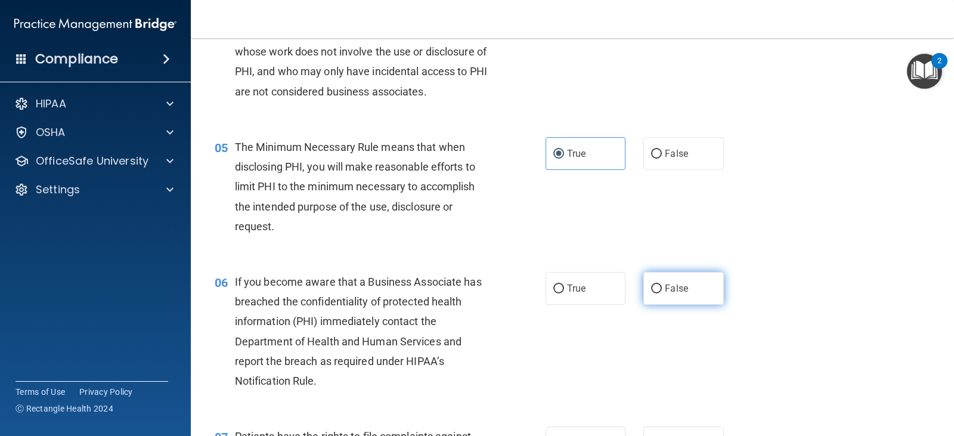
click at [672, 291] on span "False" at bounding box center [676, 288] width 23 height 11
click at [662, 291] on input "False" at bounding box center [656, 289] width 11 height 9
radio input "true"
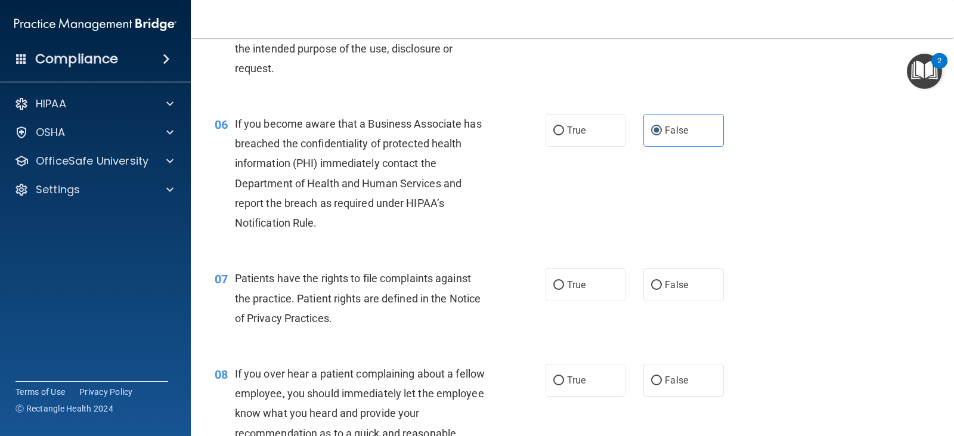
scroll to position [597, 0]
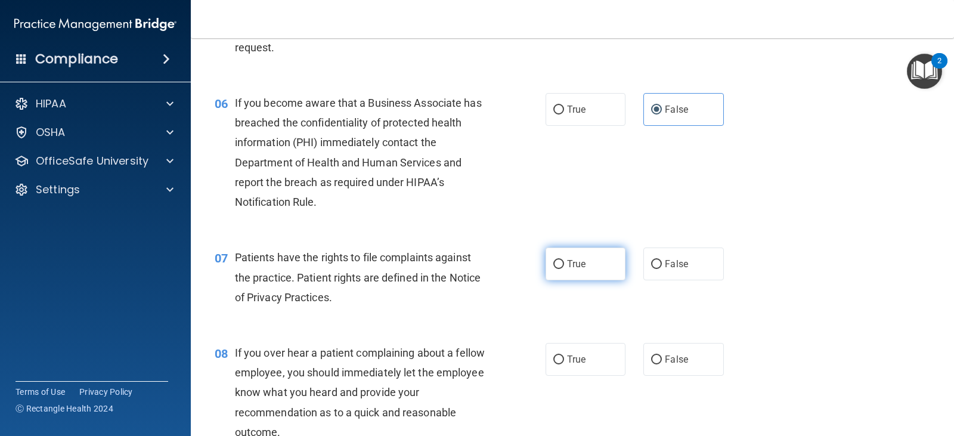
click at [584, 265] on label "True" at bounding box center [586, 264] width 80 height 33
click at [564, 265] on input "True" at bounding box center [559, 264] width 11 height 9
radio input "true"
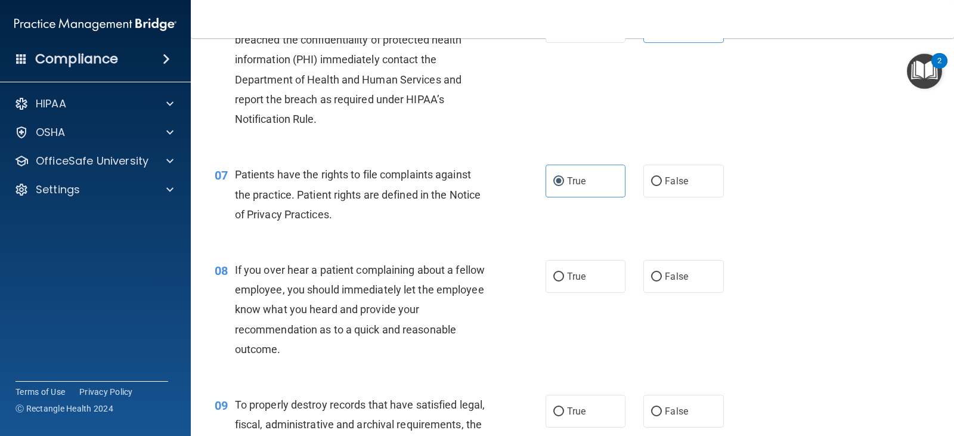
scroll to position [716, 0]
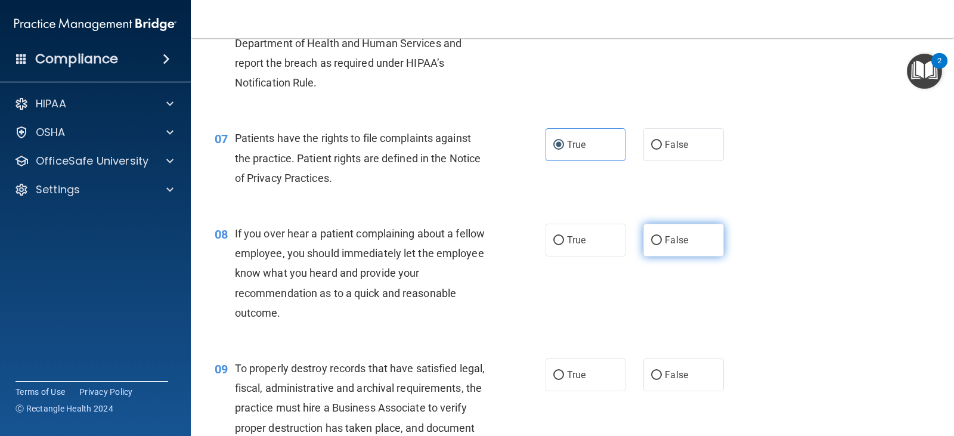
click at [703, 245] on label "False" at bounding box center [684, 240] width 80 height 33
click at [662, 245] on input "False" at bounding box center [656, 240] width 11 height 9
radio input "true"
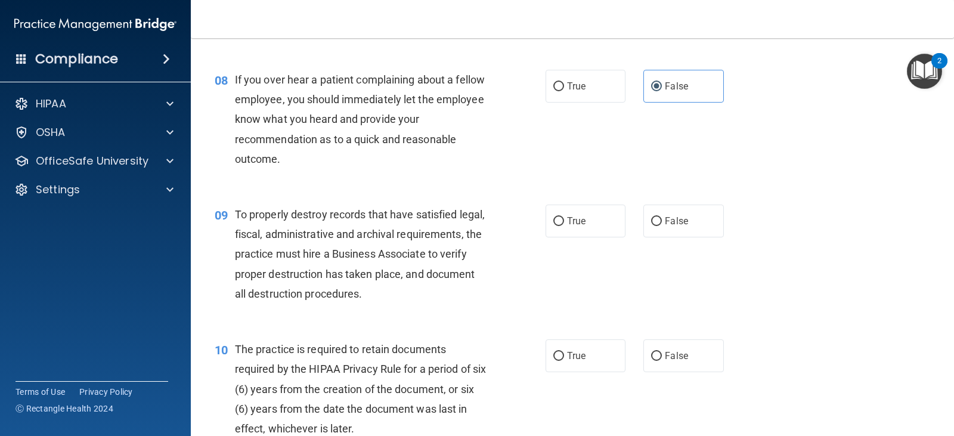
scroll to position [895, 0]
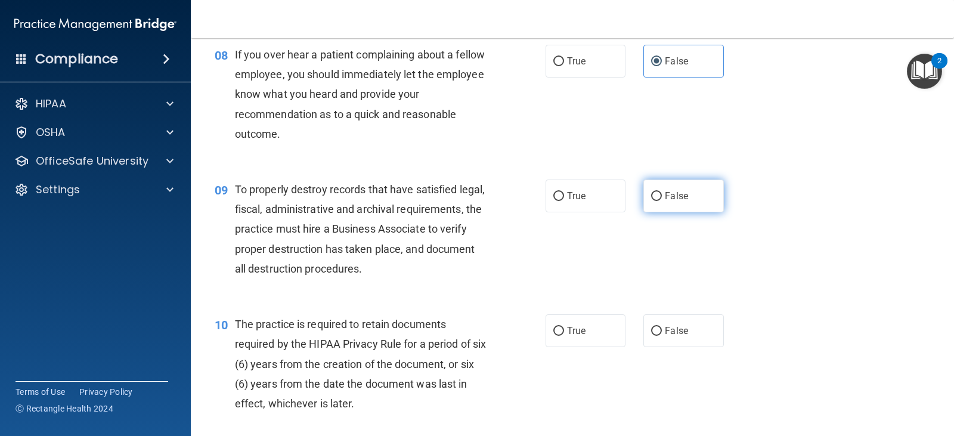
click at [687, 201] on label "False" at bounding box center [684, 196] width 80 height 33
click at [662, 201] on input "False" at bounding box center [656, 196] width 11 height 9
radio input "true"
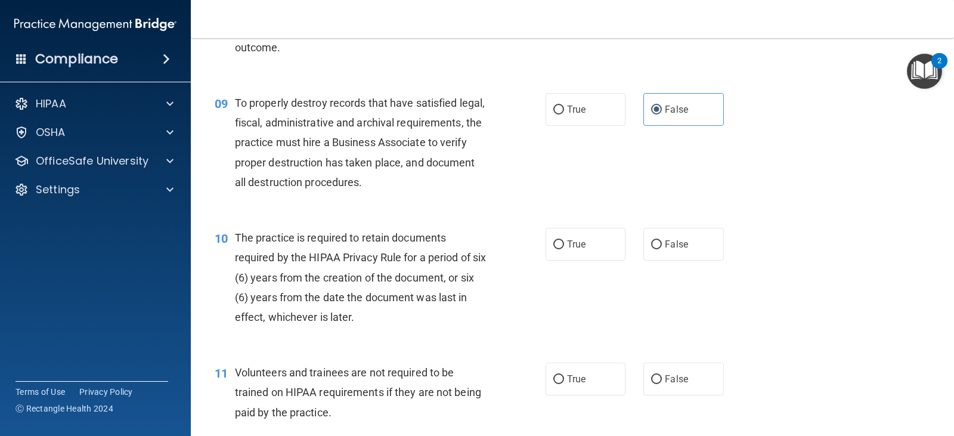
scroll to position [1014, 0]
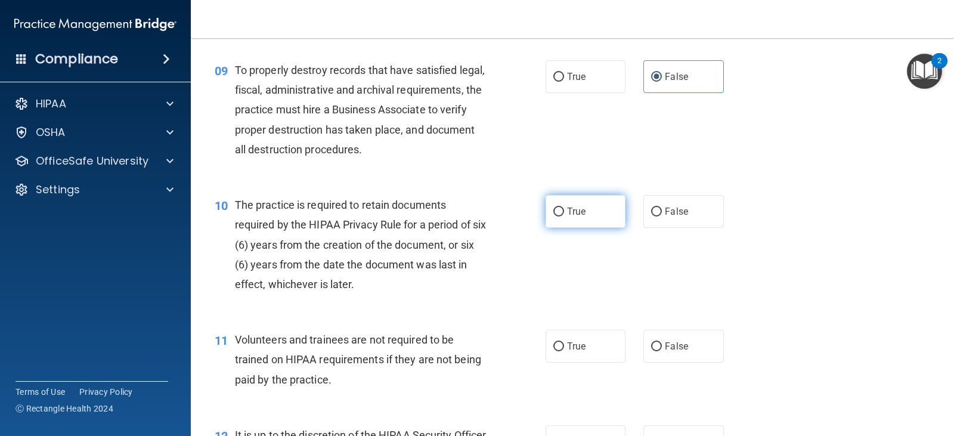
click at [567, 214] on span "True" at bounding box center [576, 211] width 18 height 11
click at [564, 214] on input "True" at bounding box center [559, 212] width 11 height 9
radio input "true"
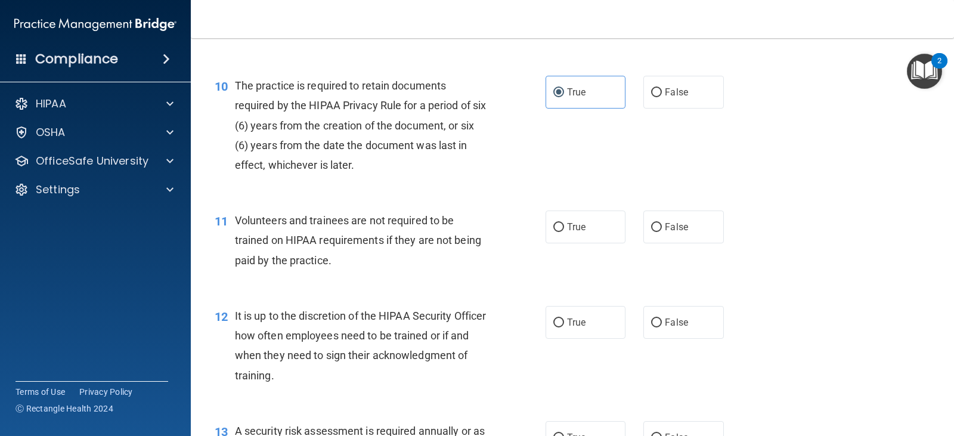
scroll to position [1193, 0]
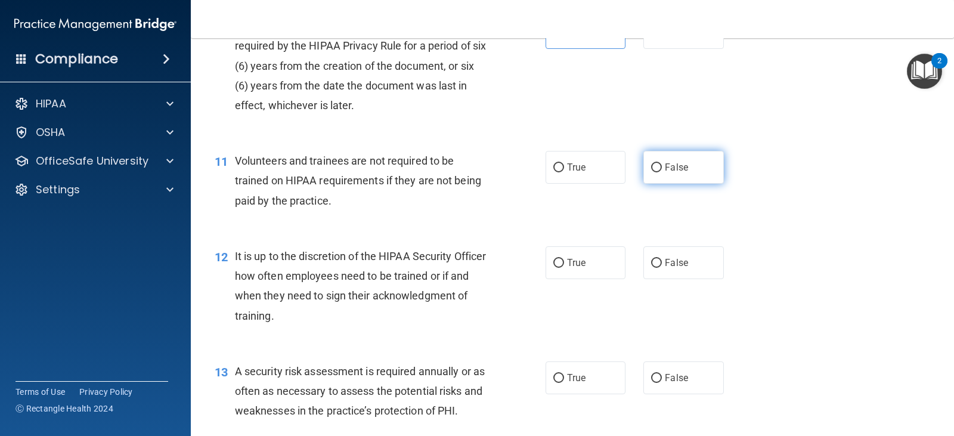
click at [696, 170] on label "False" at bounding box center [684, 167] width 80 height 33
click at [662, 170] on input "False" at bounding box center [656, 167] width 11 height 9
radio input "true"
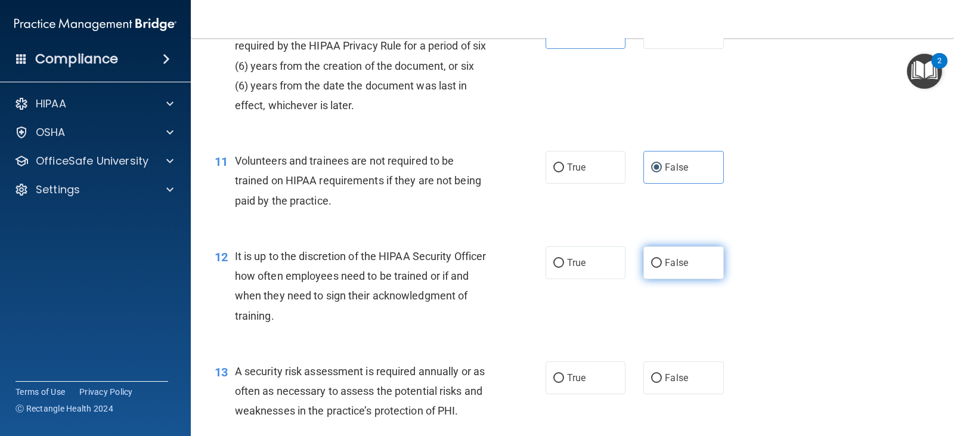
click at [681, 270] on label "False" at bounding box center [684, 262] width 80 height 33
click at [662, 268] on input "False" at bounding box center [656, 263] width 11 height 9
radio input "true"
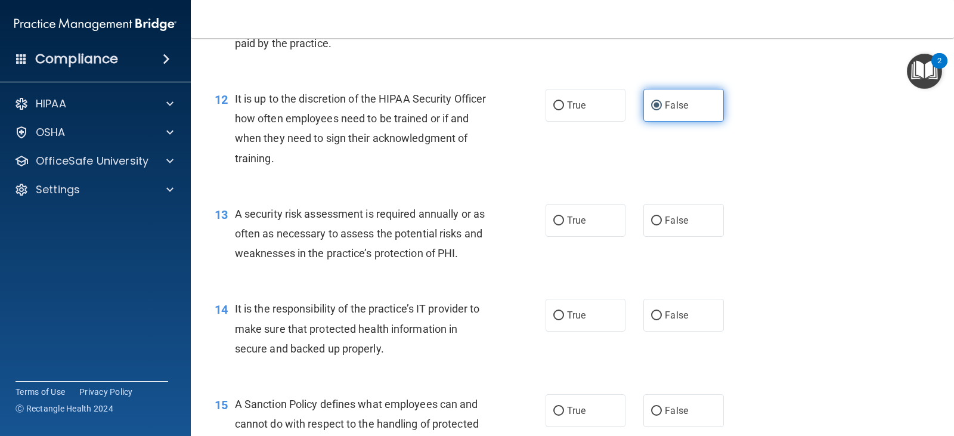
scroll to position [1372, 0]
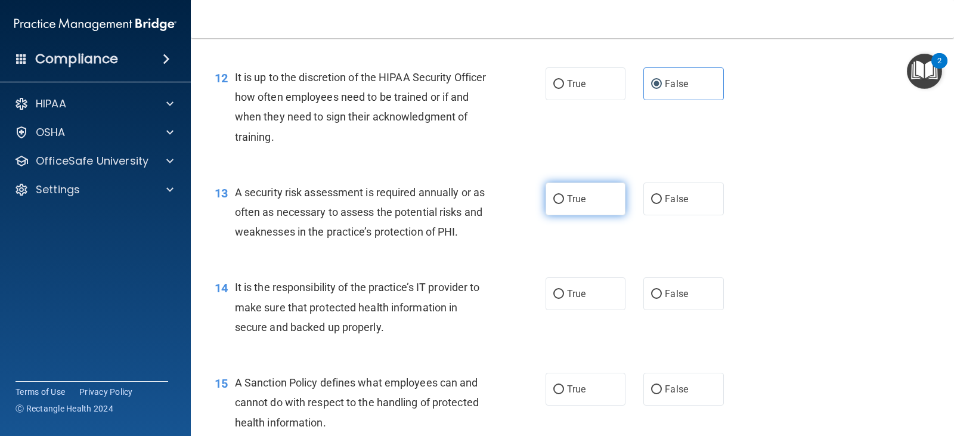
click at [575, 199] on span "True" at bounding box center [576, 198] width 18 height 11
click at [564, 199] on input "True" at bounding box center [559, 199] width 11 height 9
radio input "true"
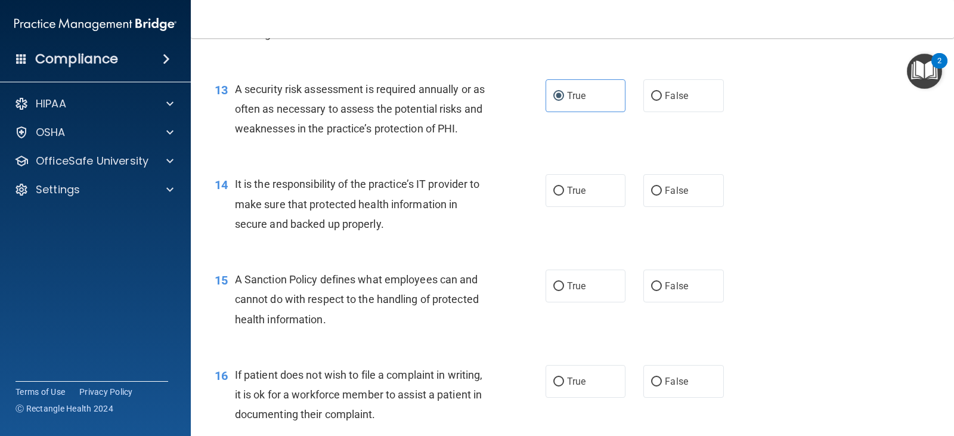
scroll to position [1491, 0]
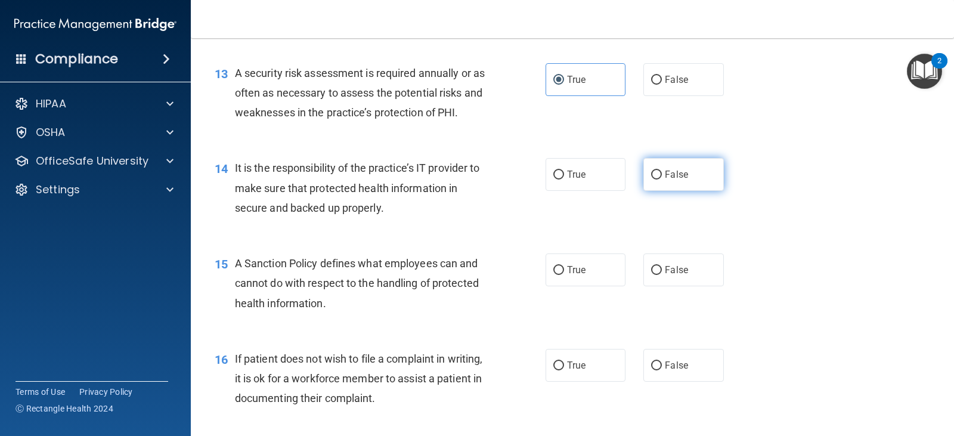
click at [669, 179] on span "False" at bounding box center [676, 174] width 23 height 11
click at [662, 179] on input "False" at bounding box center [656, 175] width 11 height 9
radio input "true"
click at [665, 274] on span "False" at bounding box center [676, 269] width 23 height 11
click at [660, 274] on input "False" at bounding box center [656, 270] width 11 height 9
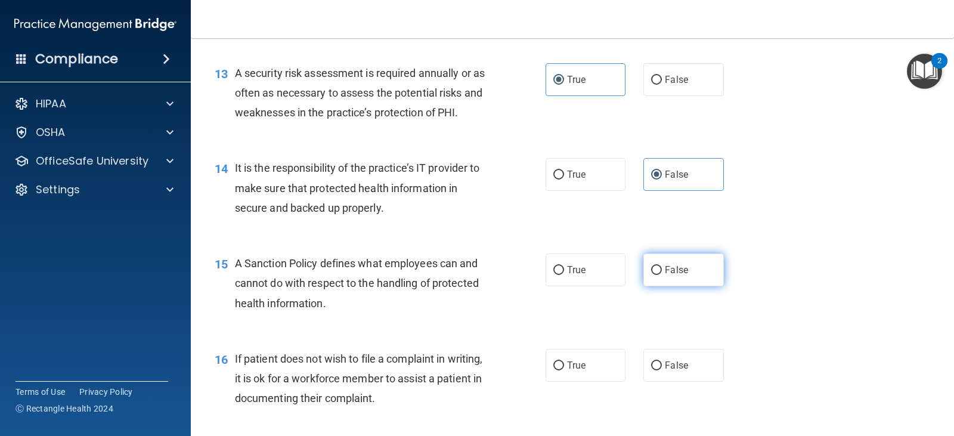
radio input "true"
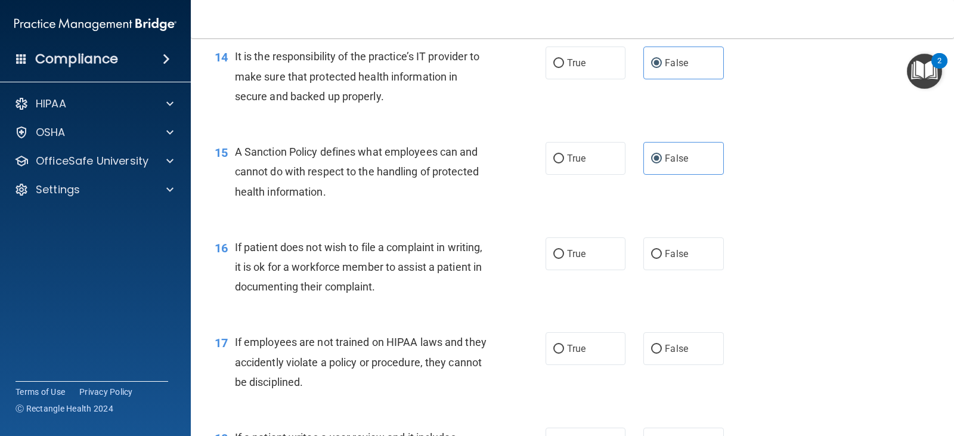
scroll to position [1611, 0]
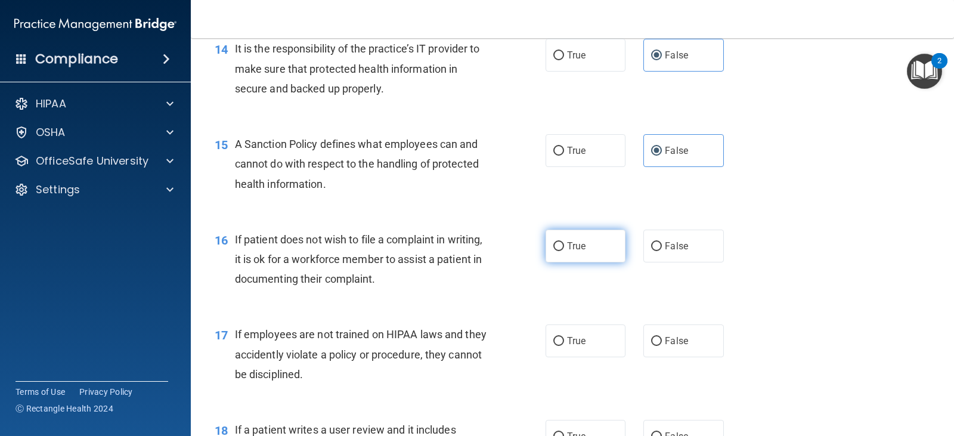
click at [597, 251] on label "True" at bounding box center [586, 246] width 80 height 33
click at [564, 251] on input "True" at bounding box center [559, 246] width 11 height 9
radio input "true"
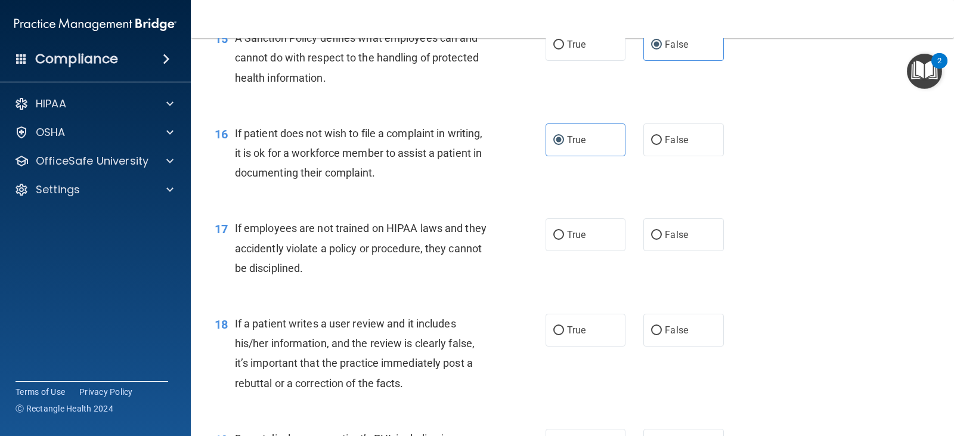
scroll to position [1730, 0]
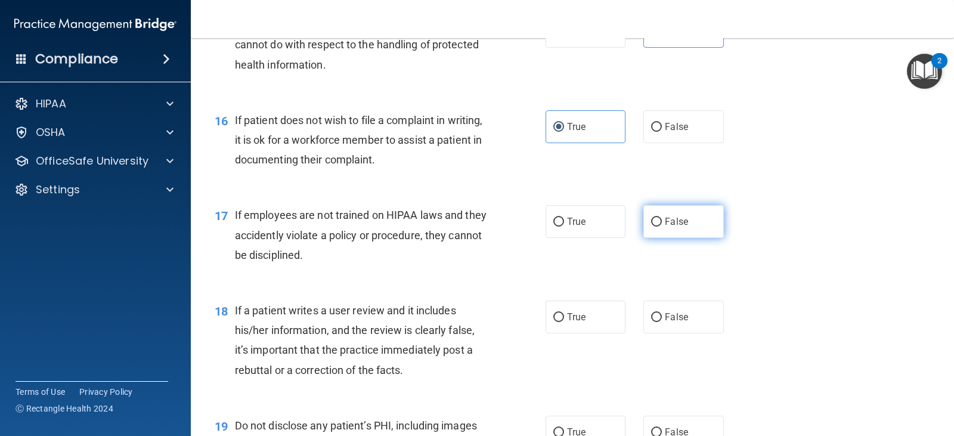
click at [672, 229] on label "False" at bounding box center [684, 221] width 80 height 33
click at [662, 227] on input "False" at bounding box center [656, 222] width 11 height 9
radio input "true"
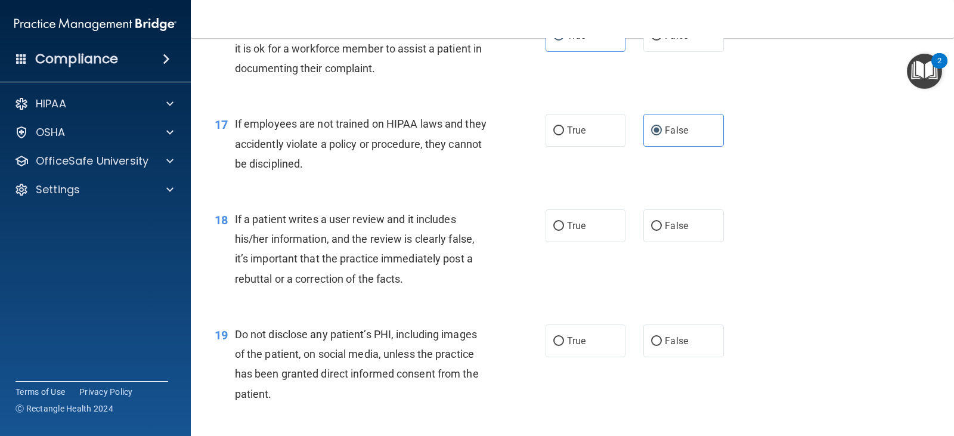
scroll to position [1849, 0]
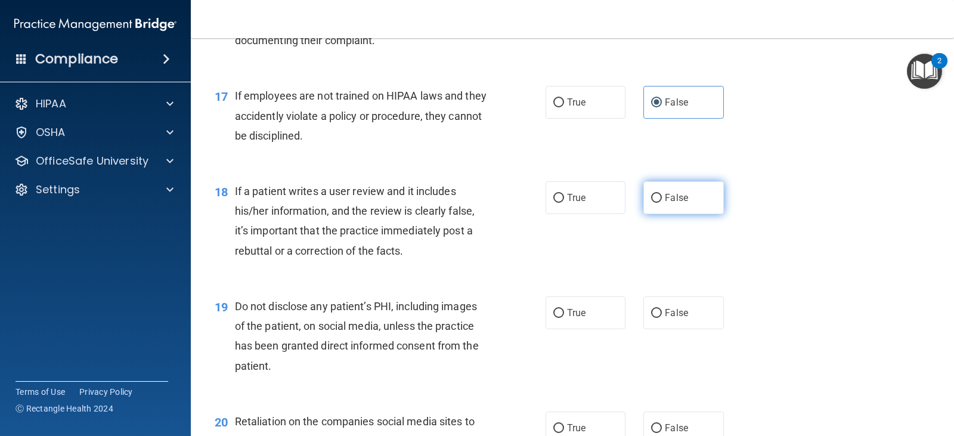
click at [671, 194] on span "False" at bounding box center [676, 197] width 23 height 11
click at [662, 194] on input "False" at bounding box center [656, 198] width 11 height 9
radio input "true"
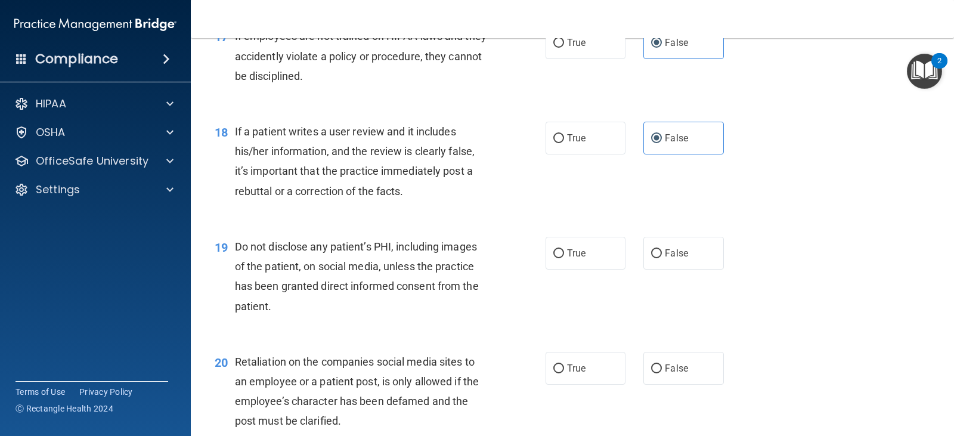
scroll to position [1969, 0]
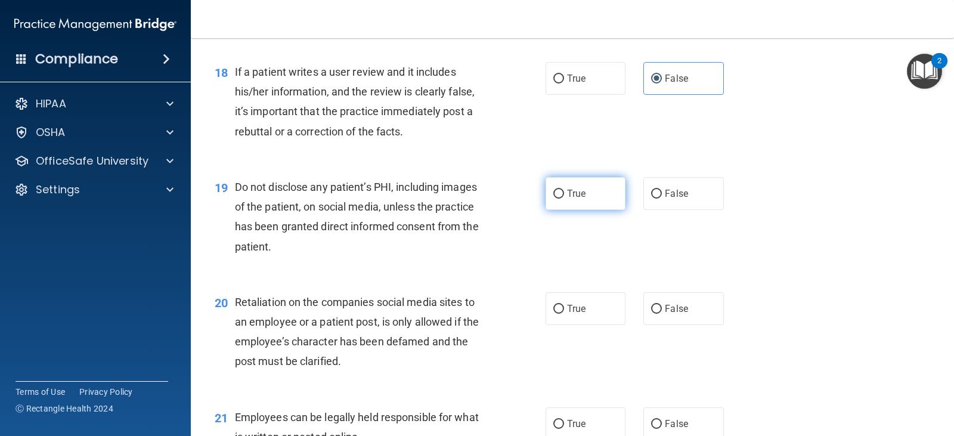
click at [585, 200] on label "True" at bounding box center [586, 193] width 80 height 33
click at [564, 199] on input "True" at bounding box center [559, 194] width 11 height 9
radio input "true"
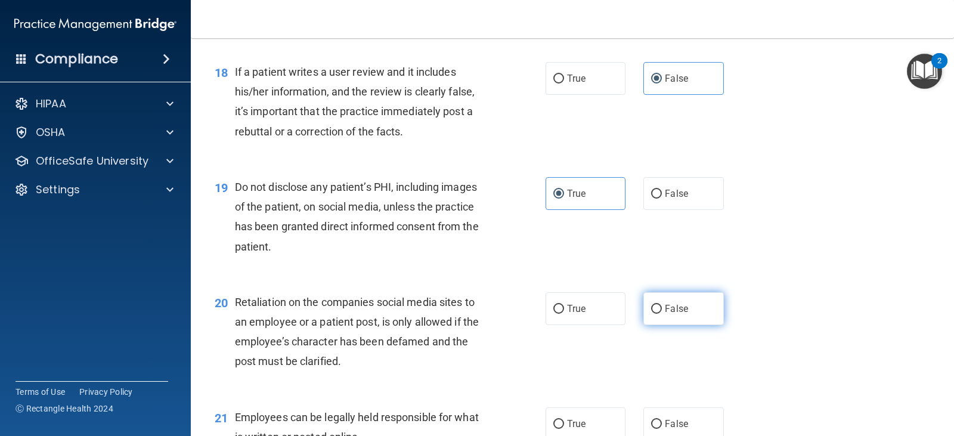
click at [669, 306] on span "False" at bounding box center [676, 308] width 23 height 11
click at [662, 306] on input "False" at bounding box center [656, 309] width 11 height 9
radio input "true"
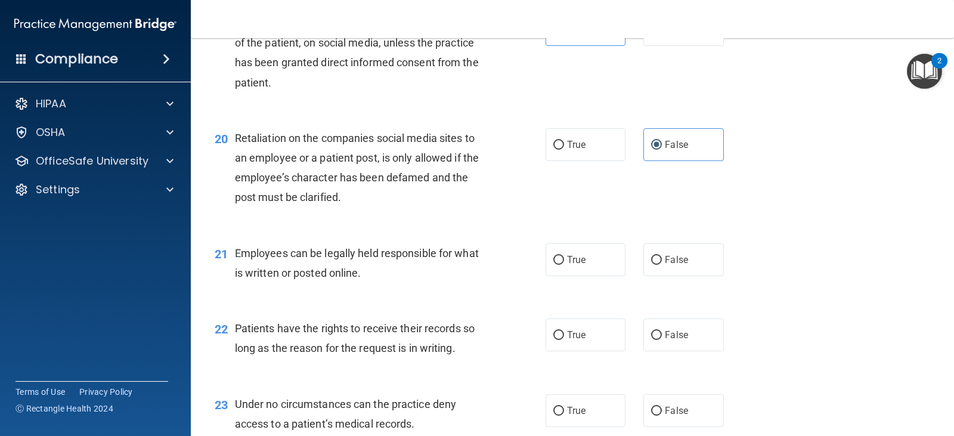
scroll to position [2148, 0]
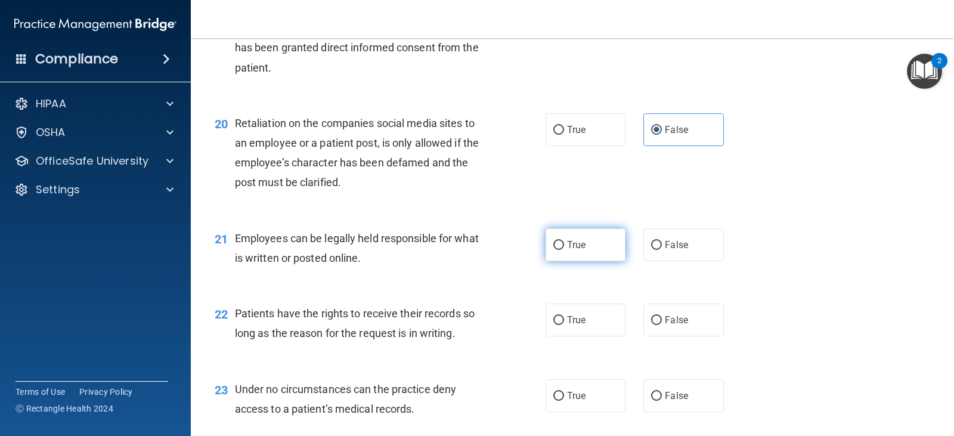
click at [581, 247] on span "True" at bounding box center [576, 244] width 18 height 11
click at [564, 247] on input "True" at bounding box center [559, 245] width 11 height 9
radio input "true"
click at [656, 329] on label "False" at bounding box center [684, 320] width 80 height 33
click at [656, 325] on input "False" at bounding box center [656, 320] width 11 height 9
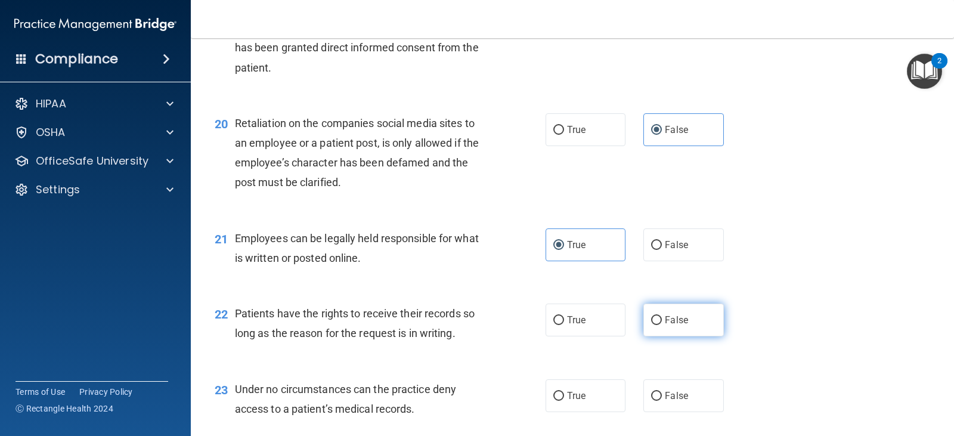
radio input "true"
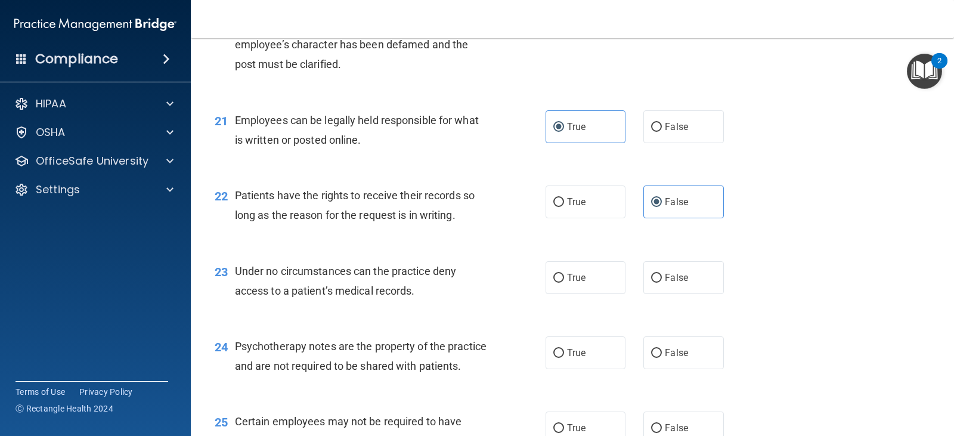
scroll to position [2267, 0]
click at [675, 276] on span "False" at bounding box center [676, 276] width 23 height 11
click at [662, 276] on input "False" at bounding box center [656, 277] width 11 height 9
radio input "true"
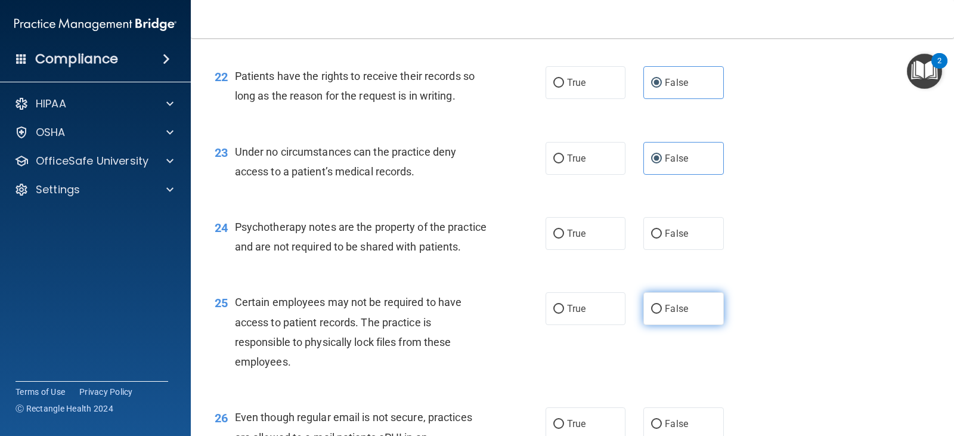
scroll to position [2386, 0]
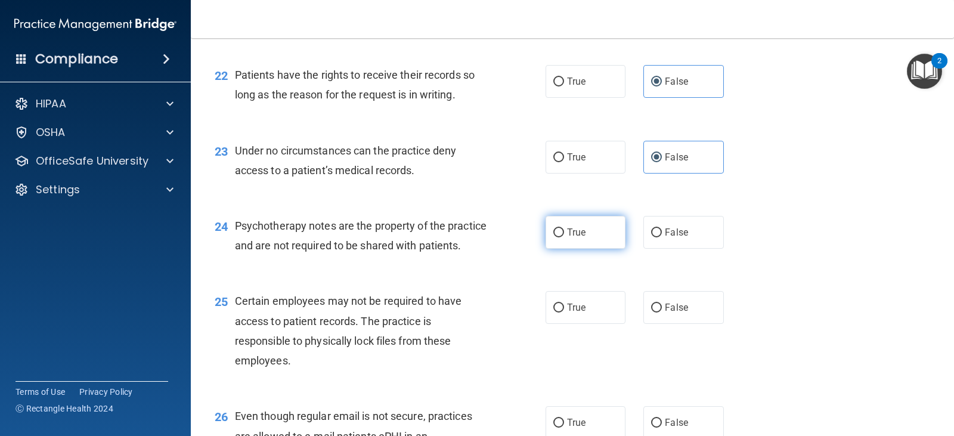
click at [591, 236] on label "True" at bounding box center [586, 232] width 80 height 33
click at [564, 236] on input "True" at bounding box center [559, 232] width 11 height 9
radio input "true"
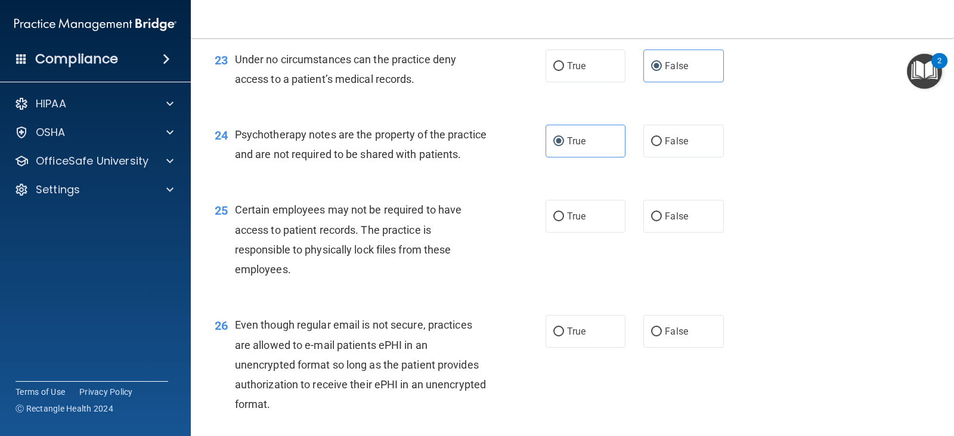
scroll to position [2506, 0]
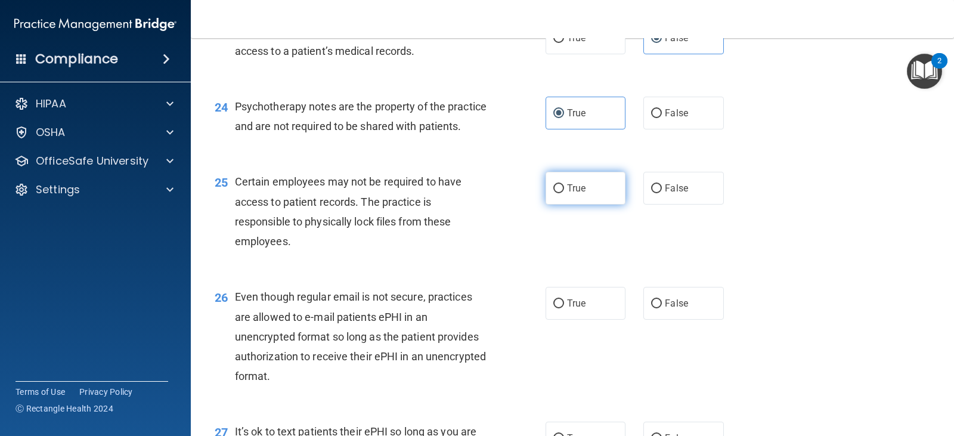
click at [600, 205] on label "True" at bounding box center [586, 188] width 80 height 33
click at [564, 193] on input "True" at bounding box center [559, 188] width 11 height 9
radio input "true"
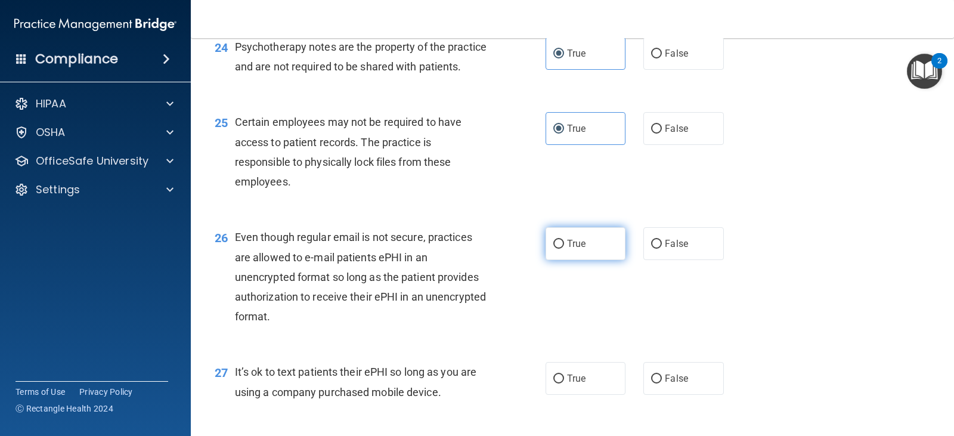
click at [579, 252] on label "True" at bounding box center [586, 243] width 80 height 33
click at [564, 249] on input "True" at bounding box center [559, 244] width 11 height 9
radio input "true"
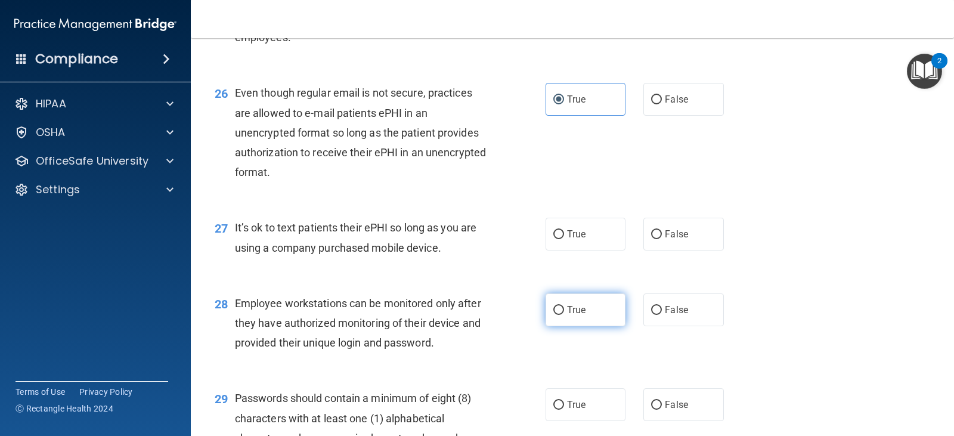
scroll to position [2744, 0]
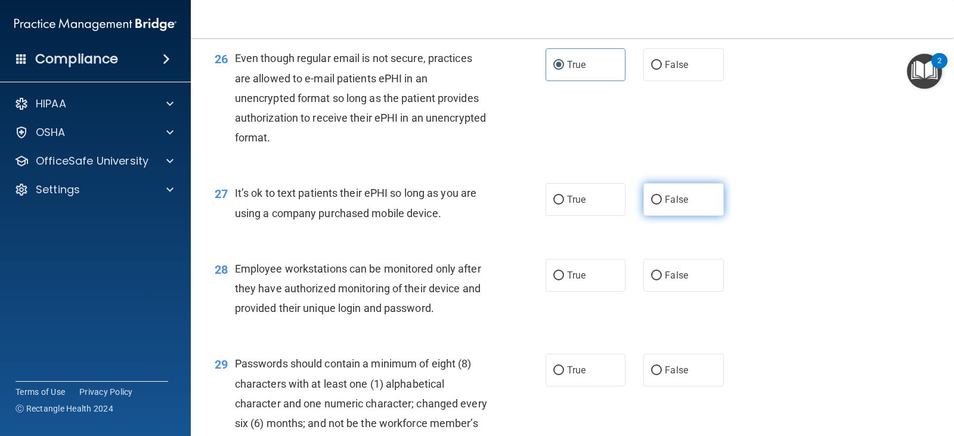
click at [671, 205] on span "False" at bounding box center [676, 199] width 23 height 11
click at [662, 205] on input "False" at bounding box center [656, 200] width 11 height 9
radio input "true"
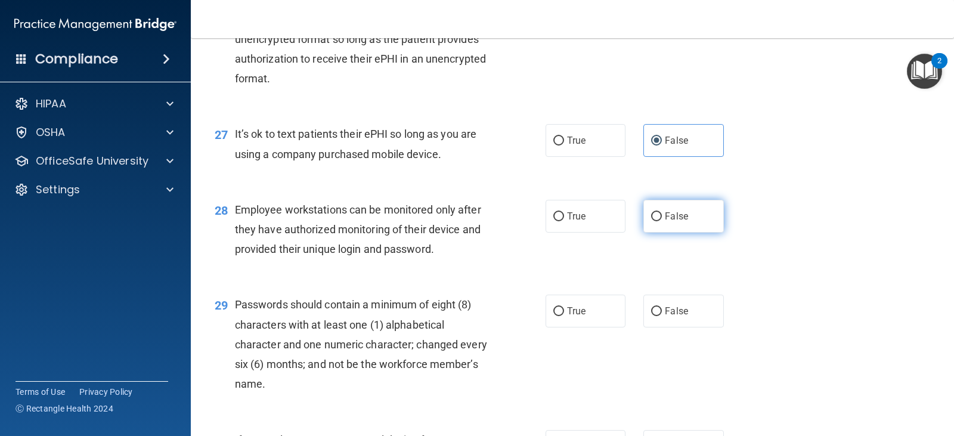
scroll to position [2804, 0]
click at [677, 232] on label "False" at bounding box center [684, 215] width 80 height 33
click at [662, 221] on input "False" at bounding box center [656, 216] width 11 height 9
radio input "true"
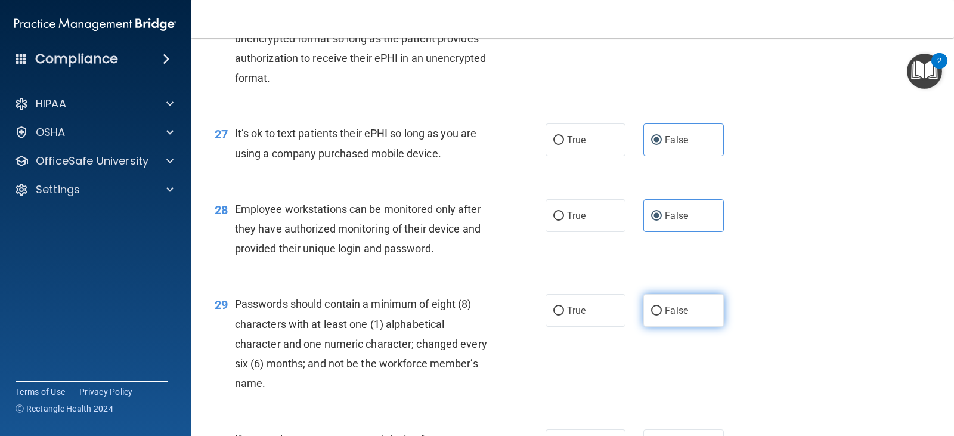
scroll to position [2863, 0]
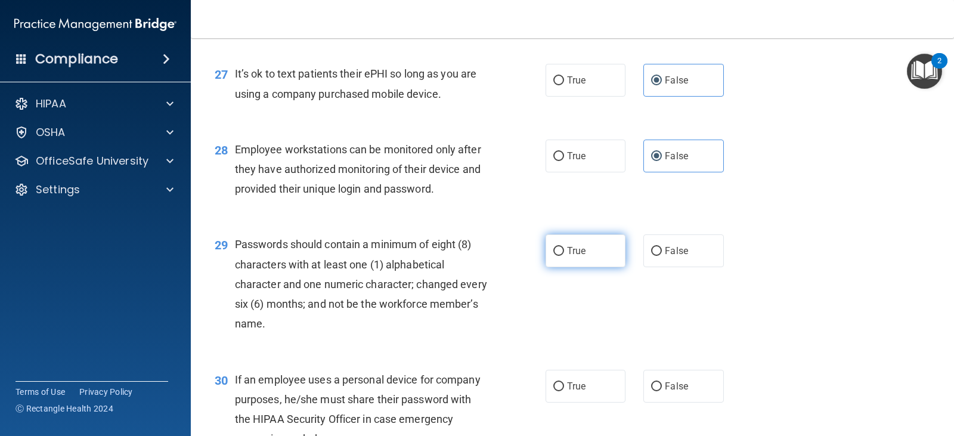
click at [585, 267] on label "True" at bounding box center [586, 250] width 80 height 33
click at [564, 256] on input "True" at bounding box center [559, 251] width 11 height 9
radio input "true"
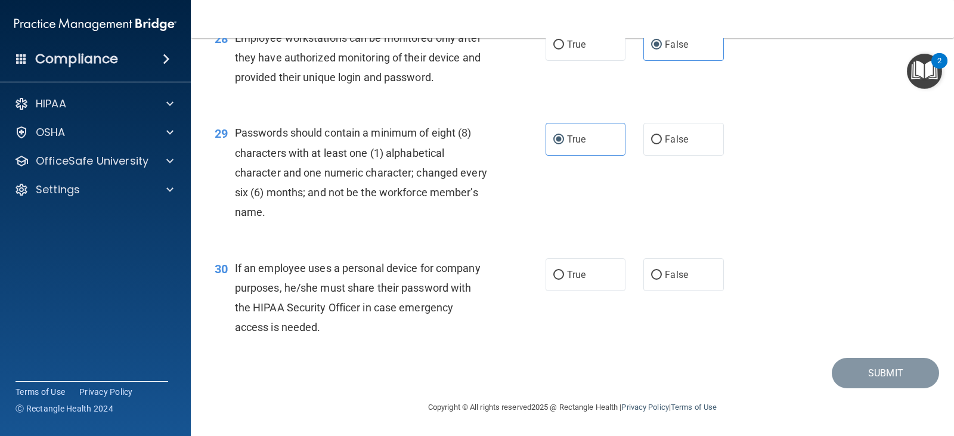
scroll to position [2983, 0]
click at [669, 280] on span "False" at bounding box center [676, 274] width 23 height 11
click at [662, 280] on input "False" at bounding box center [656, 275] width 11 height 9
radio input "true"
click at [882, 383] on button "Submit" at bounding box center [885, 373] width 107 height 30
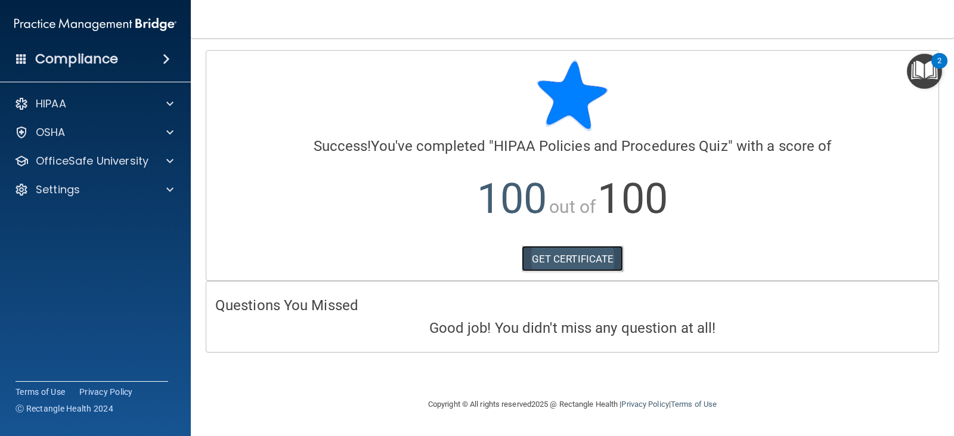
click at [610, 261] on link "GET CERTIFICATE" at bounding box center [573, 259] width 102 height 26
click at [69, 160] on p "OfficeSafe University" at bounding box center [92, 161] width 113 height 14
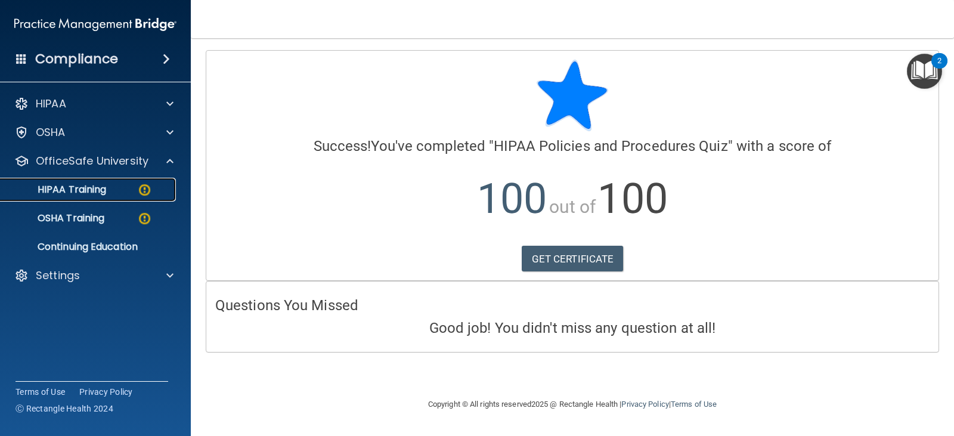
click at [86, 190] on p "HIPAA Training" at bounding box center [57, 190] width 98 height 12
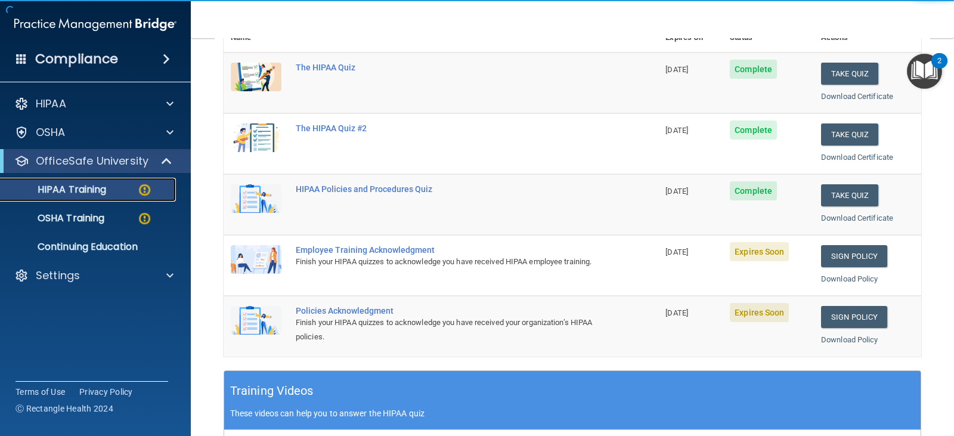
scroll to position [179, 0]
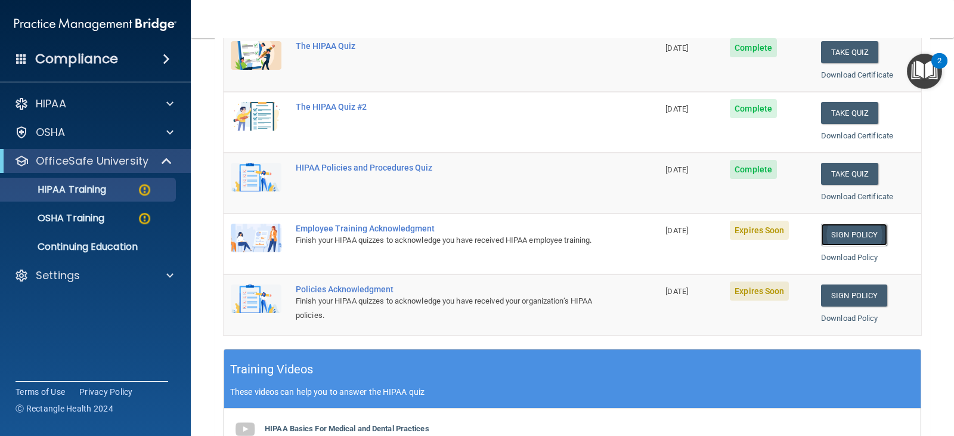
click at [864, 236] on link "Sign Policy" at bounding box center [854, 235] width 66 height 22
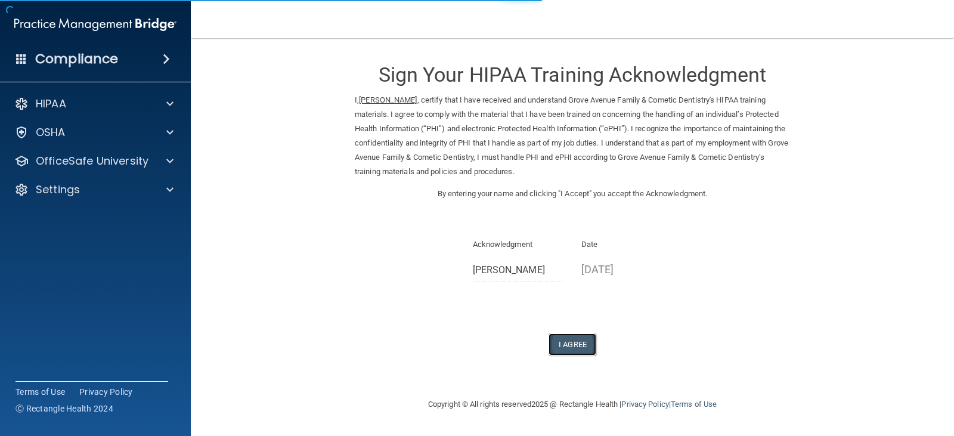
click at [564, 345] on button "I Agree" at bounding box center [573, 344] width 48 height 22
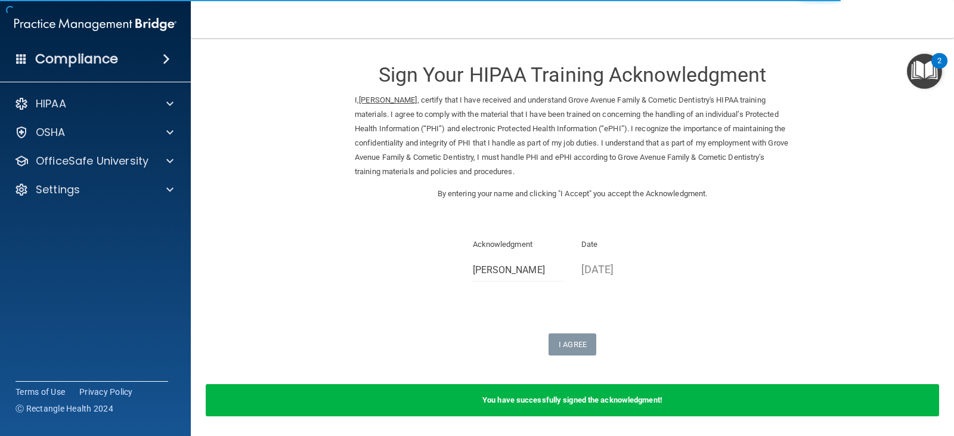
scroll to position [42, 0]
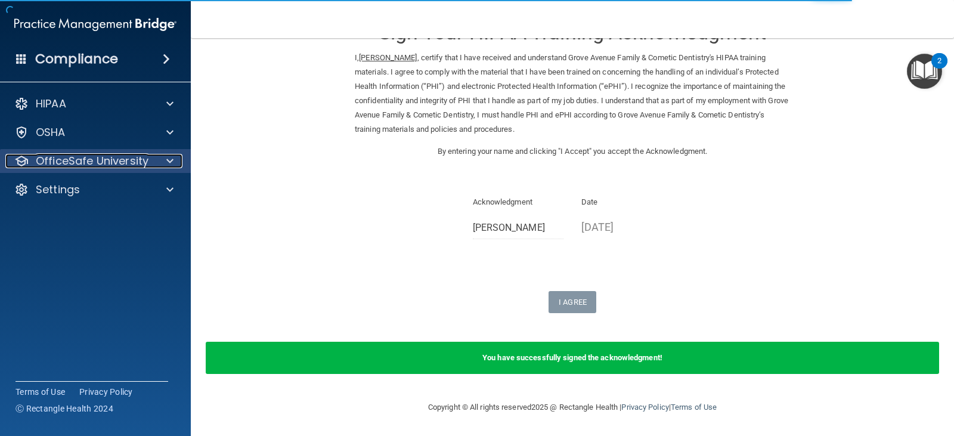
click at [119, 161] on p "OfficeSafe University" at bounding box center [92, 161] width 113 height 14
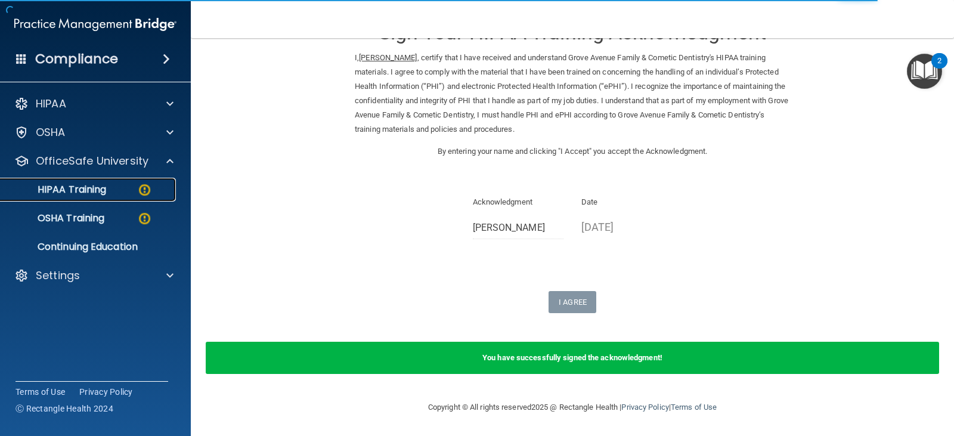
click at [100, 190] on p "HIPAA Training" at bounding box center [57, 190] width 98 height 12
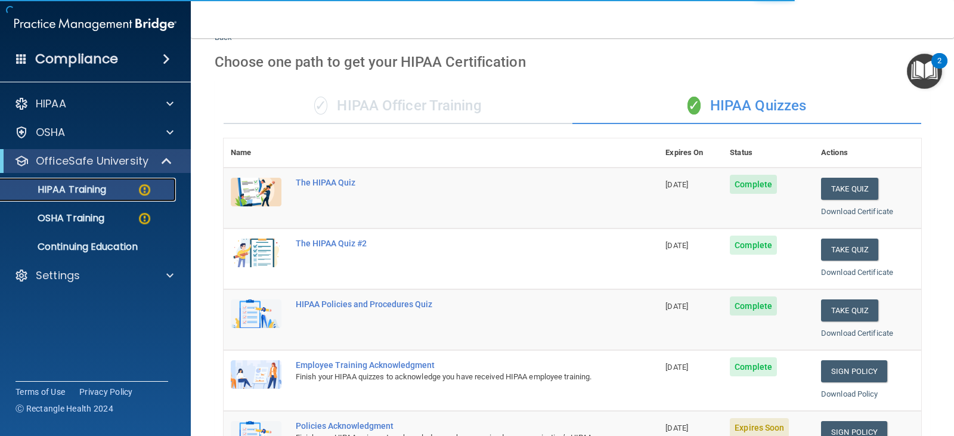
scroll to position [462, 0]
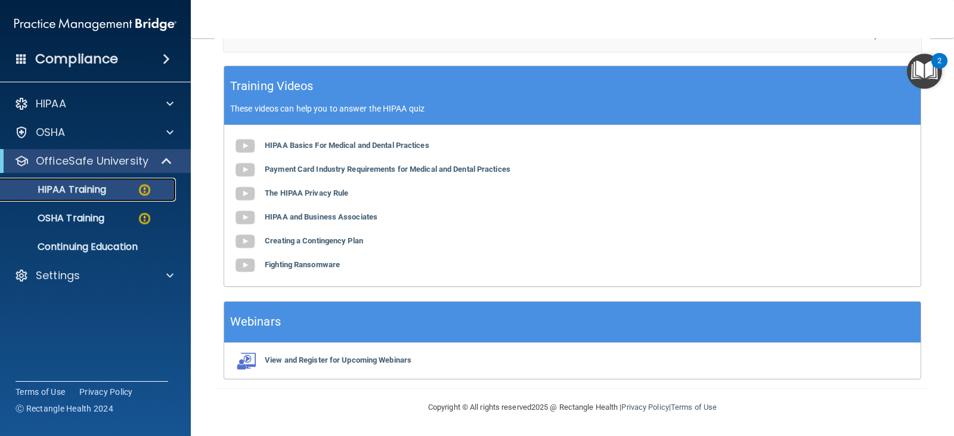
click at [82, 194] on p "HIPAA Training" at bounding box center [57, 190] width 98 height 12
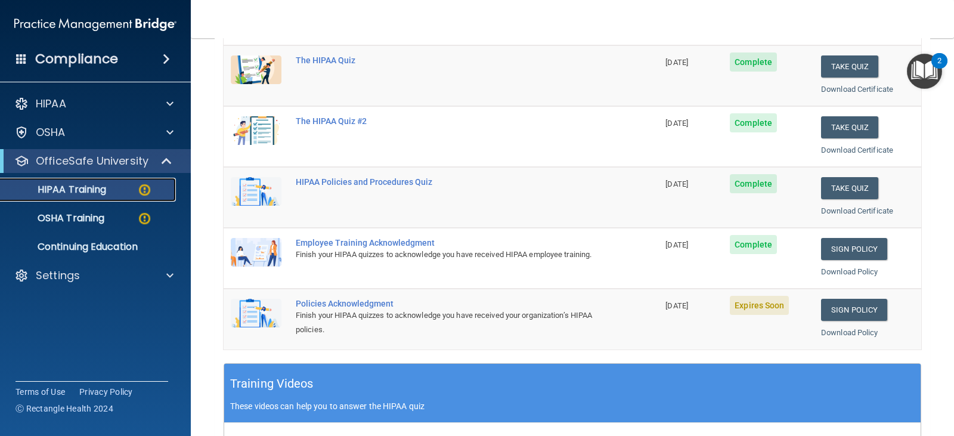
scroll to position [164, 0]
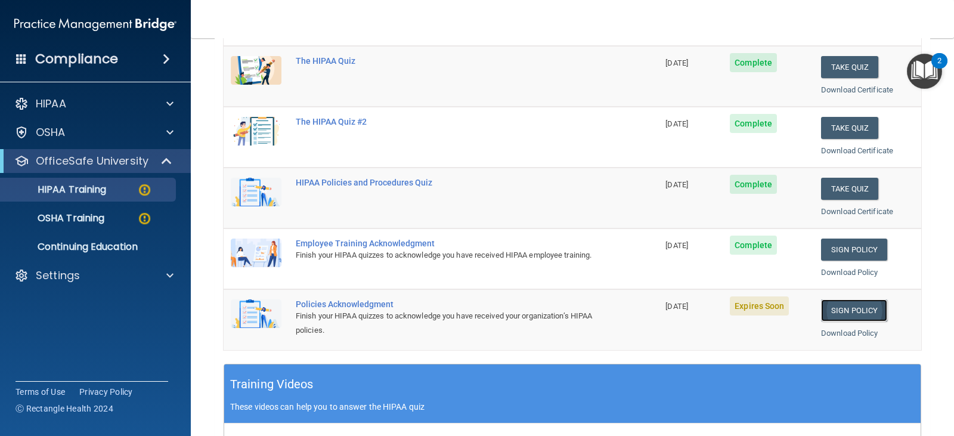
click at [845, 312] on link "Sign Policy" at bounding box center [854, 310] width 66 height 22
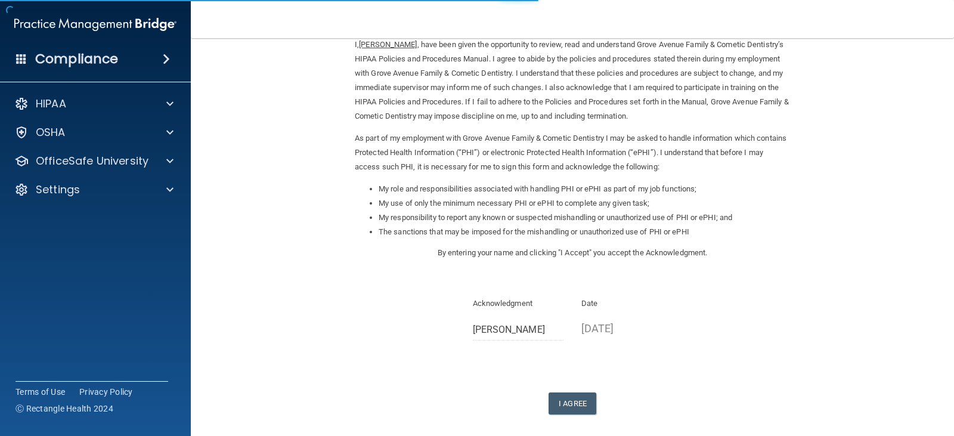
scroll to position [110, 0]
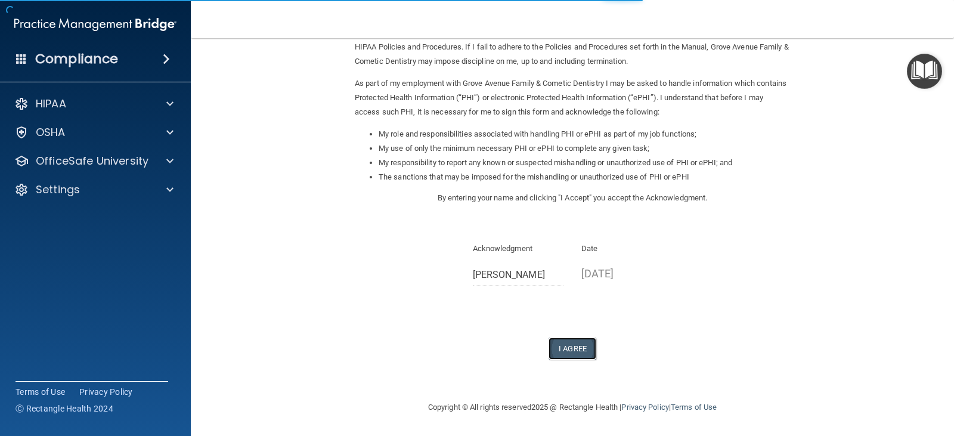
click at [565, 357] on button "I Agree" at bounding box center [573, 349] width 48 height 22
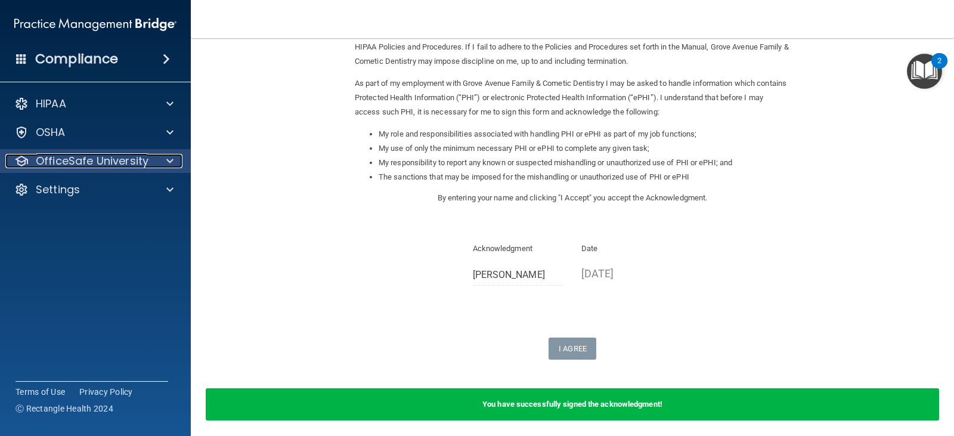
click at [90, 156] on p "OfficeSafe University" at bounding box center [92, 161] width 113 height 14
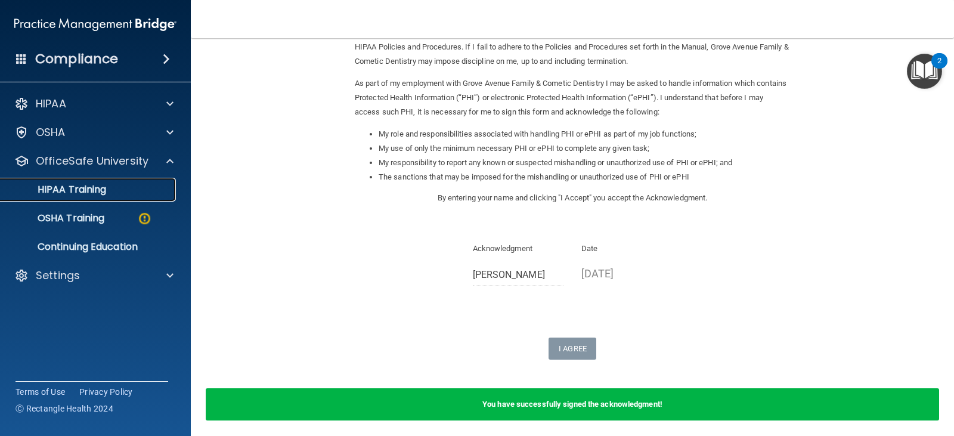
click at [82, 194] on p "HIPAA Training" at bounding box center [57, 190] width 98 height 12
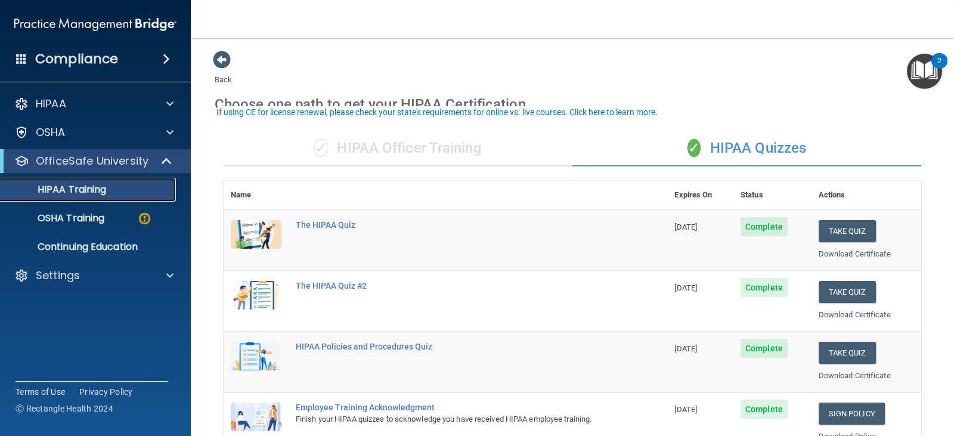
scroll to position [179, 0]
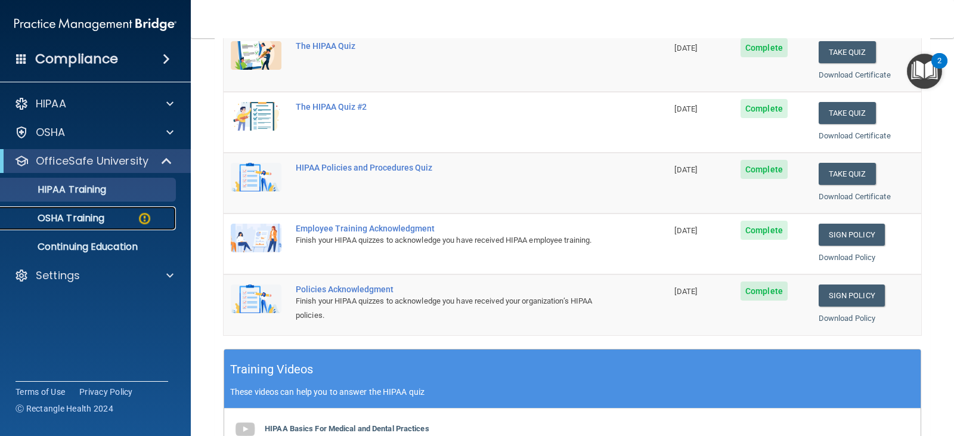
click at [68, 212] on p "OSHA Training" at bounding box center [56, 218] width 97 height 12
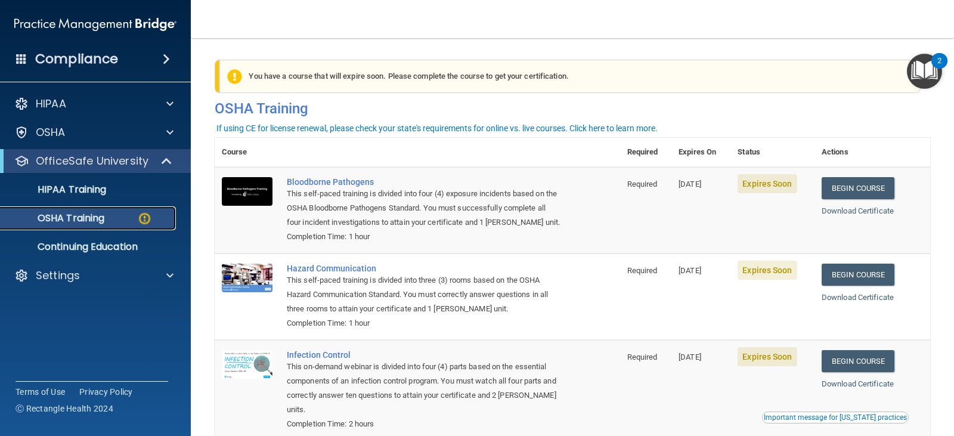
click at [78, 218] on p "OSHA Training" at bounding box center [56, 218] width 97 height 12
click at [866, 193] on link "Begin Course" at bounding box center [858, 188] width 73 height 22
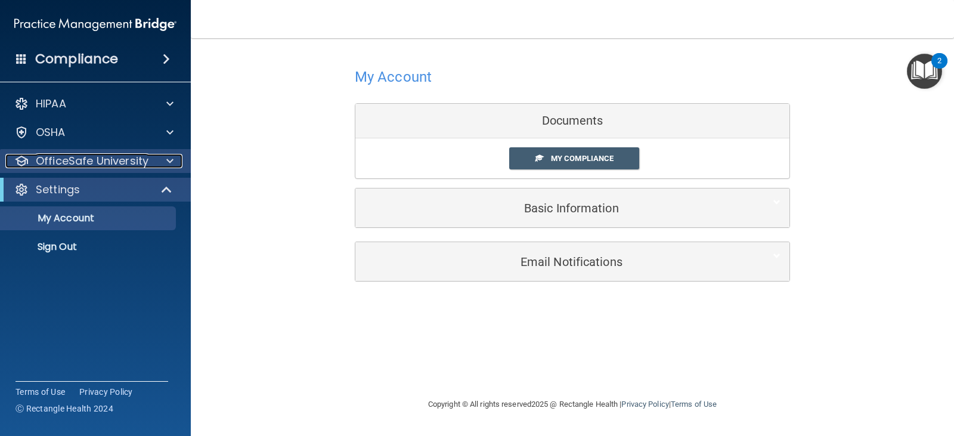
click at [79, 163] on p "OfficeSafe University" at bounding box center [92, 161] width 113 height 14
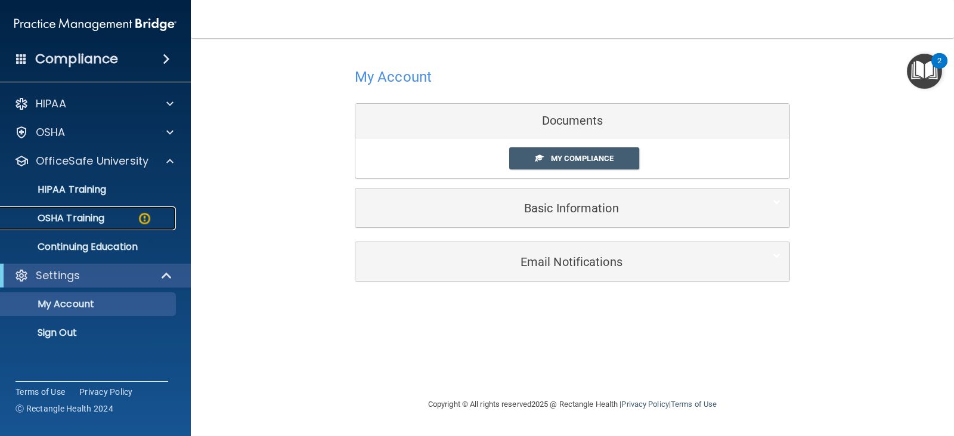
click at [79, 217] on p "OSHA Training" at bounding box center [56, 218] width 97 height 12
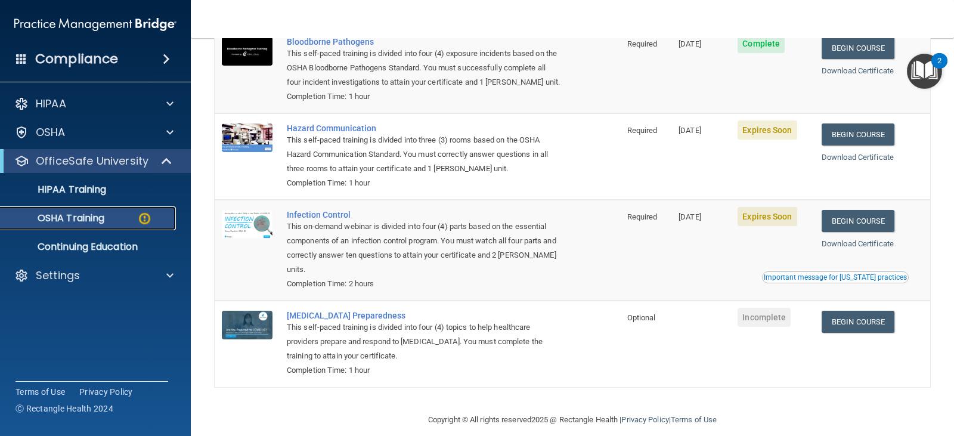
scroll to position [96, 0]
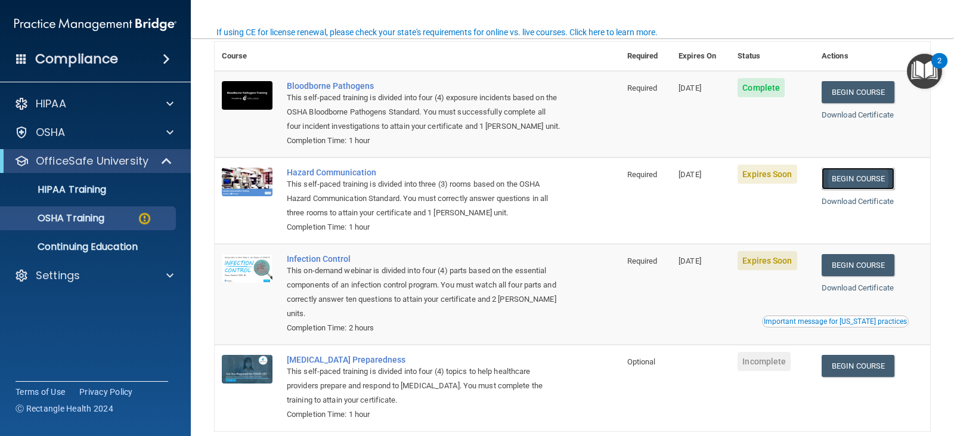
click at [849, 181] on link "Begin Course" at bounding box center [858, 179] width 73 height 22
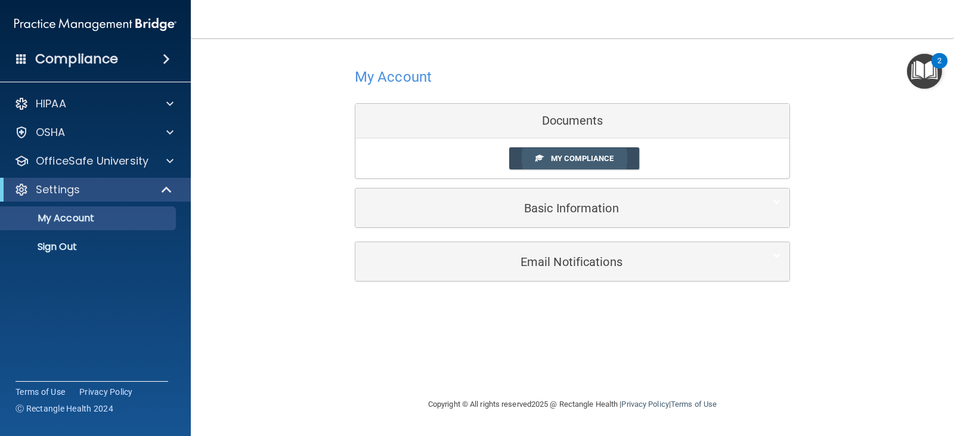
click at [597, 160] on span "My Compliance" at bounding box center [582, 158] width 63 height 9
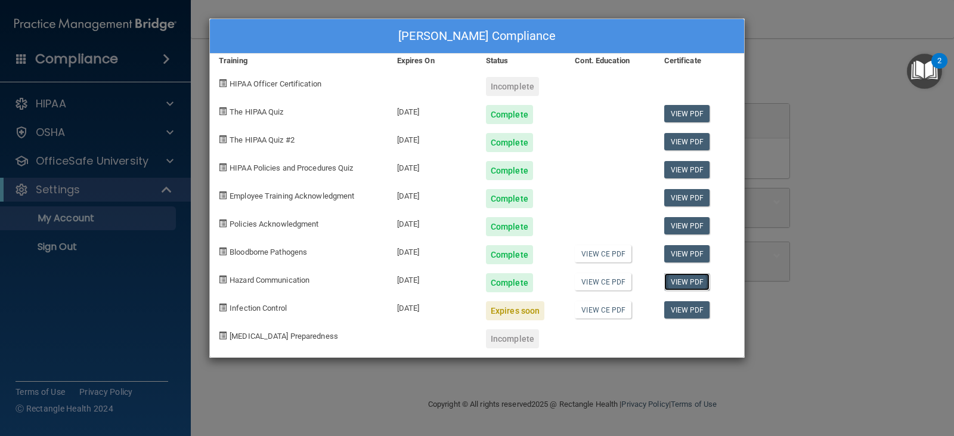
click at [682, 285] on link "View PDF" at bounding box center [688, 281] width 46 height 17
click at [681, 255] on link "View PDF" at bounding box center [688, 253] width 46 height 17
click at [885, 273] on div "Tabitha Blake's Compliance Training Expires On Status Cont. Education Certifica…" at bounding box center [477, 218] width 954 height 436
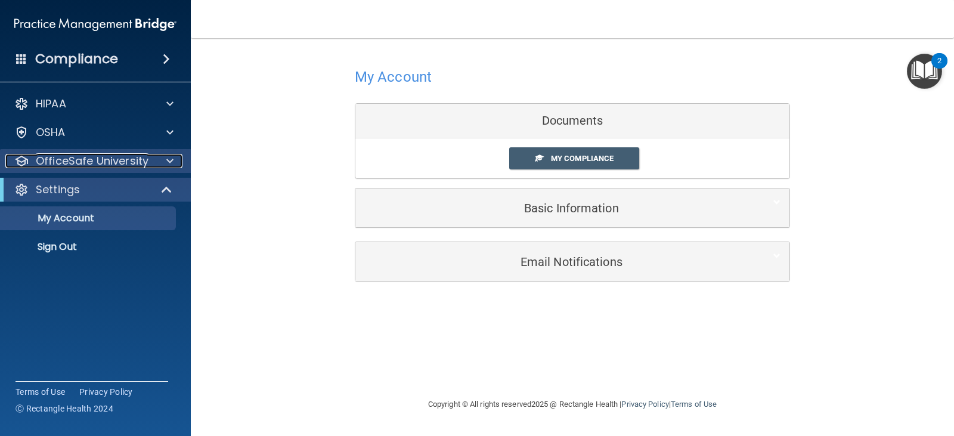
click at [91, 163] on p "OfficeSafe University" at bounding box center [92, 161] width 113 height 14
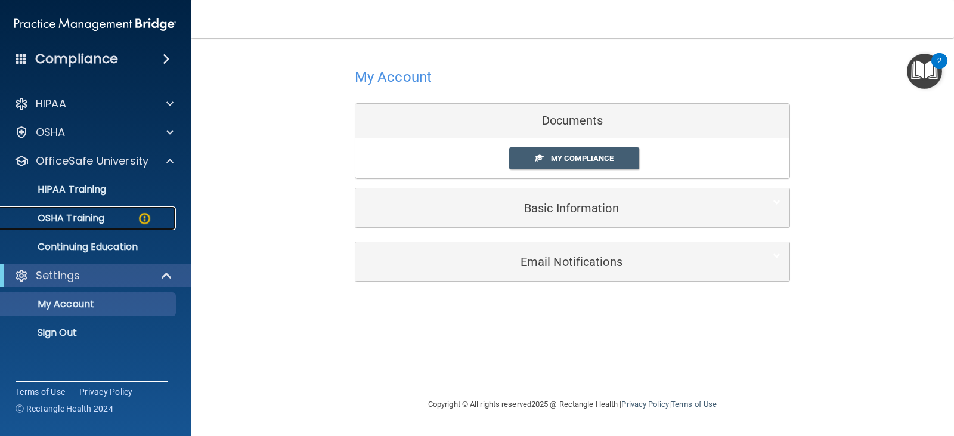
click at [70, 219] on p "OSHA Training" at bounding box center [56, 218] width 97 height 12
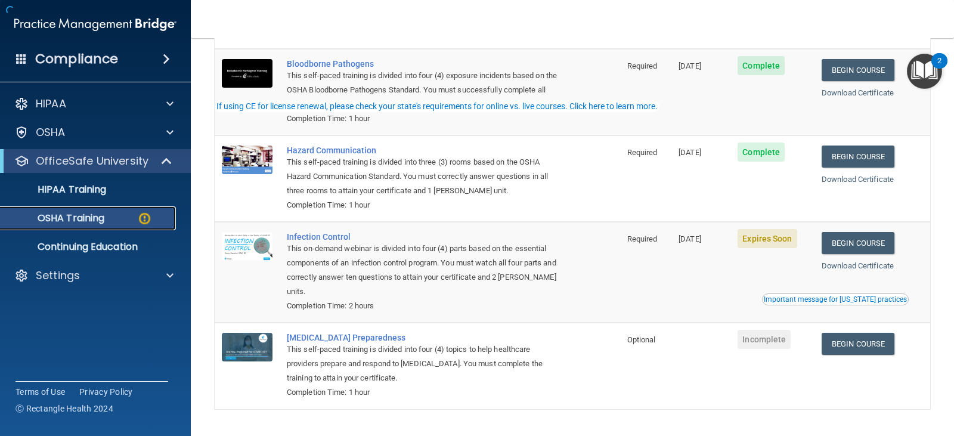
scroll to position [119, 0]
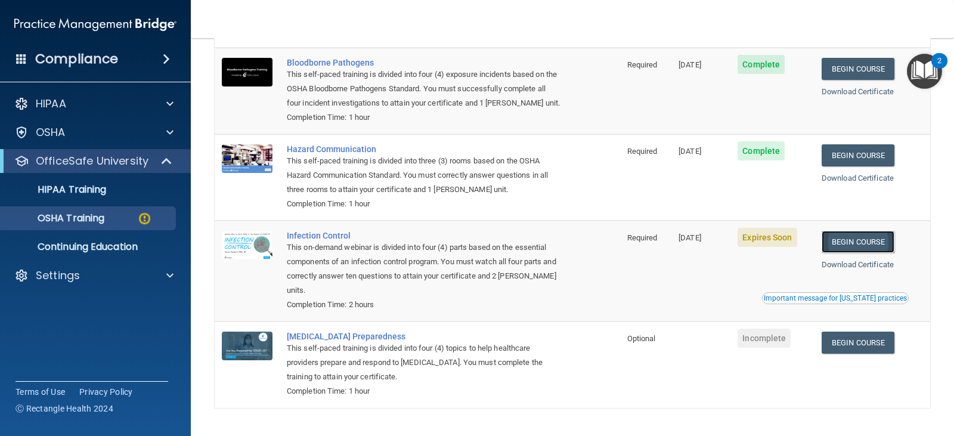
click at [872, 243] on link "Begin Course" at bounding box center [858, 242] width 73 height 22
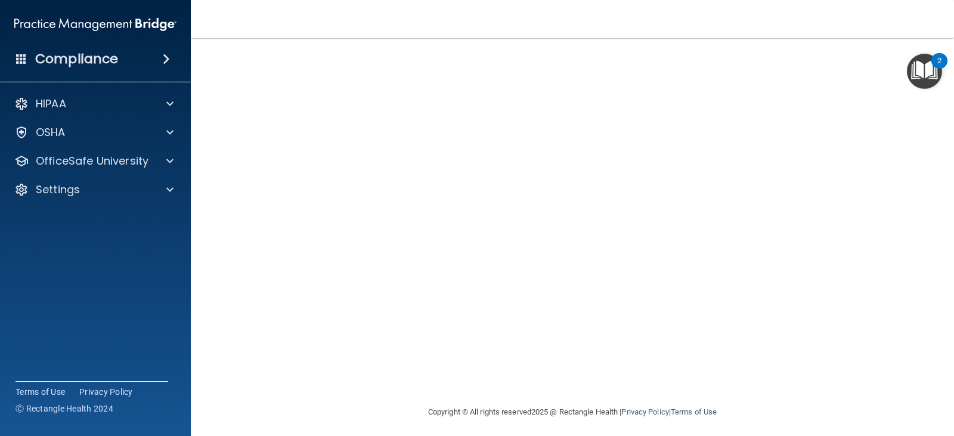
scroll to position [75, 0]
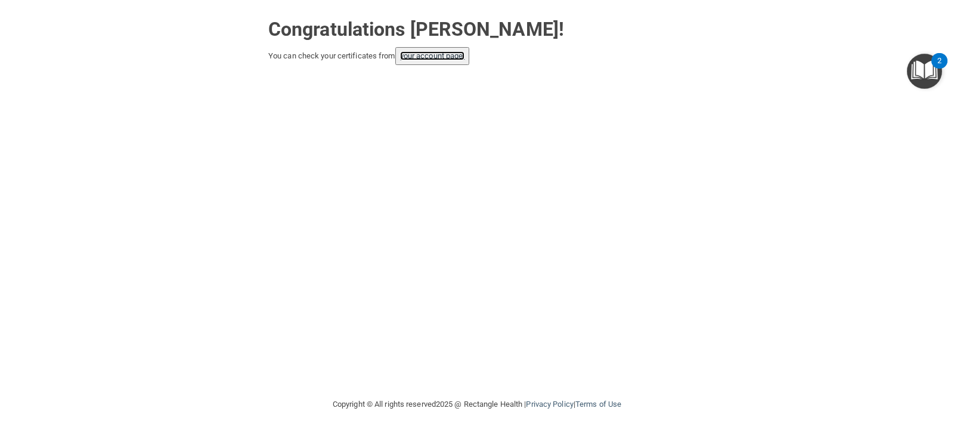
click at [453, 57] on link "your account page!" at bounding box center [432, 55] width 65 height 9
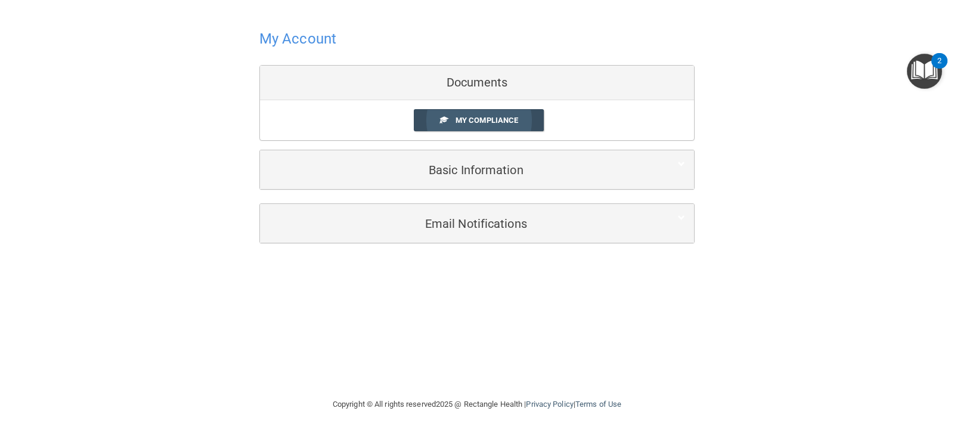
click at [468, 121] on span "My Compliance" at bounding box center [487, 120] width 63 height 9
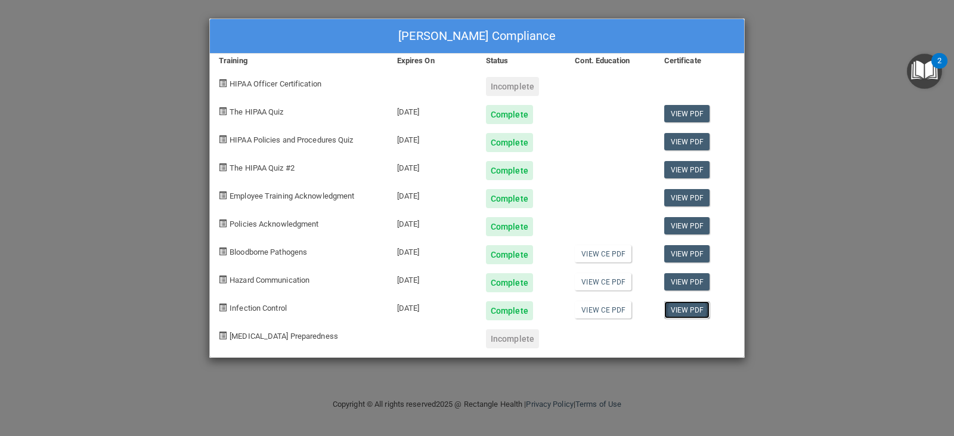
click at [678, 310] on link "View PDF" at bounding box center [688, 309] width 46 height 17
